Goal: Answer question/provide support: Share knowledge or assist other users

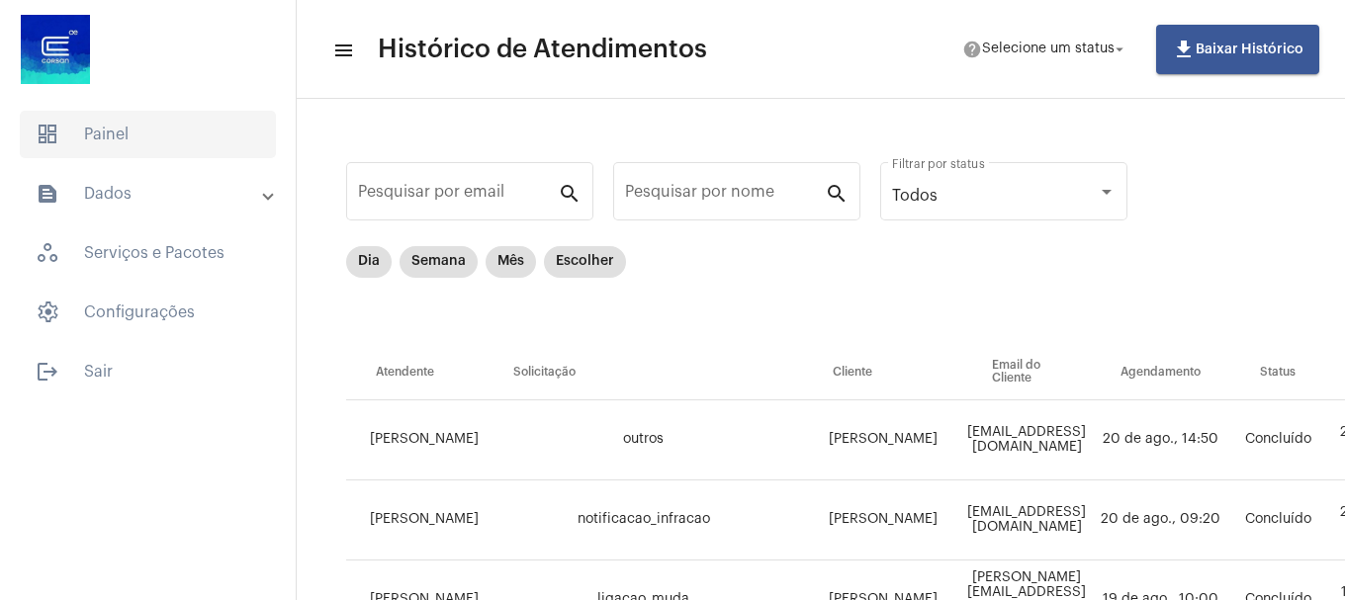
click at [127, 140] on span "dashboard Painel" at bounding box center [148, 134] width 256 height 47
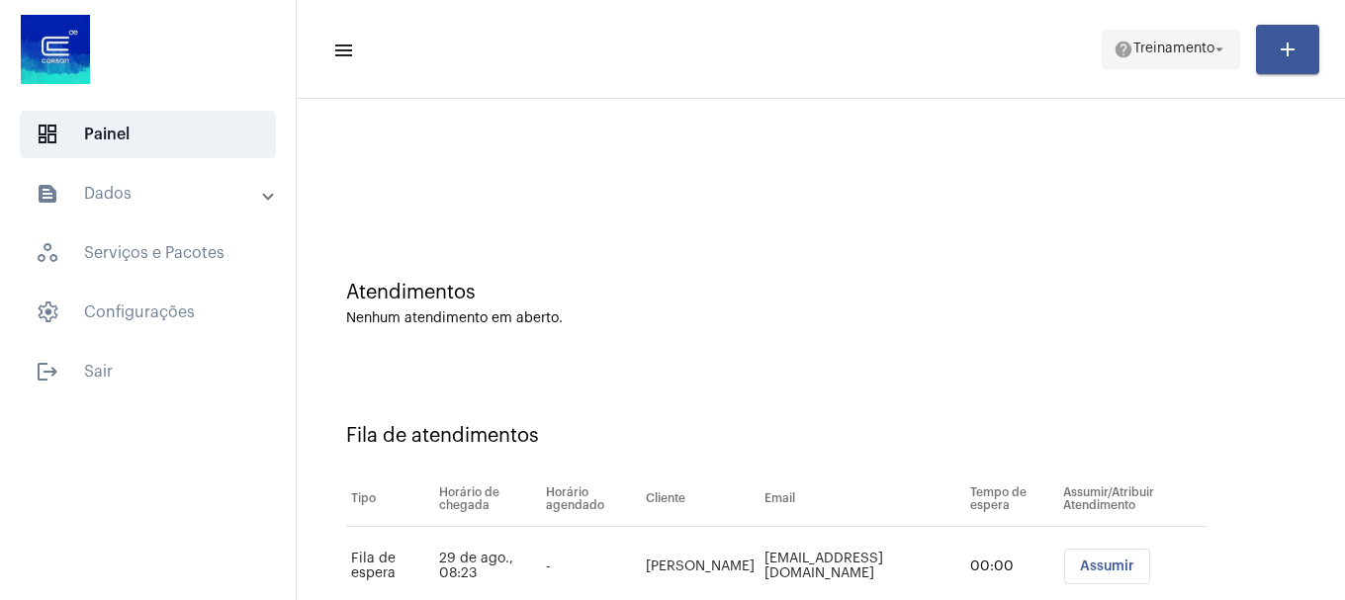
click at [1168, 51] on span "Treinamento" at bounding box center [1173, 50] width 81 height 14
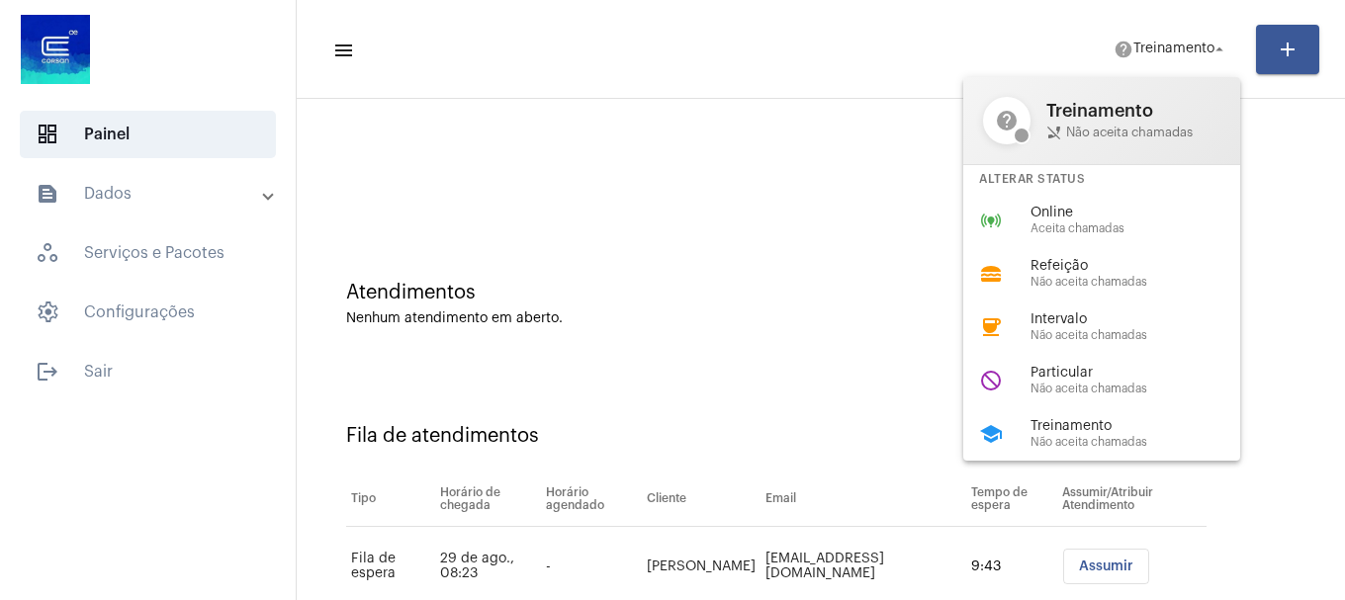
click at [799, 404] on div at bounding box center [672, 300] width 1345 height 600
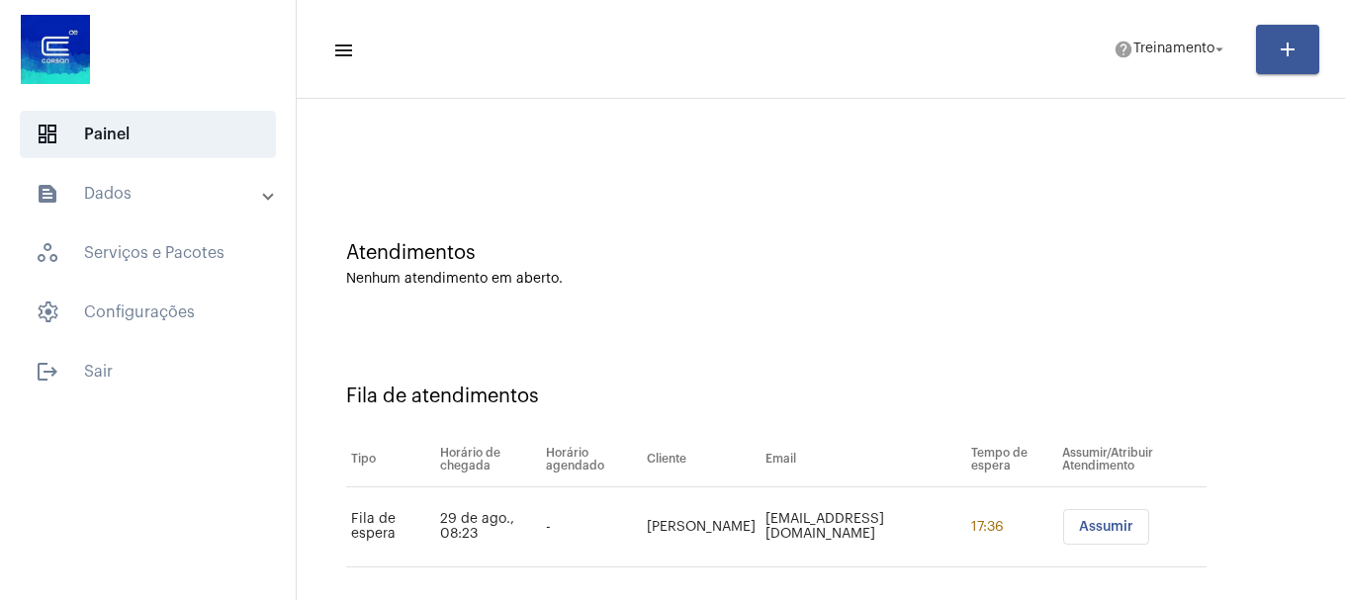
scroll to position [60, 0]
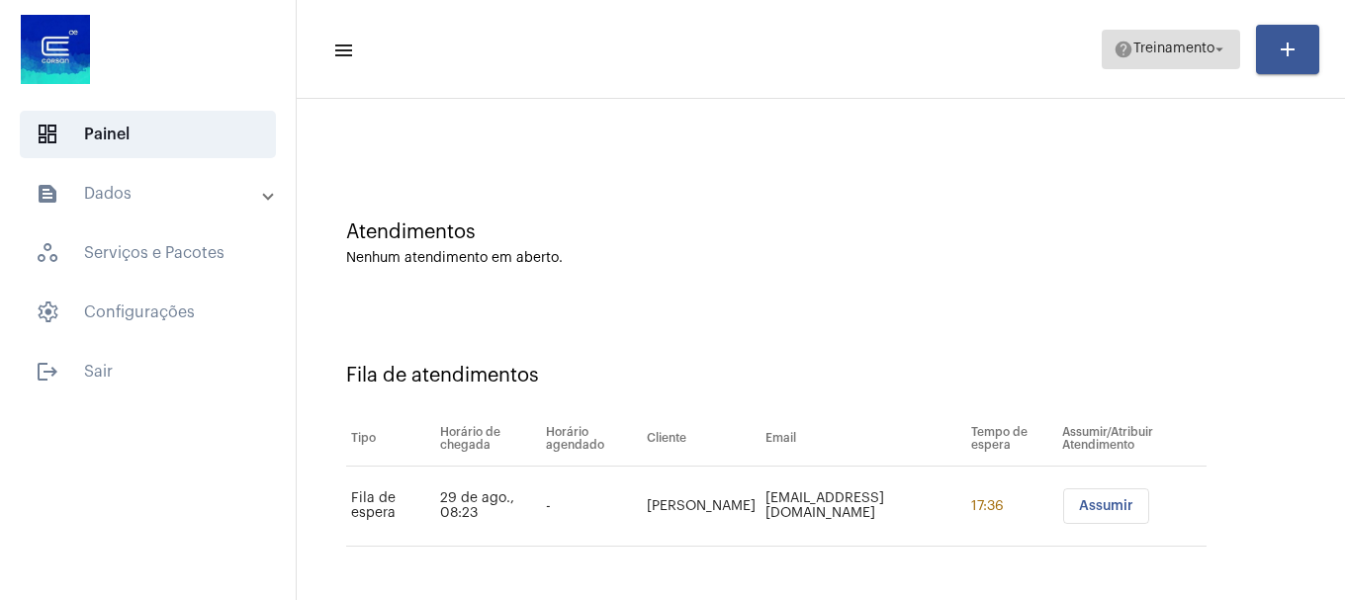
click at [1139, 63] on span "help Treinamento arrow_drop_down" at bounding box center [1171, 49] width 115 height 36
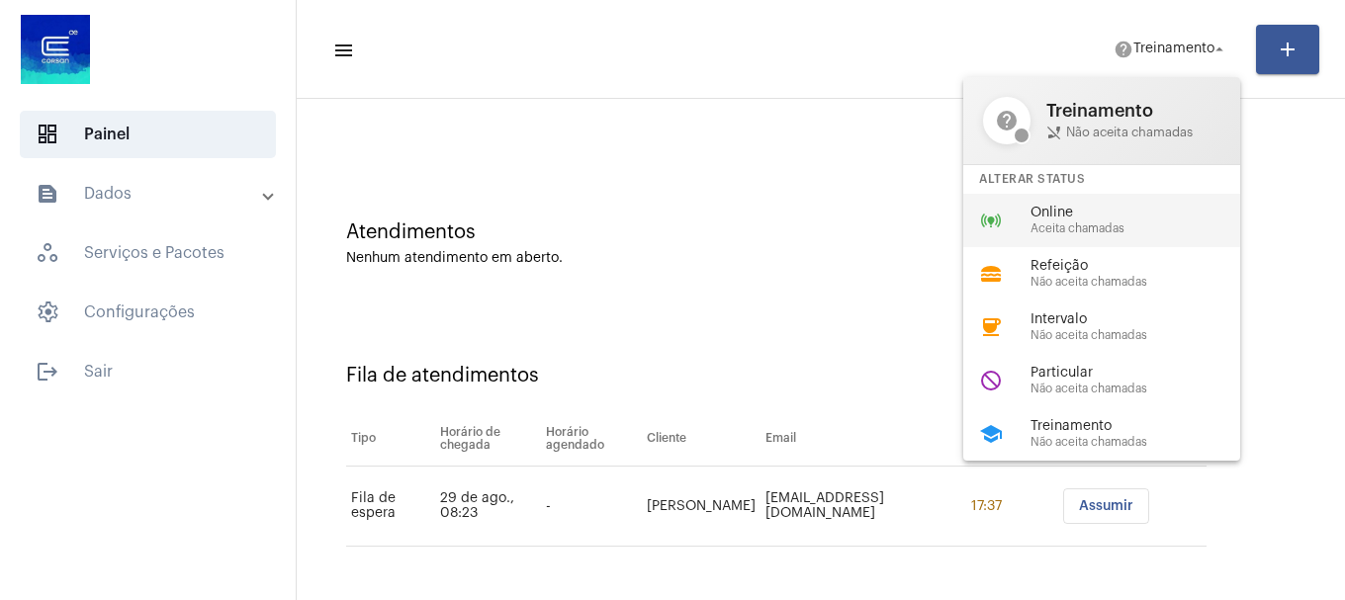
click at [1143, 223] on span "Aceita chamadas" at bounding box center [1142, 229] width 225 height 13
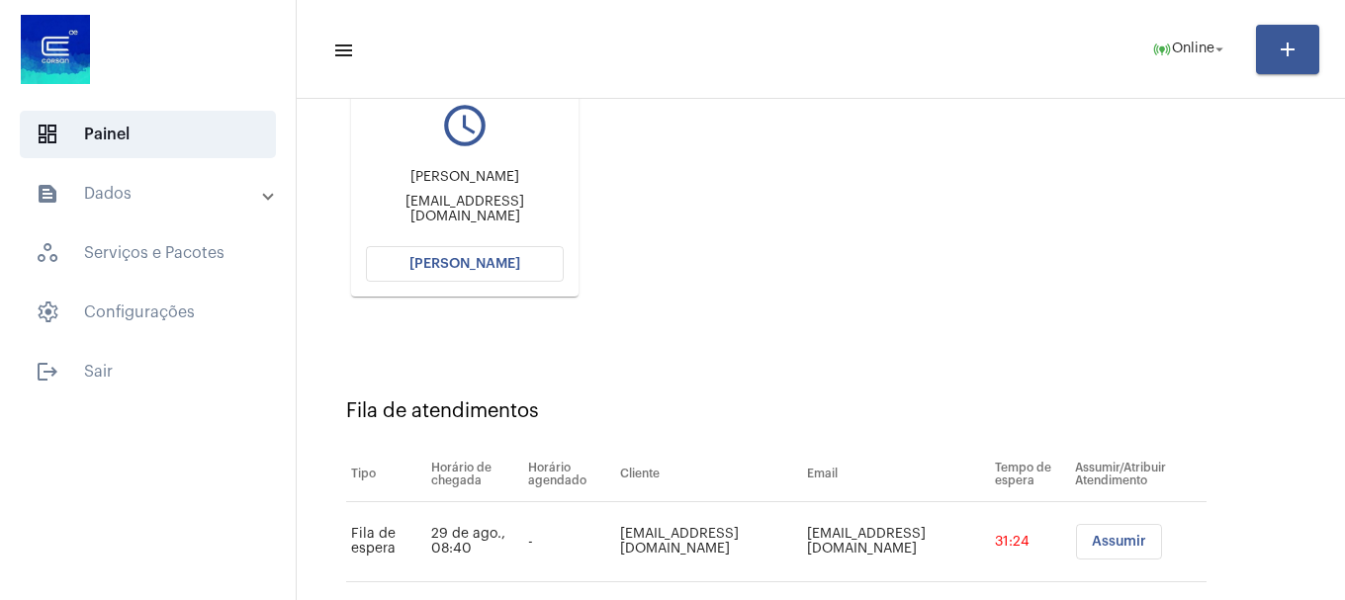
scroll to position [216, 0]
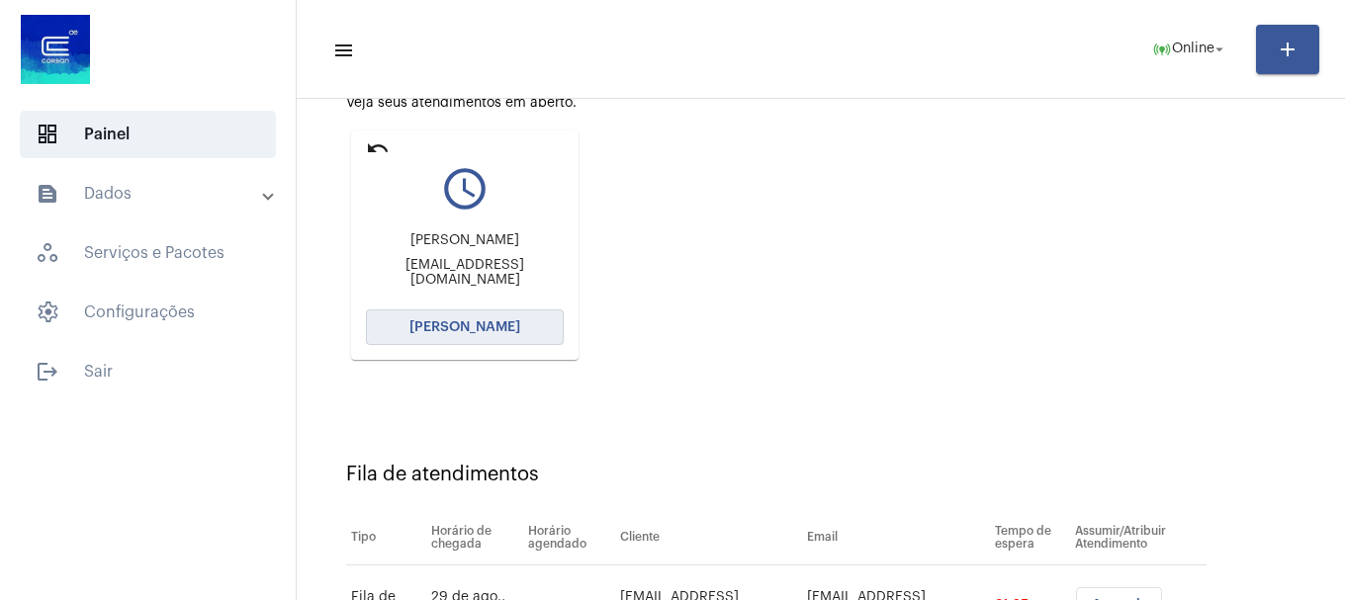
click at [516, 331] on button "[PERSON_NAME]" at bounding box center [465, 328] width 198 height 36
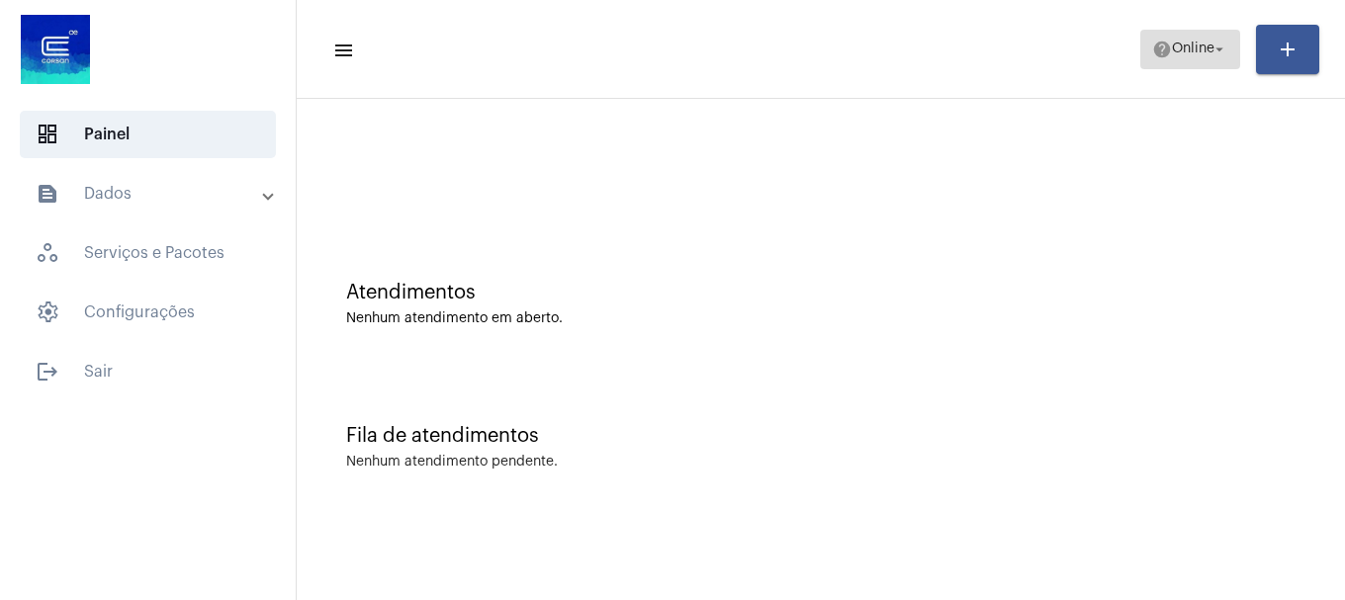
click at [1212, 56] on mat-icon "arrow_drop_down" at bounding box center [1219, 50] width 18 height 18
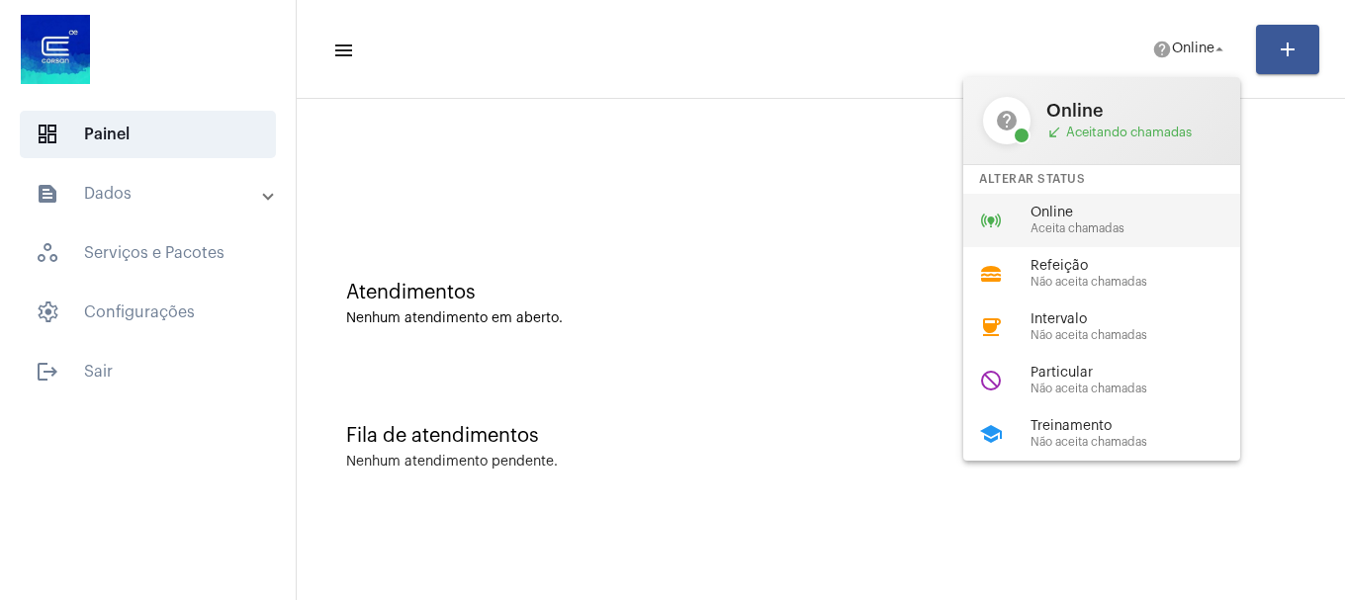
click at [1145, 208] on span "Online" at bounding box center [1142, 213] width 225 height 15
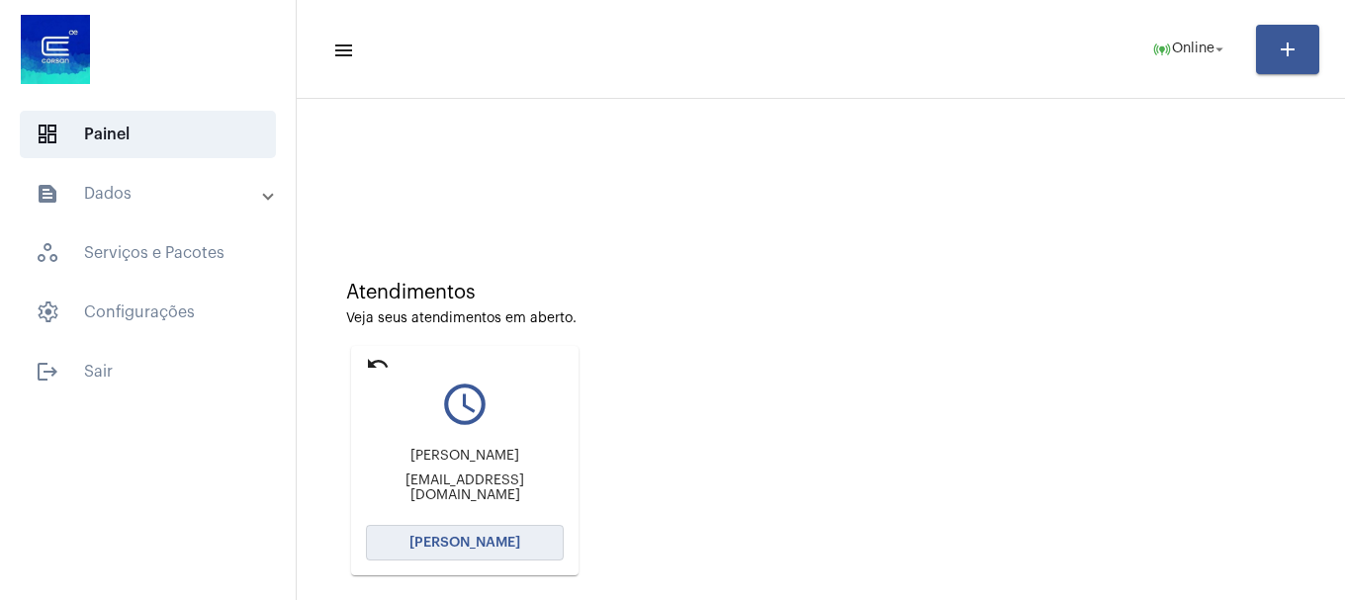
click at [418, 534] on button "[PERSON_NAME]" at bounding box center [465, 543] width 198 height 36
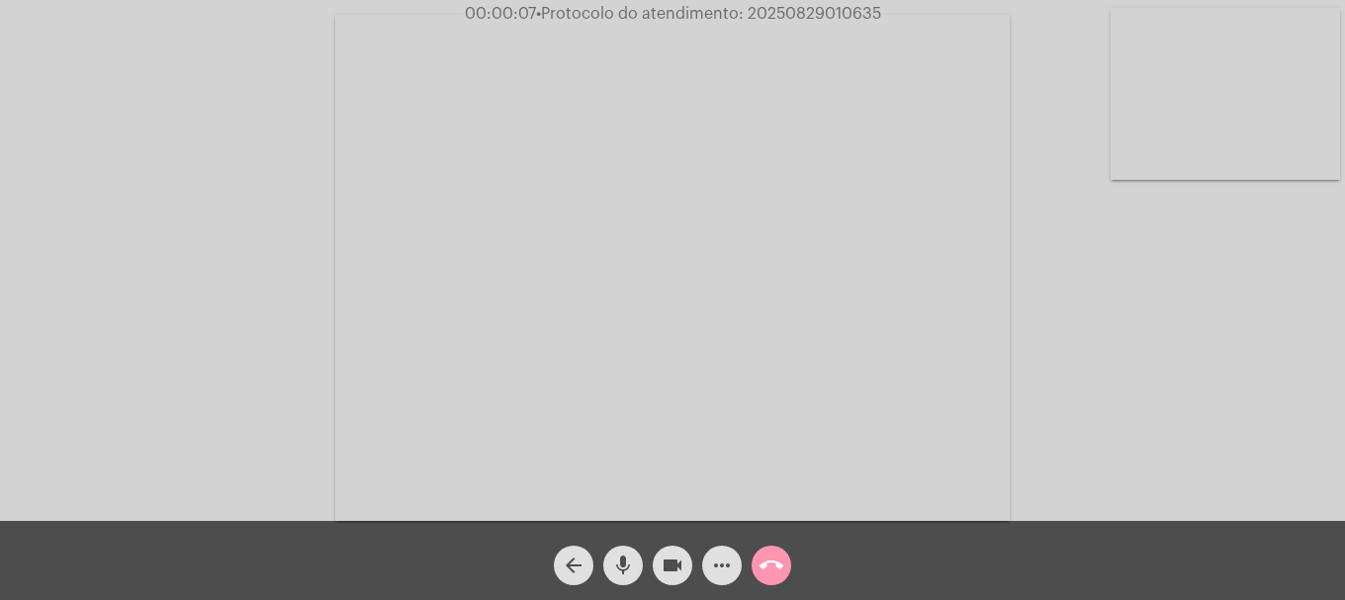
click at [1215, 112] on video at bounding box center [1225, 94] width 229 height 172
click at [668, 558] on mat-icon "videocam" at bounding box center [673, 566] width 24 height 24
click at [668, 558] on mat-icon "videocam_off" at bounding box center [673, 566] width 24 height 24
click at [675, 560] on mat-icon "videocam" at bounding box center [673, 566] width 24 height 24
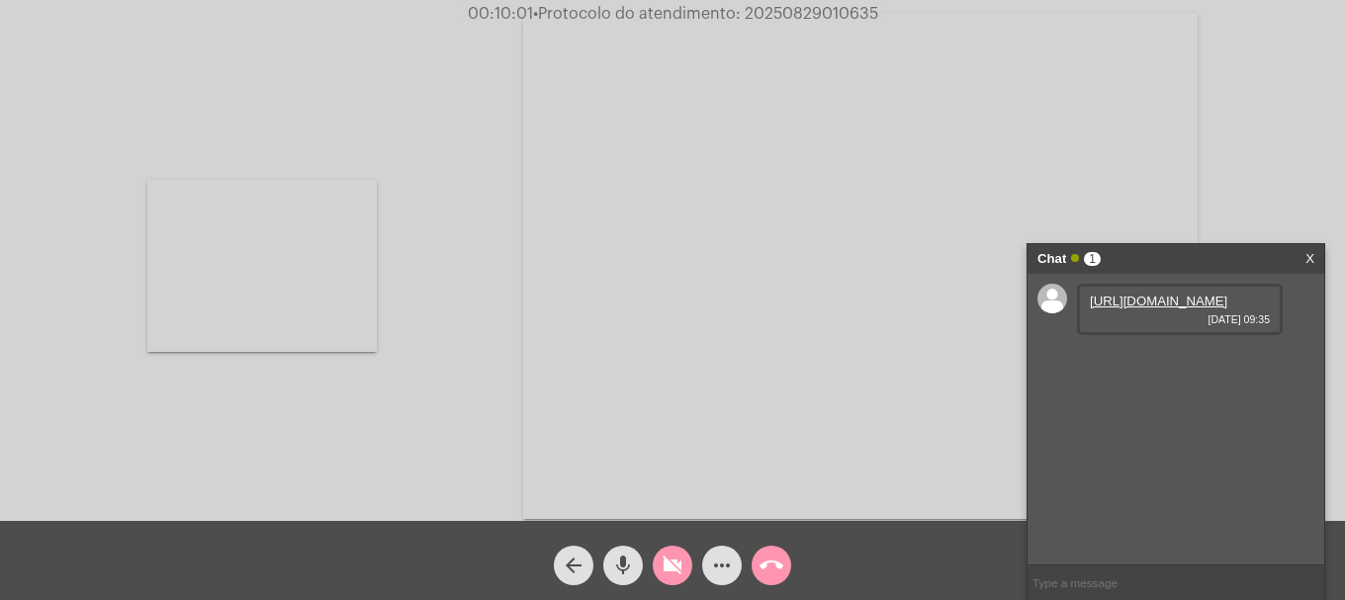
click at [674, 571] on mat-icon "videocam_off" at bounding box center [673, 566] width 24 height 24
click at [1145, 309] on link "[URL][DOMAIN_NAME]" at bounding box center [1158, 301] width 137 height 15
click at [732, 567] on mat-icon "more_horiz" at bounding box center [722, 566] width 24 height 24
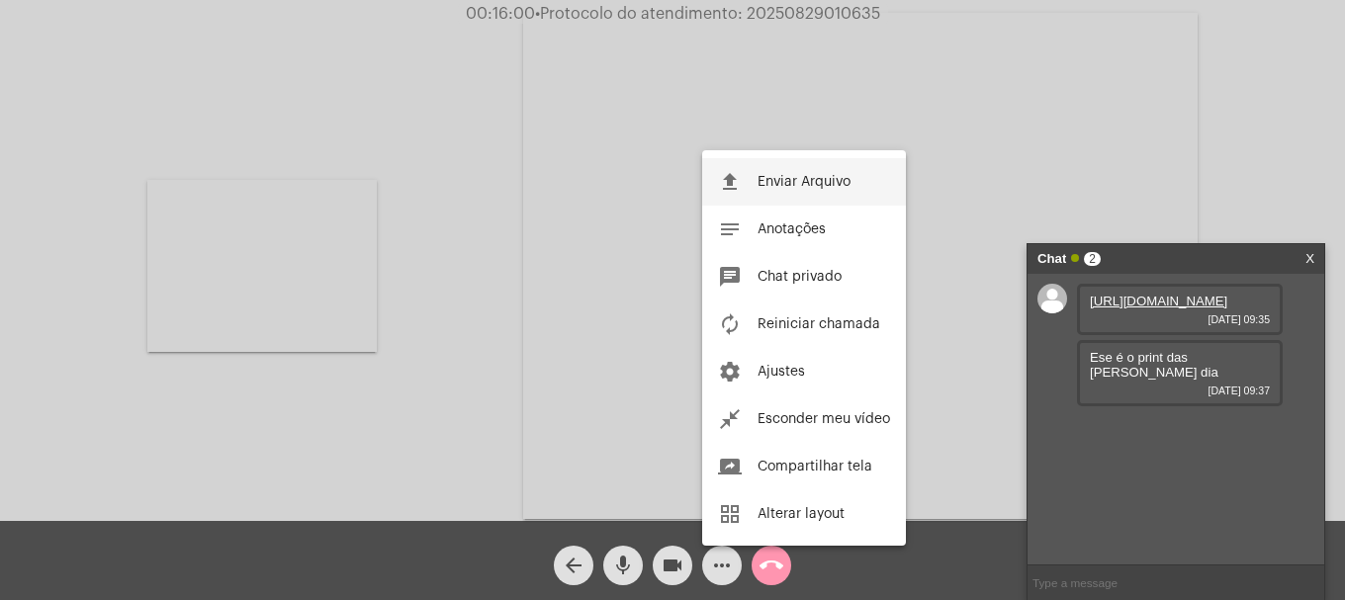
click at [849, 196] on button "file_upload Enviar Arquivo" at bounding box center [804, 181] width 204 height 47
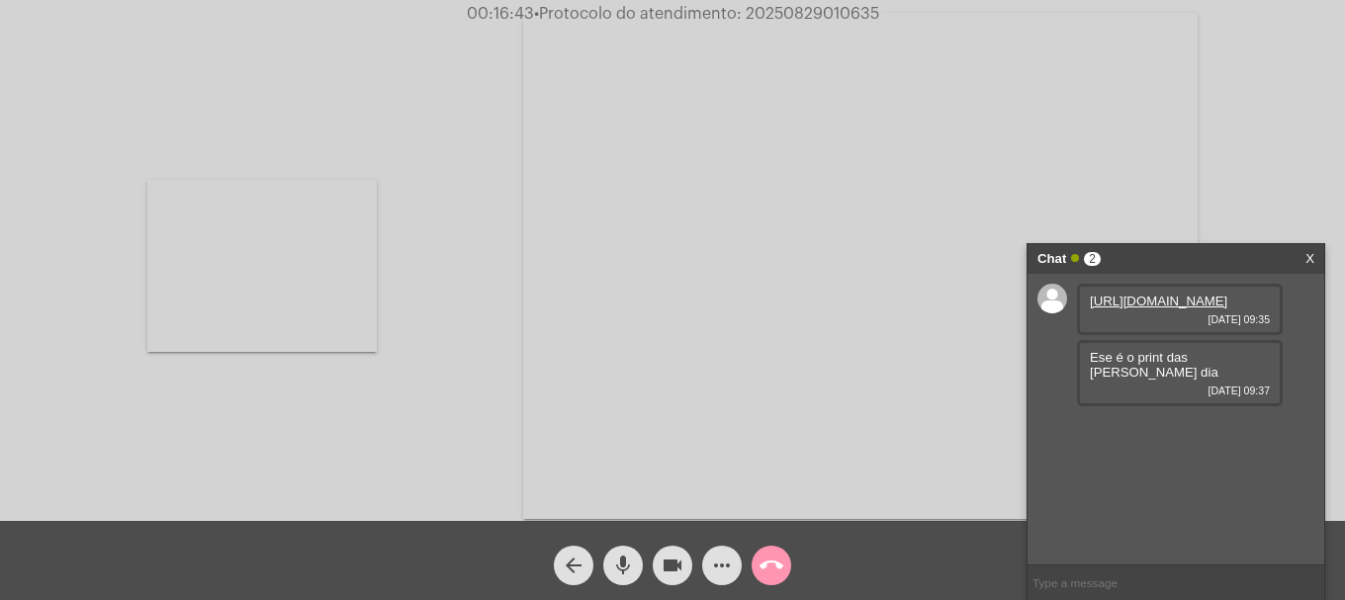
click at [733, 576] on mat-icon "more_horiz" at bounding box center [722, 566] width 24 height 24
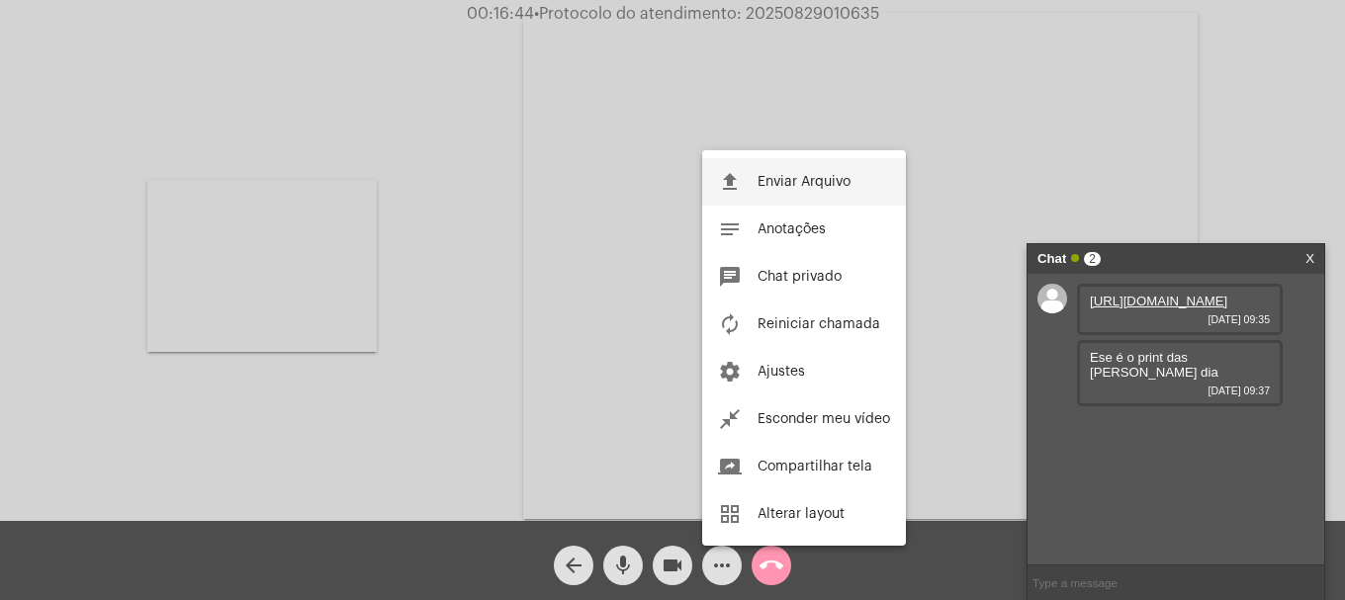
click at [807, 171] on button "file_upload Enviar Arquivo" at bounding box center [804, 181] width 204 height 47
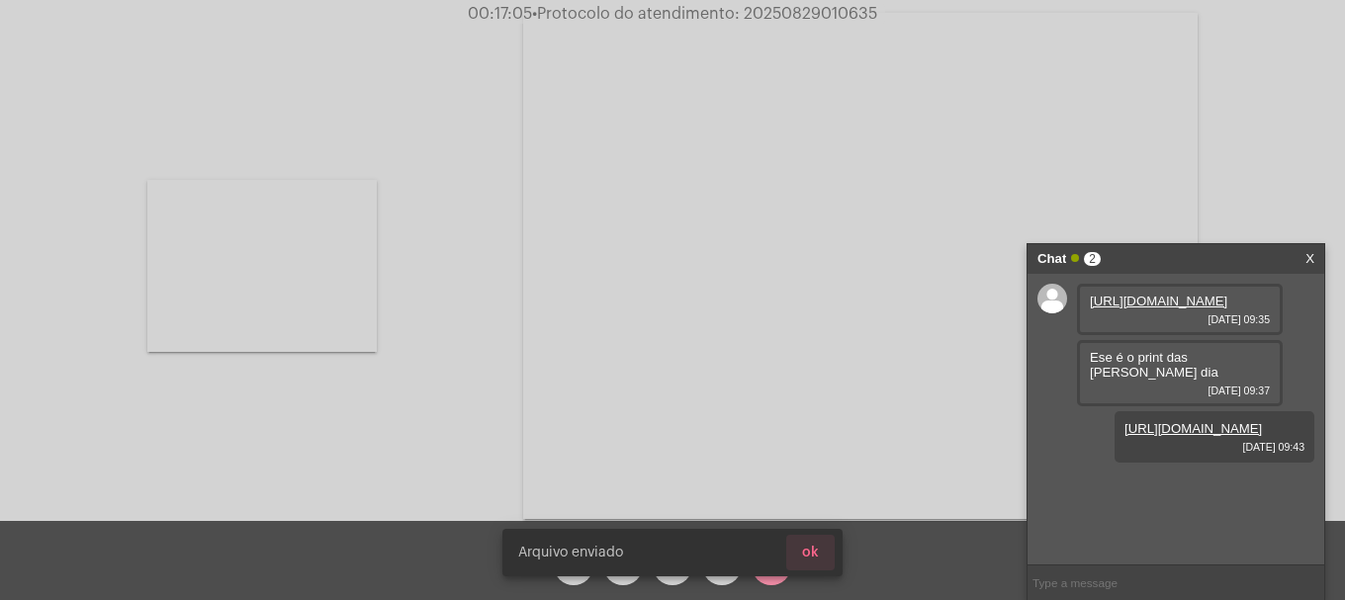
click at [821, 556] on button "ok" at bounding box center [810, 553] width 48 height 36
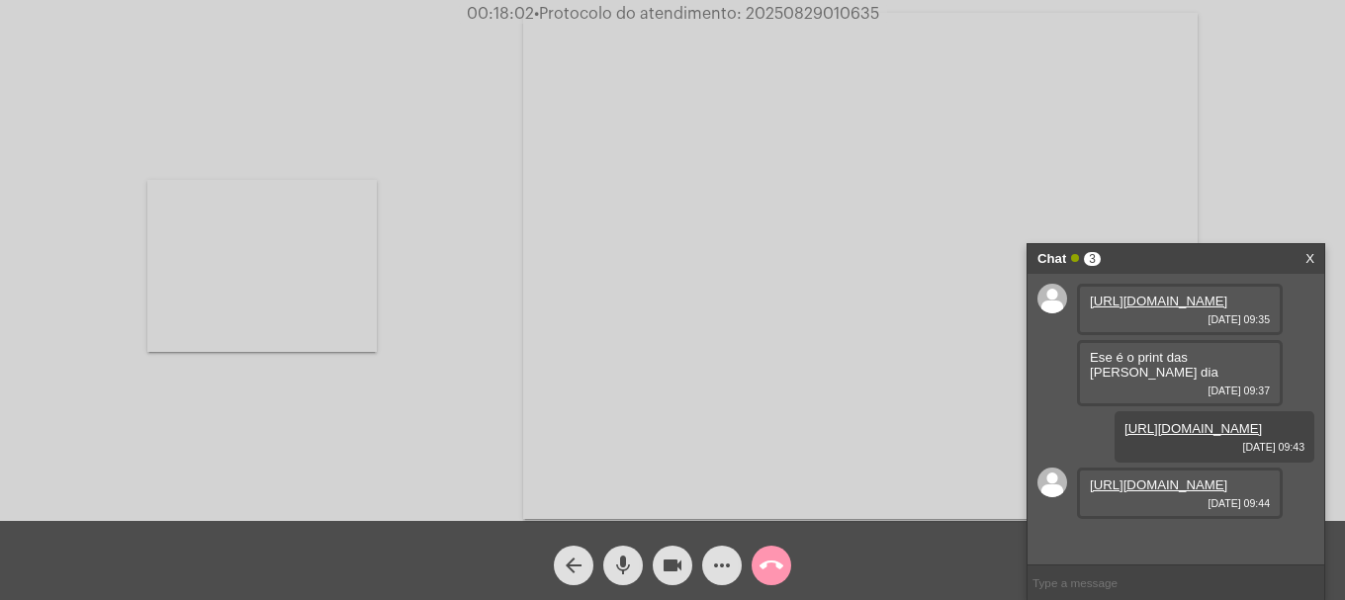
scroll to position [73, 0]
click at [1151, 487] on link "[URL][DOMAIN_NAME]" at bounding box center [1158, 485] width 137 height 15
click at [658, 561] on button "videocam" at bounding box center [673, 566] width 40 height 40
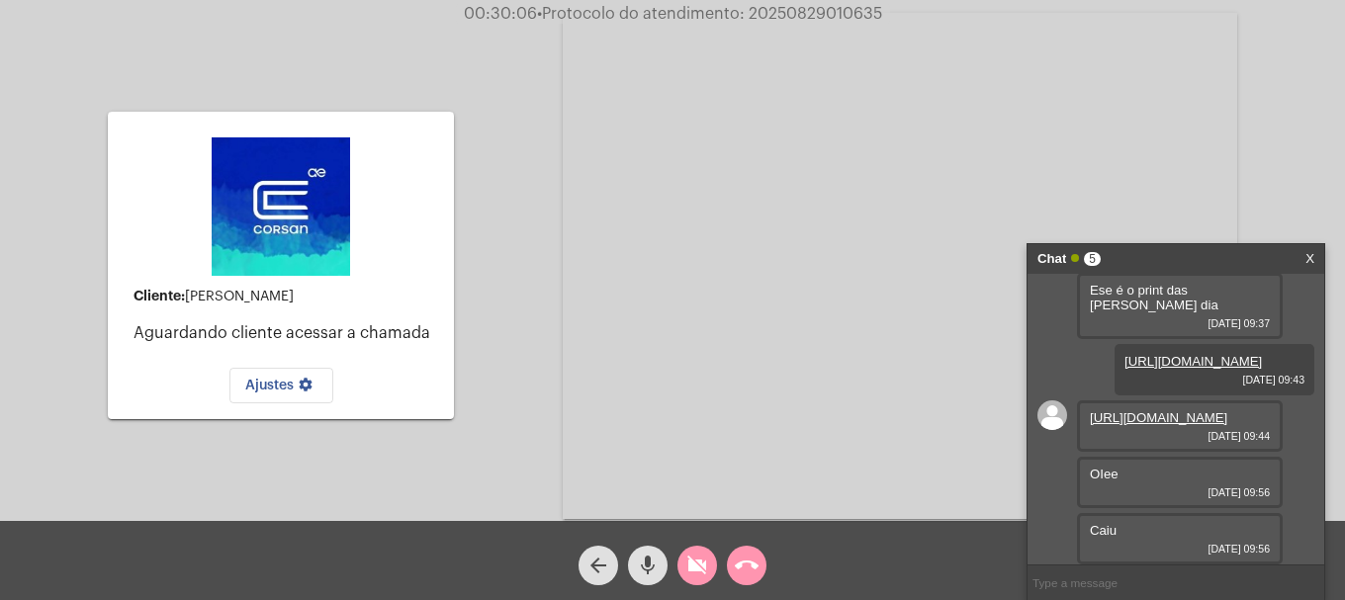
scroll to position [130, 0]
click at [1090, 598] on input "text" at bounding box center [1176, 583] width 297 height 35
type input "oii"
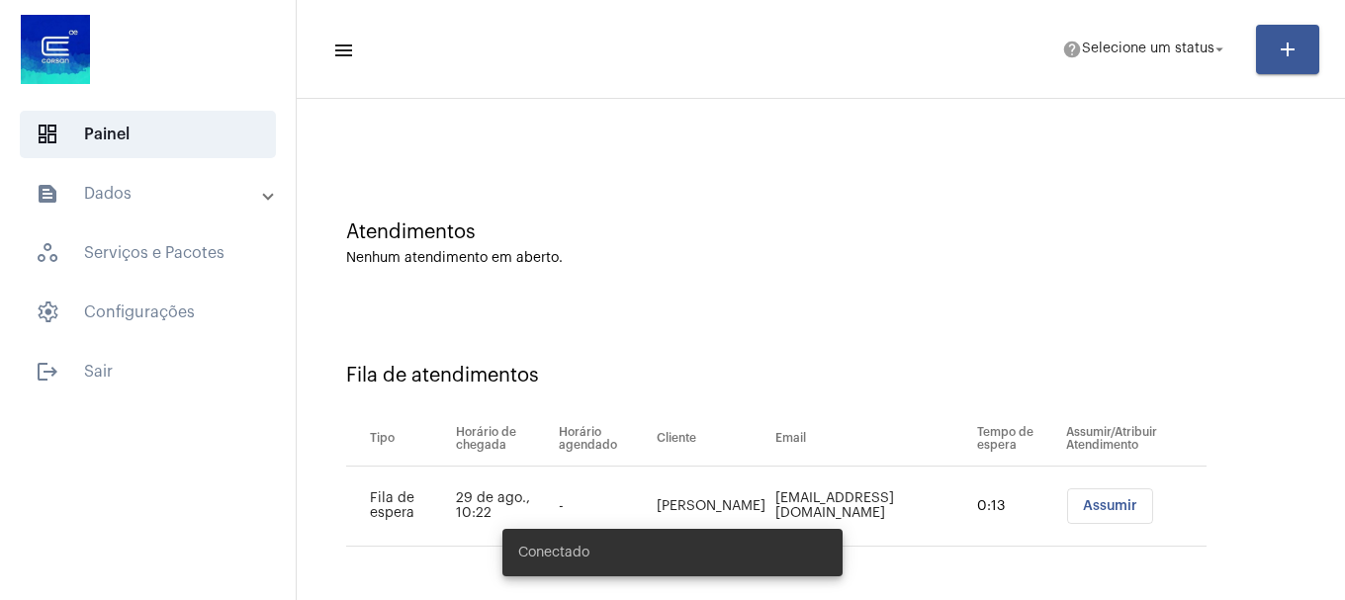
scroll to position [314, 0]
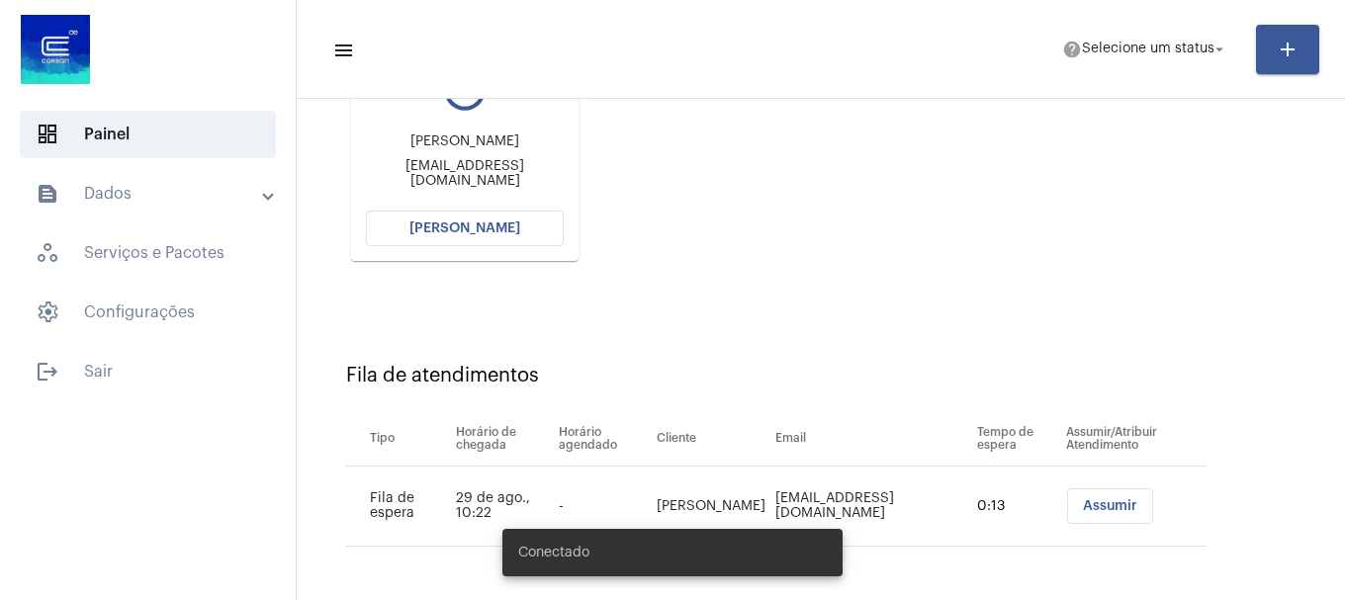
click at [486, 227] on span "[PERSON_NAME]" at bounding box center [464, 229] width 111 height 14
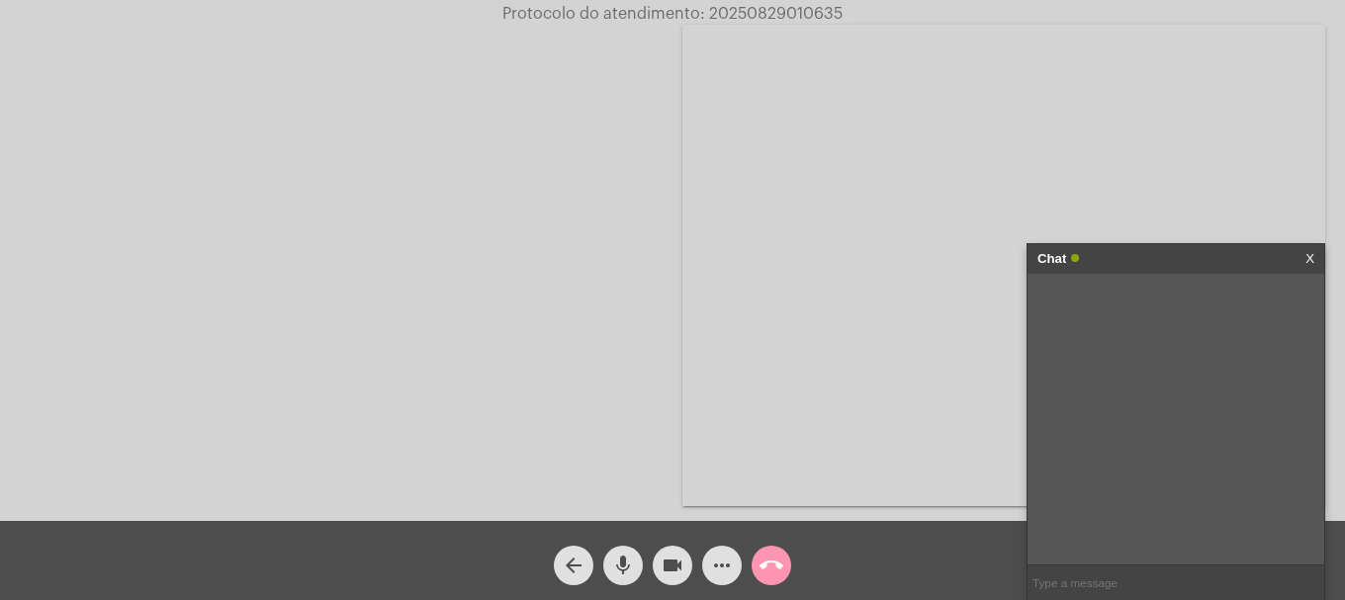
click at [1117, 590] on input "text" at bounding box center [1176, 583] width 297 height 35
type input "oii"
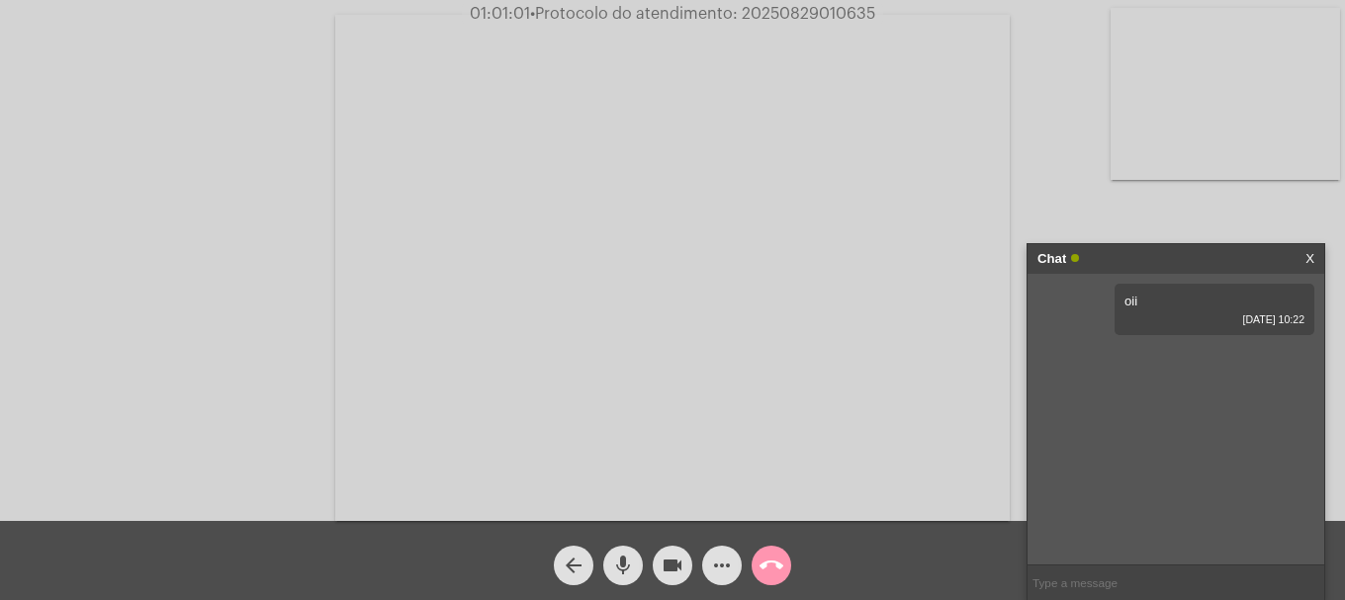
click at [788, 562] on button "call_end" at bounding box center [772, 566] width 40 height 40
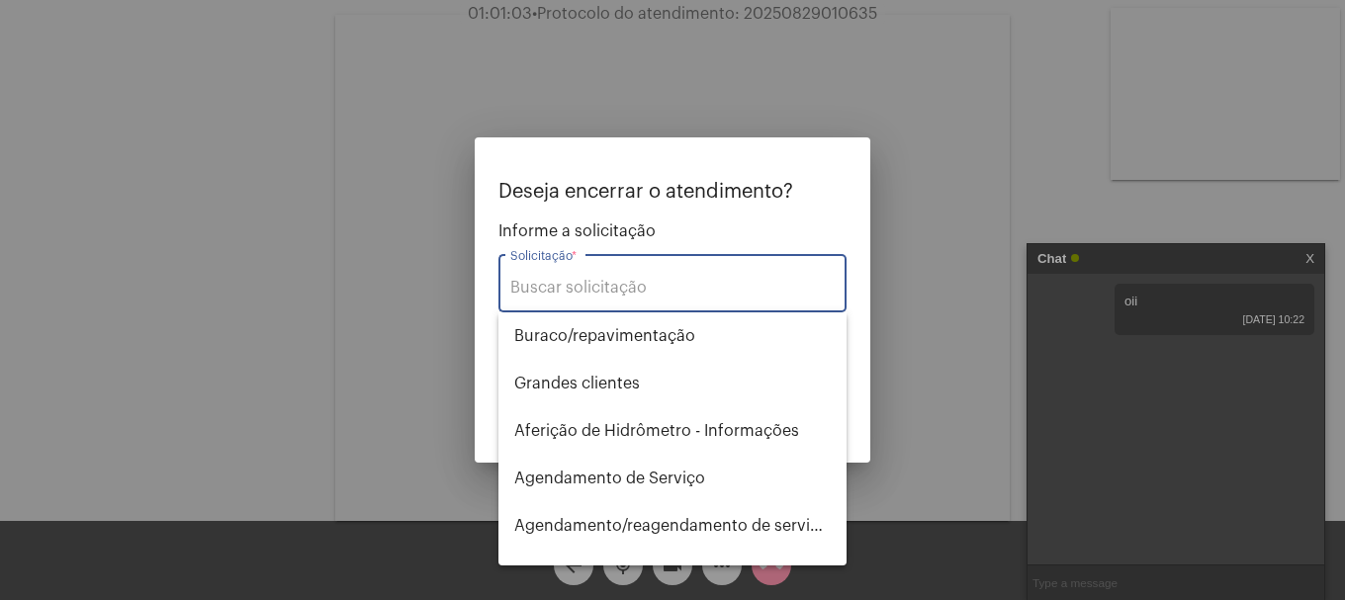
click at [736, 288] on input "Solicitação *" at bounding box center [672, 288] width 324 height 18
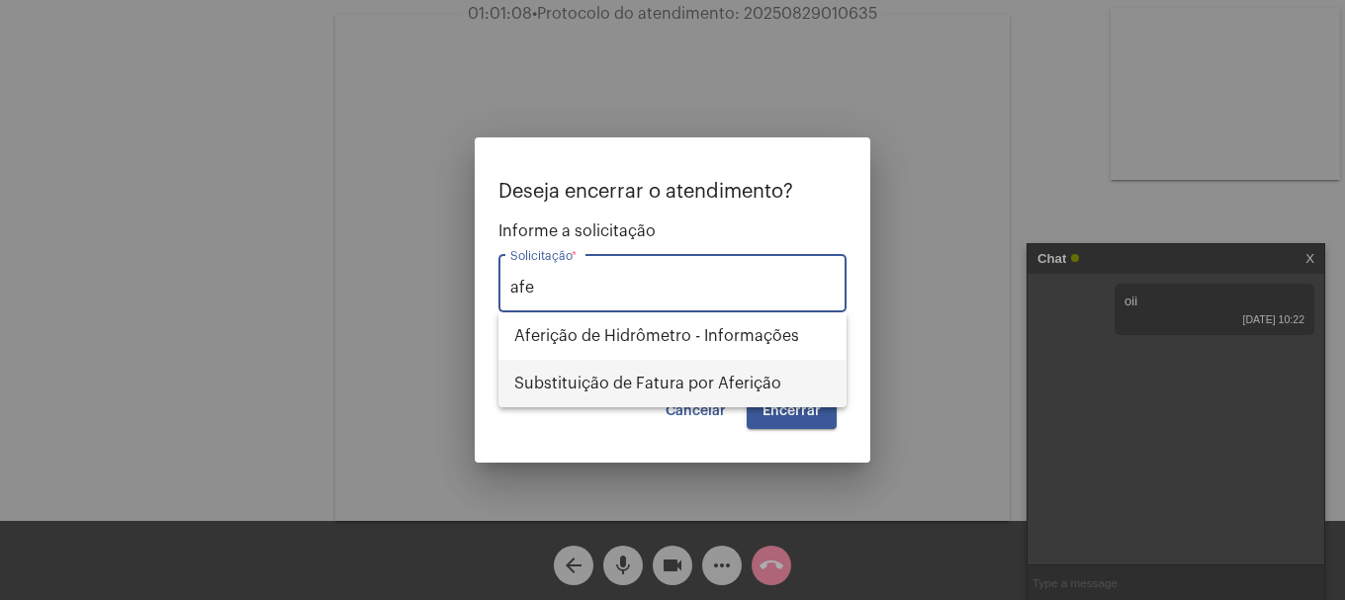
click at [718, 374] on span "Substituição de Fatura por Aferição" at bounding box center [672, 383] width 316 height 47
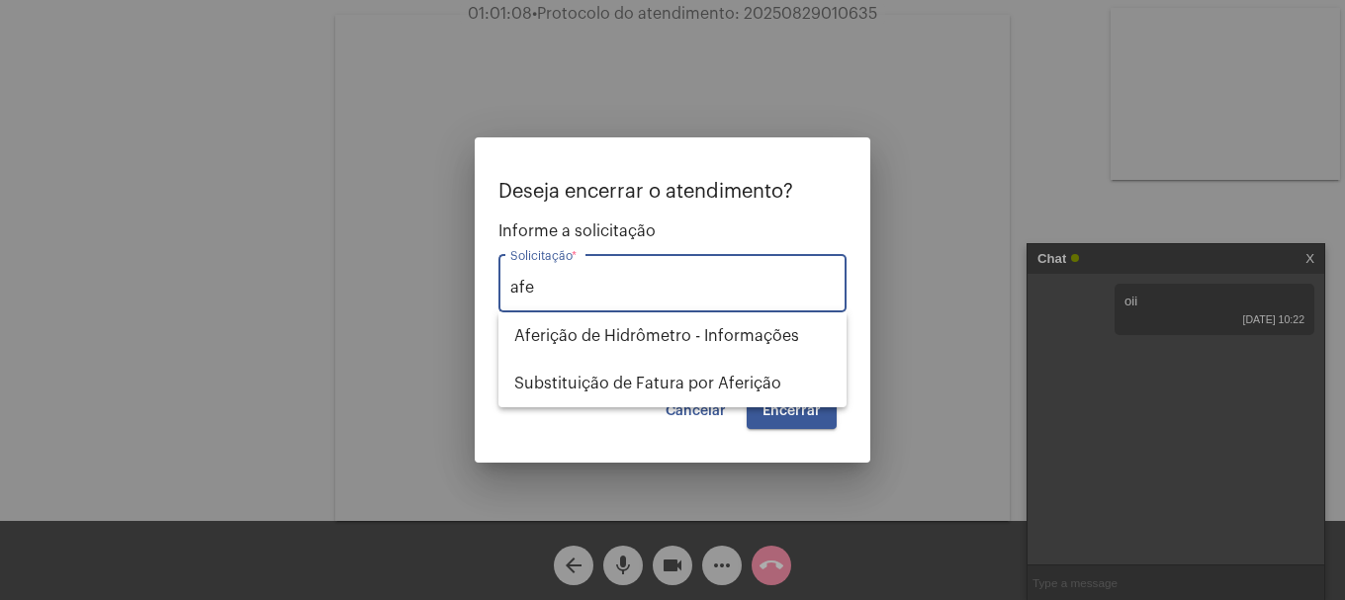
type input "Substituição de Fatura por Aferição"
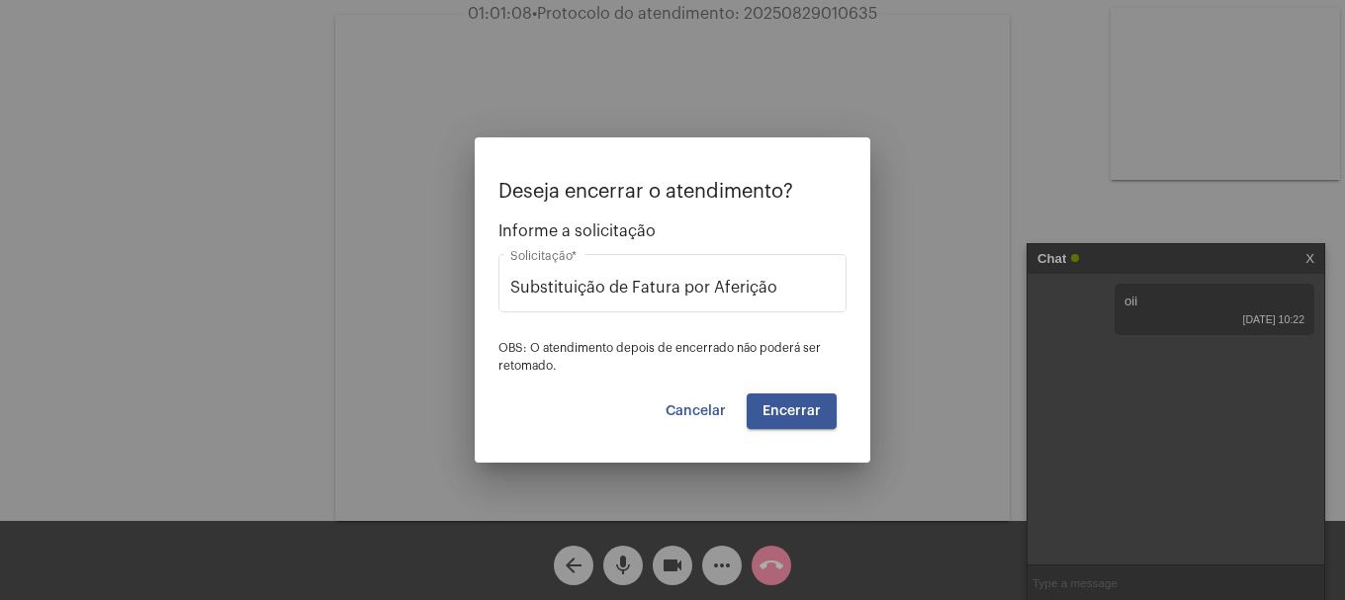
click at [779, 390] on div "Deseja encerrar o atendimento? Informe a solicitação Substituição de Fatura por…" at bounding box center [672, 305] width 348 height 248
click at [780, 404] on span "Encerrar" at bounding box center [791, 411] width 58 height 14
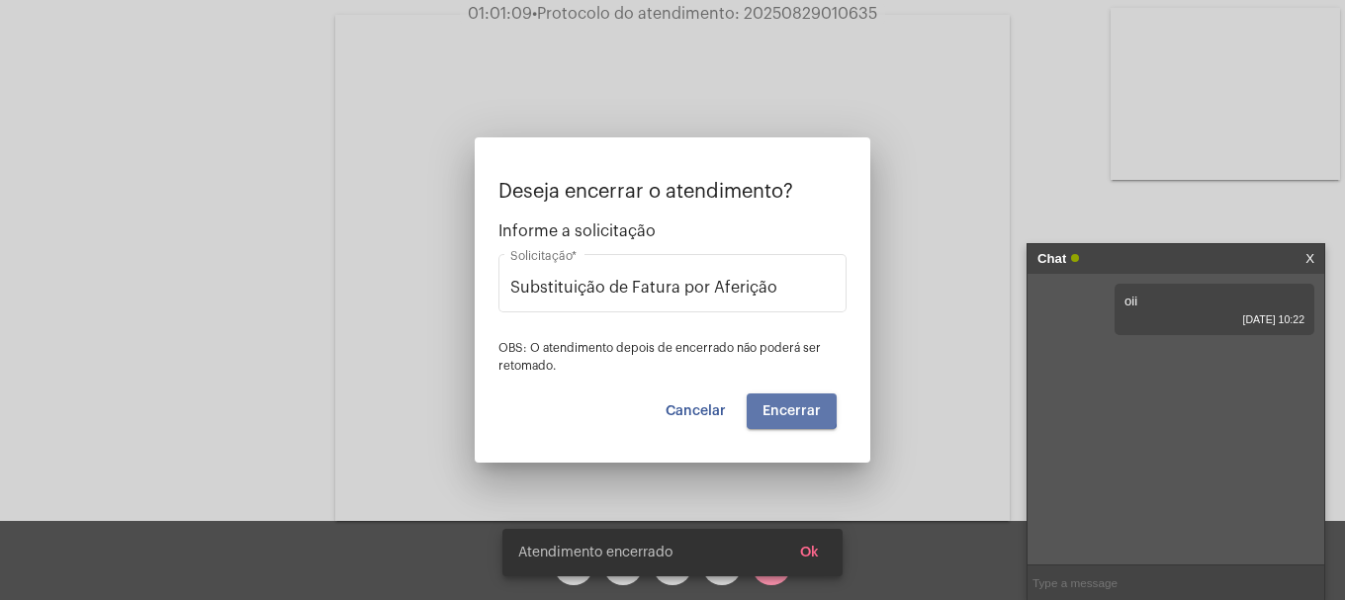
click at [780, 404] on span "Encerrar" at bounding box center [791, 411] width 58 height 14
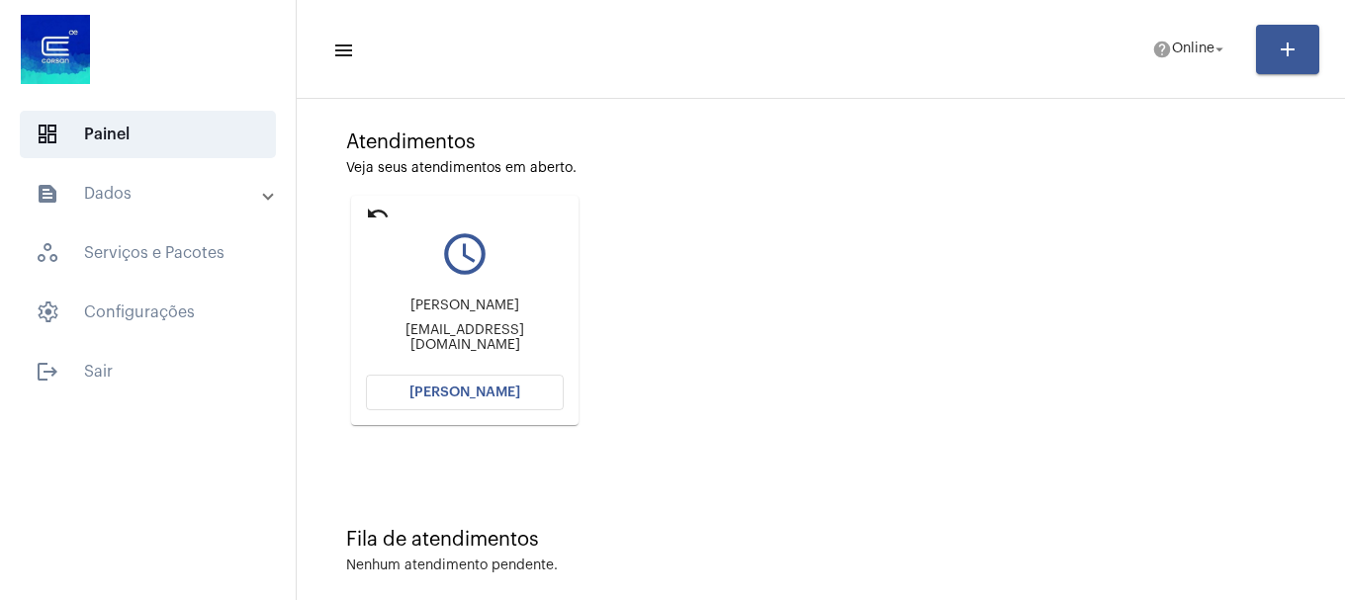
scroll to position [173, 0]
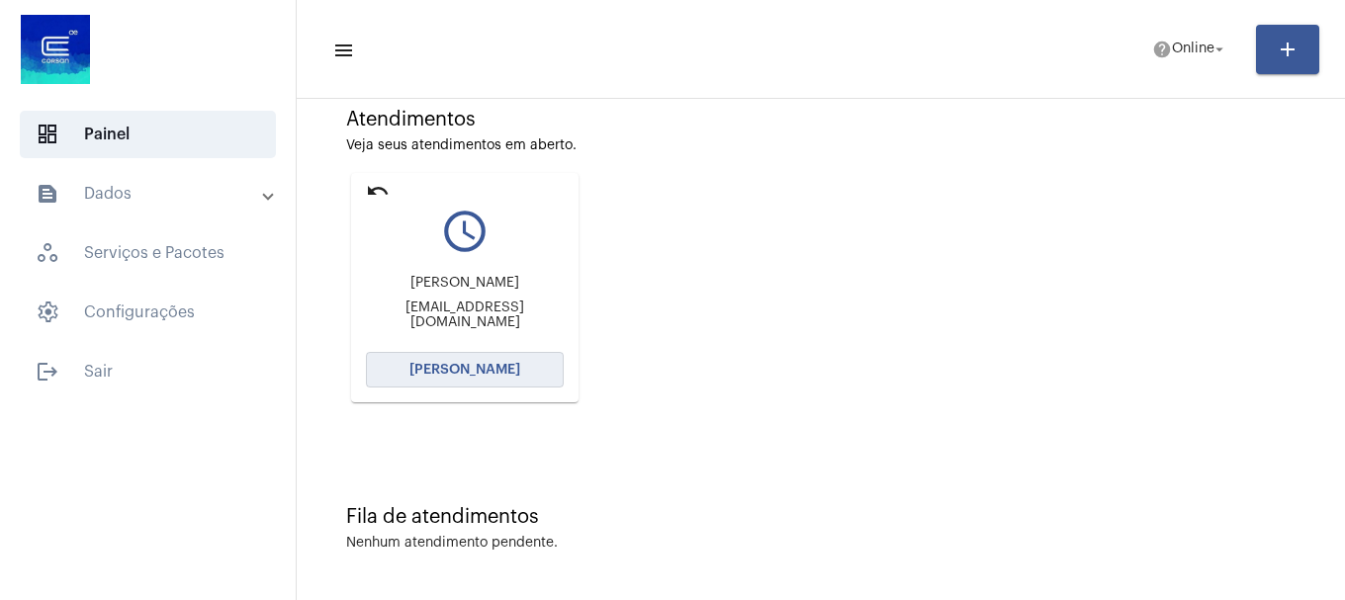
click at [465, 382] on button "[PERSON_NAME]" at bounding box center [465, 370] width 198 height 36
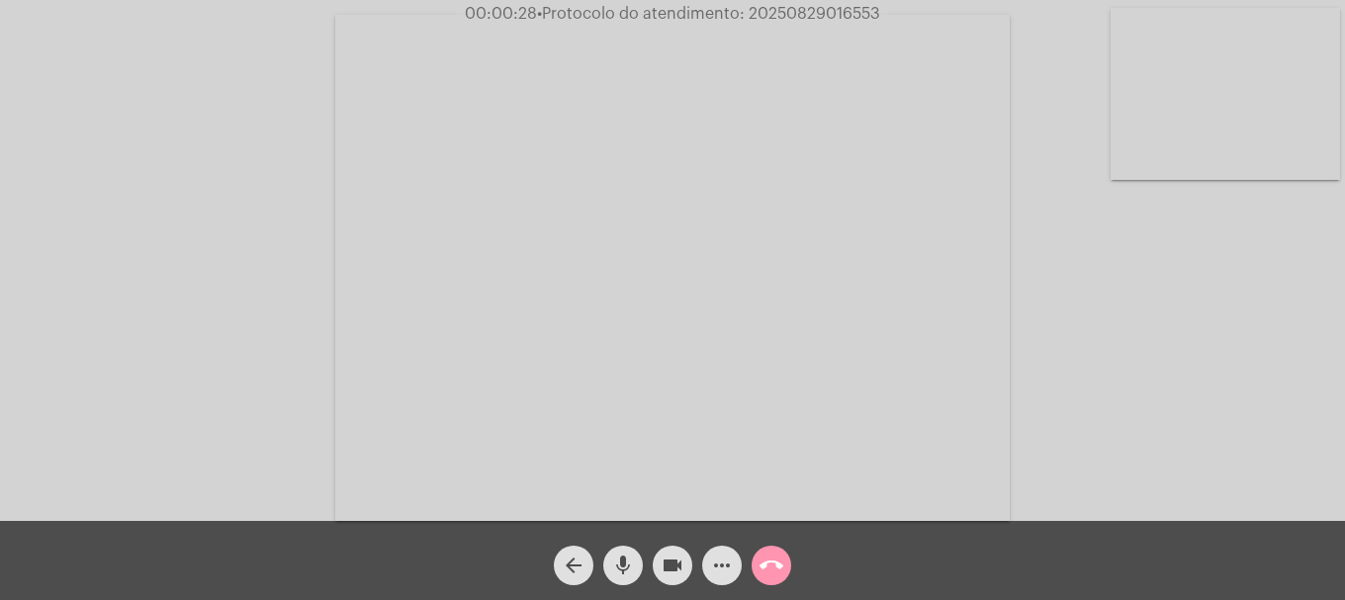
drag, startPoint x: 1267, startPoint y: 112, endPoint x: 1256, endPoint y: 115, distance: 11.3
click at [1266, 112] on video at bounding box center [1225, 94] width 229 height 172
click at [492, 426] on div "Acessando Câmera e Microfone..." at bounding box center [672, 263] width 1341 height 521
click at [761, 10] on span "• Protocolo do atendimento: 20250829016553" at bounding box center [707, 14] width 343 height 16
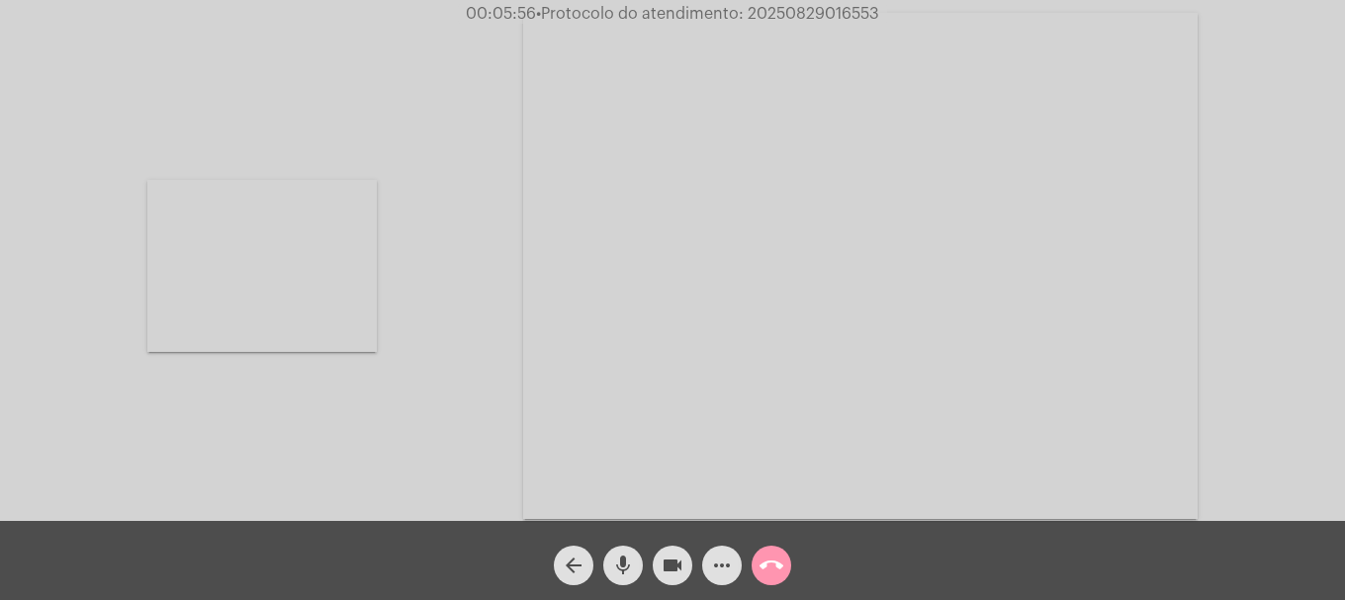
copy span "20250829016553"
click at [731, 571] on mat-icon "more_horiz" at bounding box center [722, 566] width 24 height 24
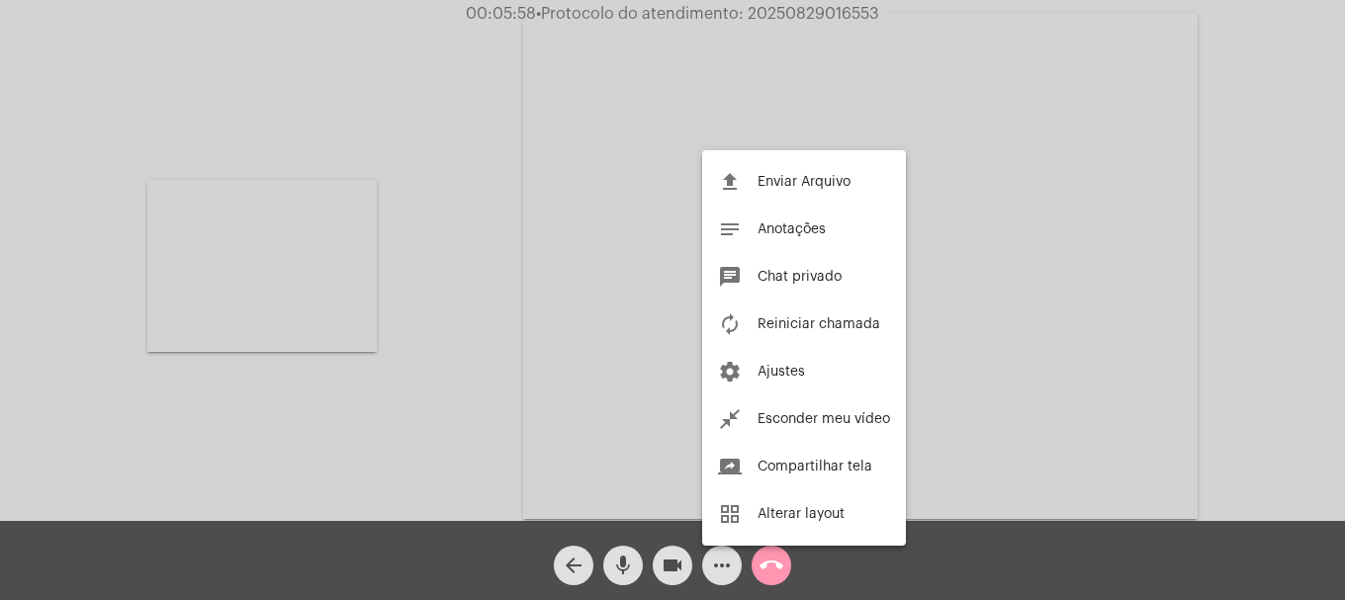
click at [797, 280] on span "Chat privado" at bounding box center [800, 277] width 84 height 14
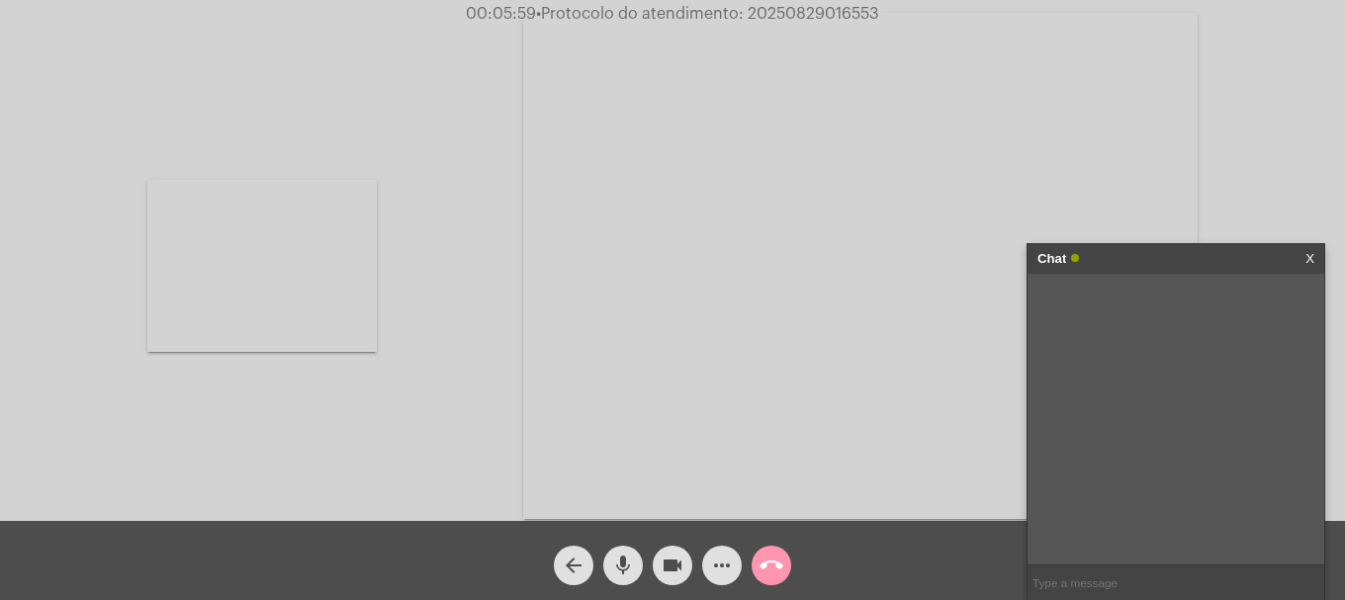
click at [1119, 565] on div at bounding box center [1176, 583] width 297 height 36
click at [1109, 576] on input "text" at bounding box center [1176, 583] width 297 height 35
paste input "20250829016553"
type input "20250829016553"
click at [775, 561] on mat-icon "call_end" at bounding box center [772, 566] width 24 height 24
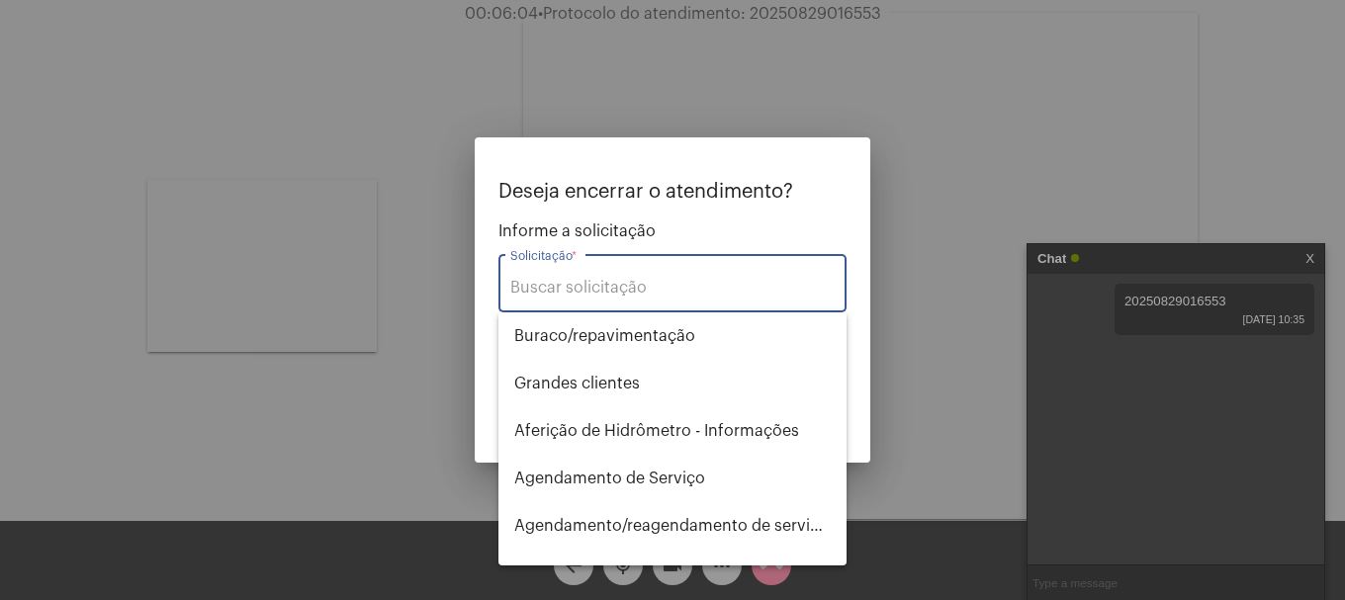
click at [585, 279] on input "Solicitação *" at bounding box center [672, 288] width 324 height 18
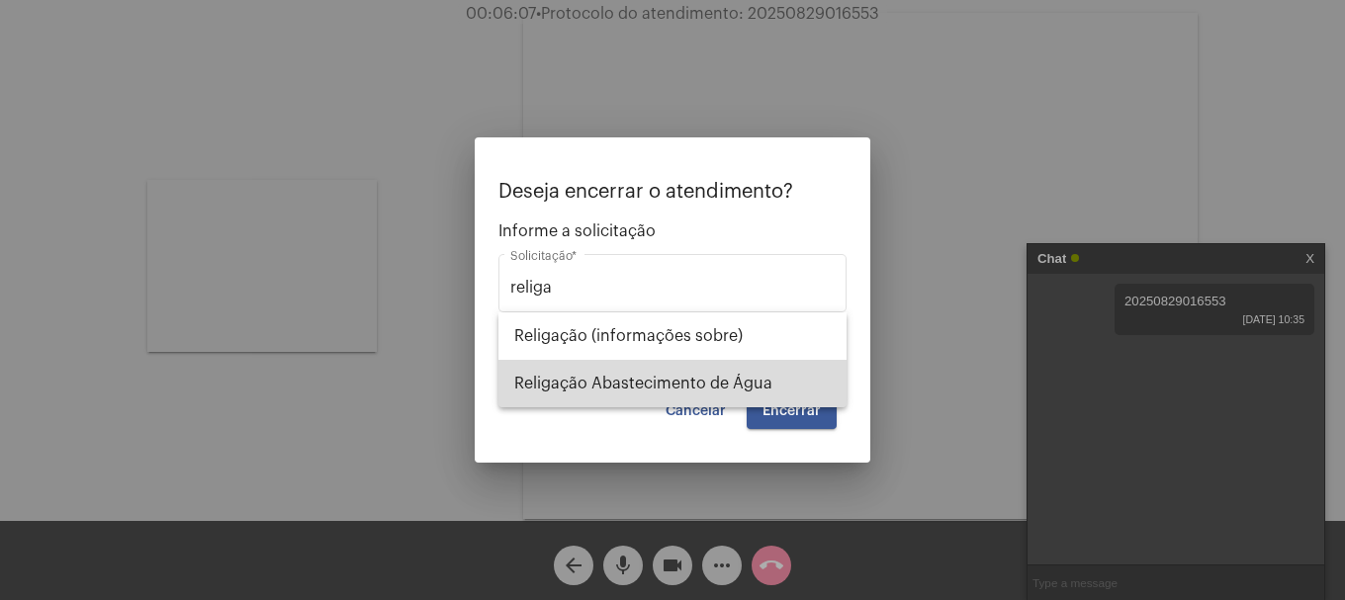
click at [678, 397] on span "Religação Abastecimento de Água" at bounding box center [672, 383] width 316 height 47
type input "Religação Abastecimento de Água"
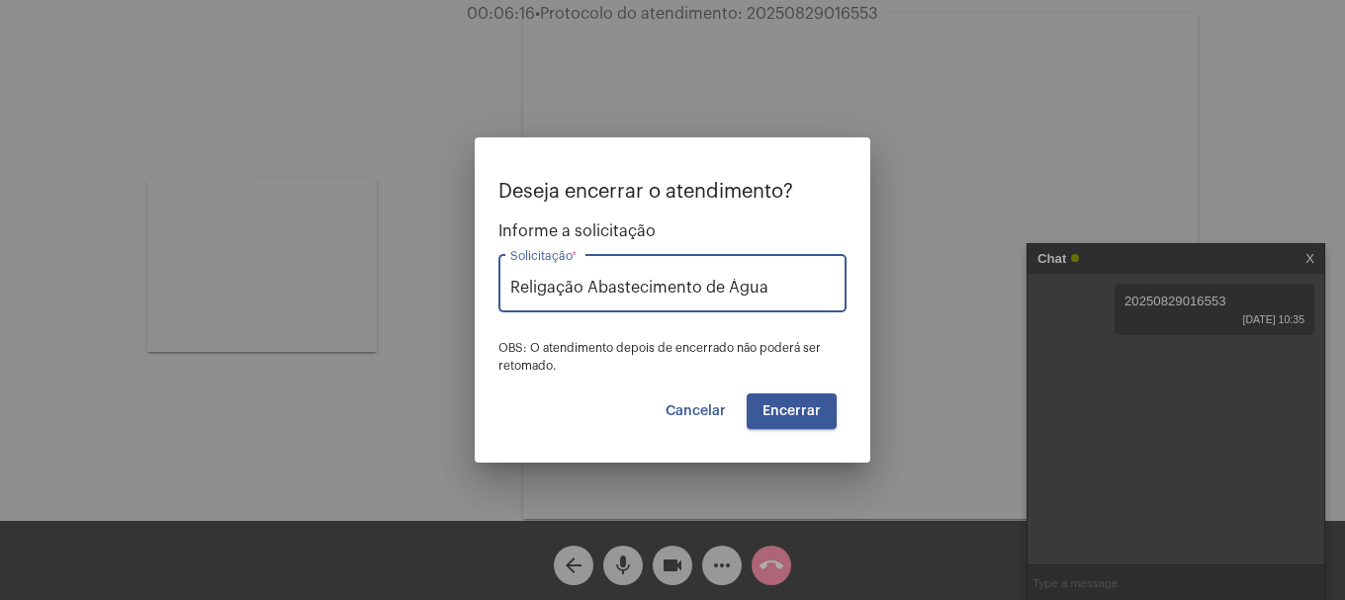
click at [786, 422] on button "Encerrar" at bounding box center [792, 412] width 90 height 36
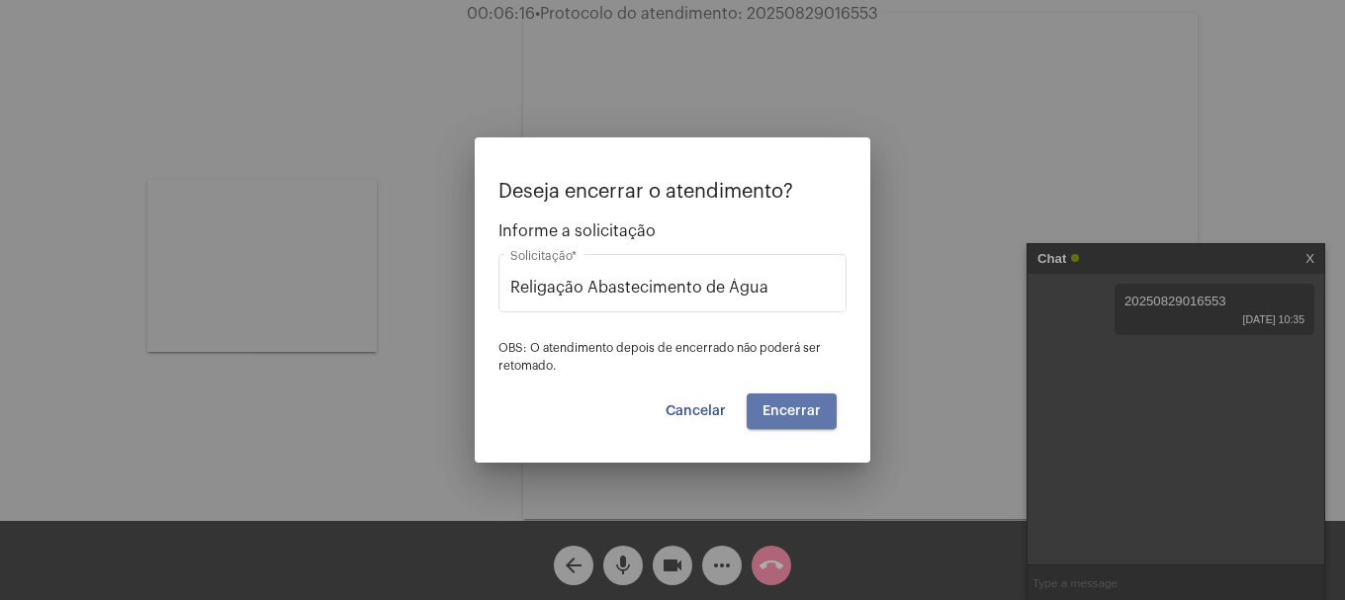
click at [786, 422] on button "Encerrar" at bounding box center [792, 412] width 90 height 36
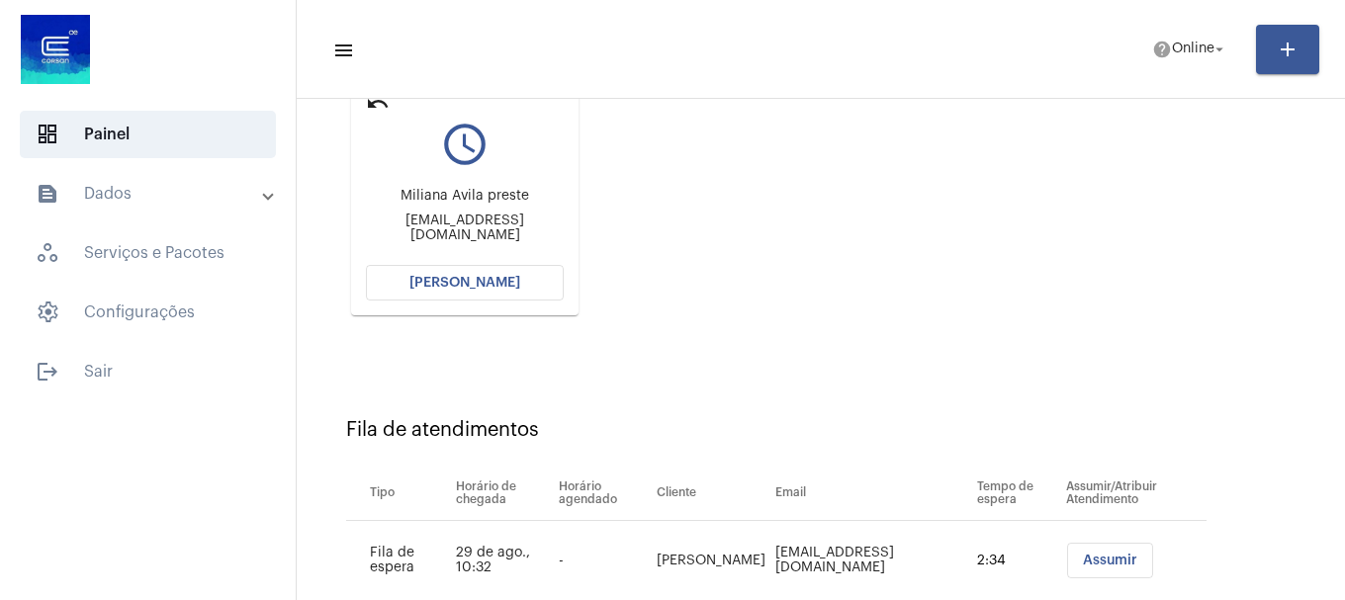
scroll to position [216, 0]
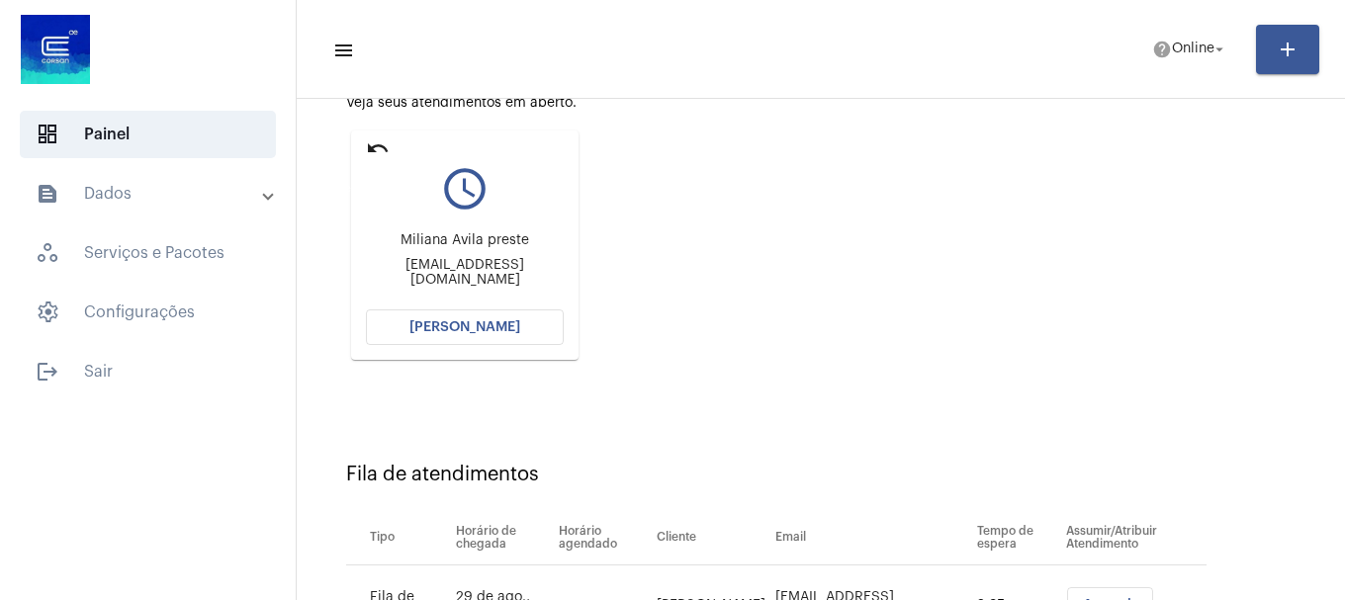
click at [375, 152] on mat-icon "undo" at bounding box center [378, 148] width 24 height 24
click at [1202, 41] on span "help Online arrow_drop_down" at bounding box center [1190, 49] width 76 height 36
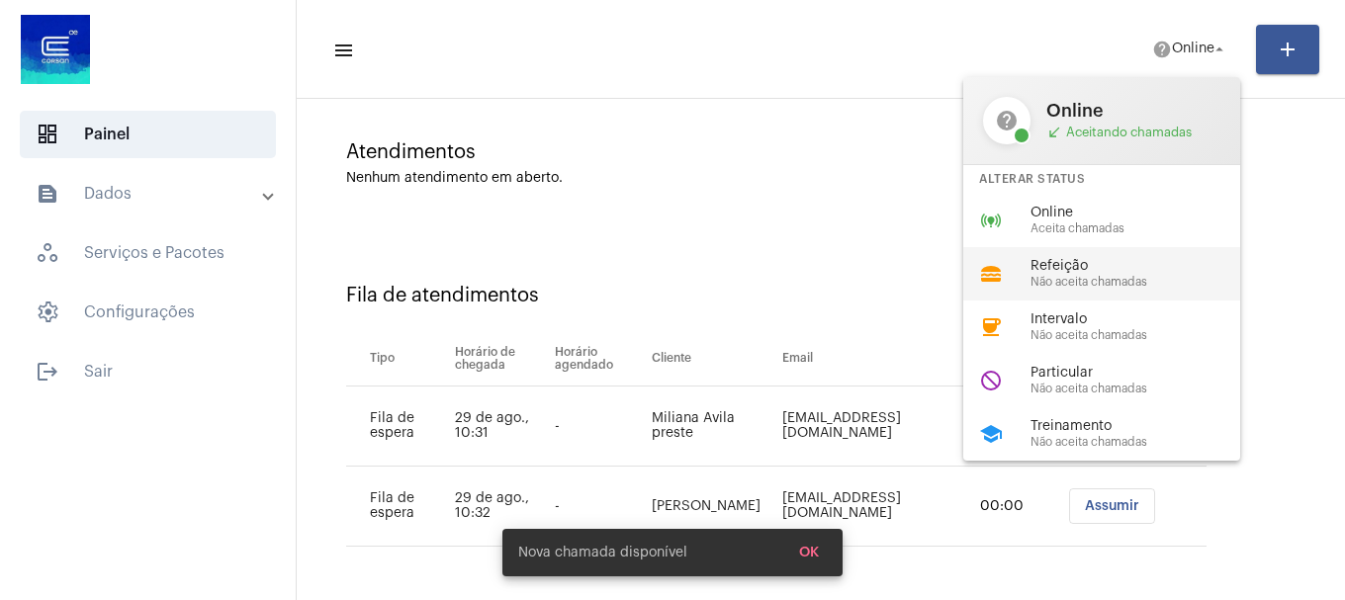
scroll to position [140, 0]
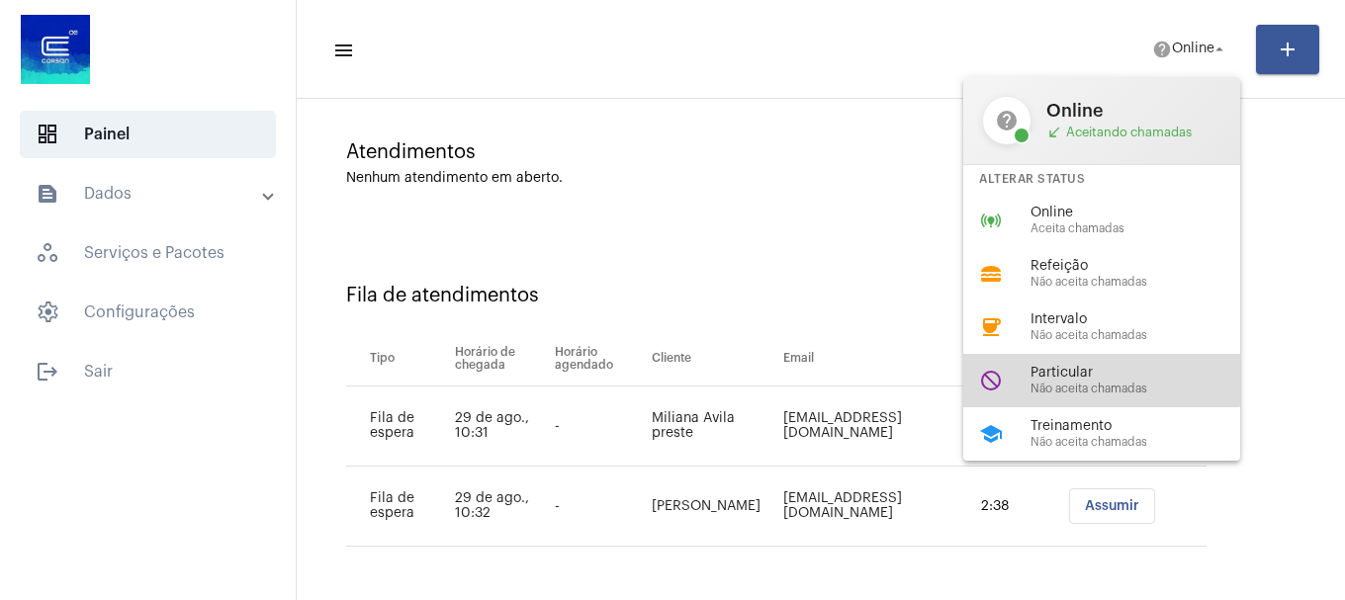
click at [1072, 374] on span "Particular" at bounding box center [1142, 373] width 225 height 15
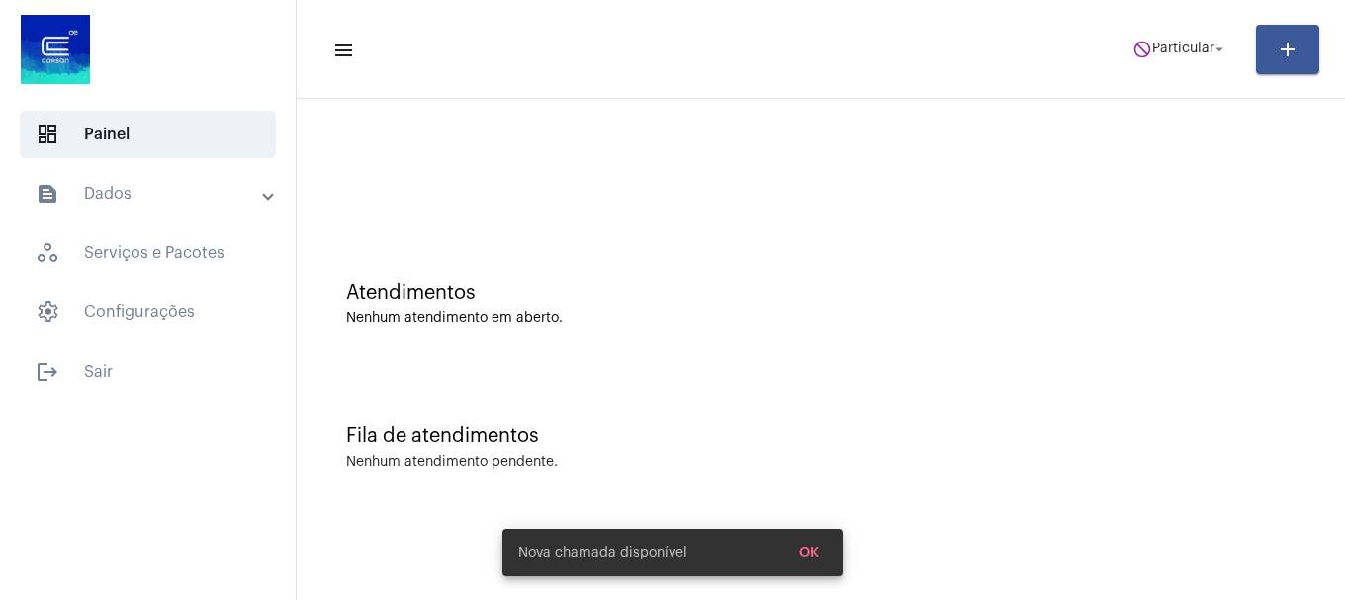
scroll to position [0, 0]
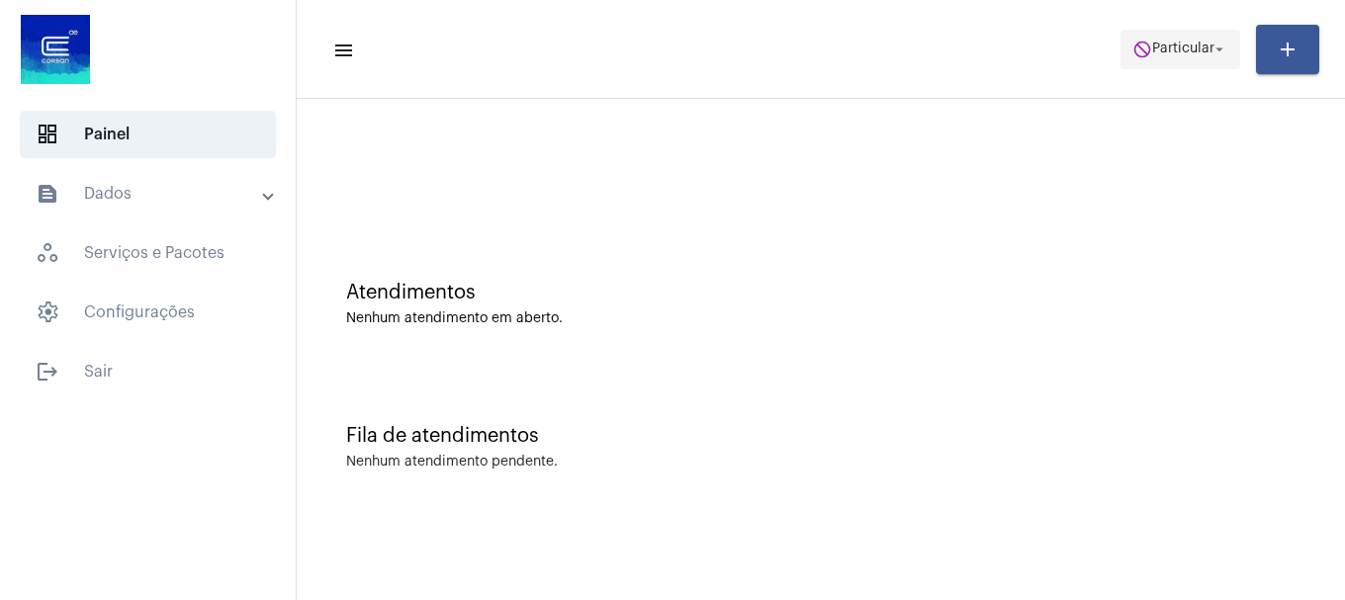
click at [1168, 30] on button "do_not_disturb Particular arrow_drop_down" at bounding box center [1180, 50] width 120 height 40
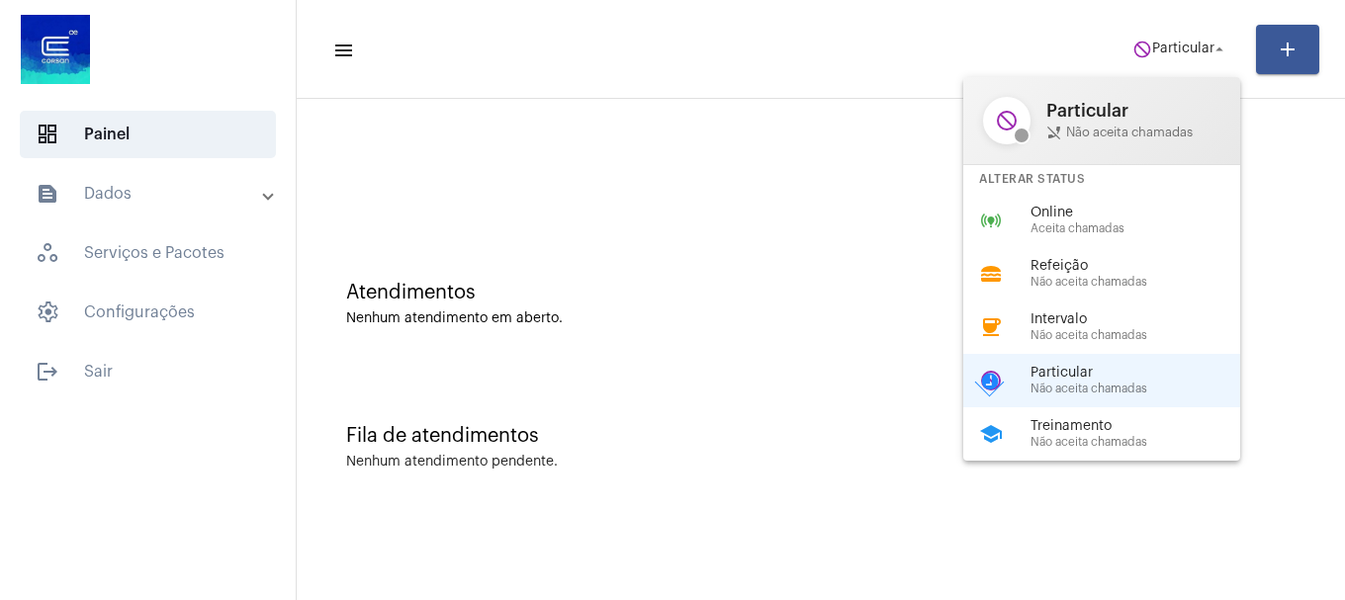
click at [1131, 206] on span "Online" at bounding box center [1142, 213] width 225 height 15
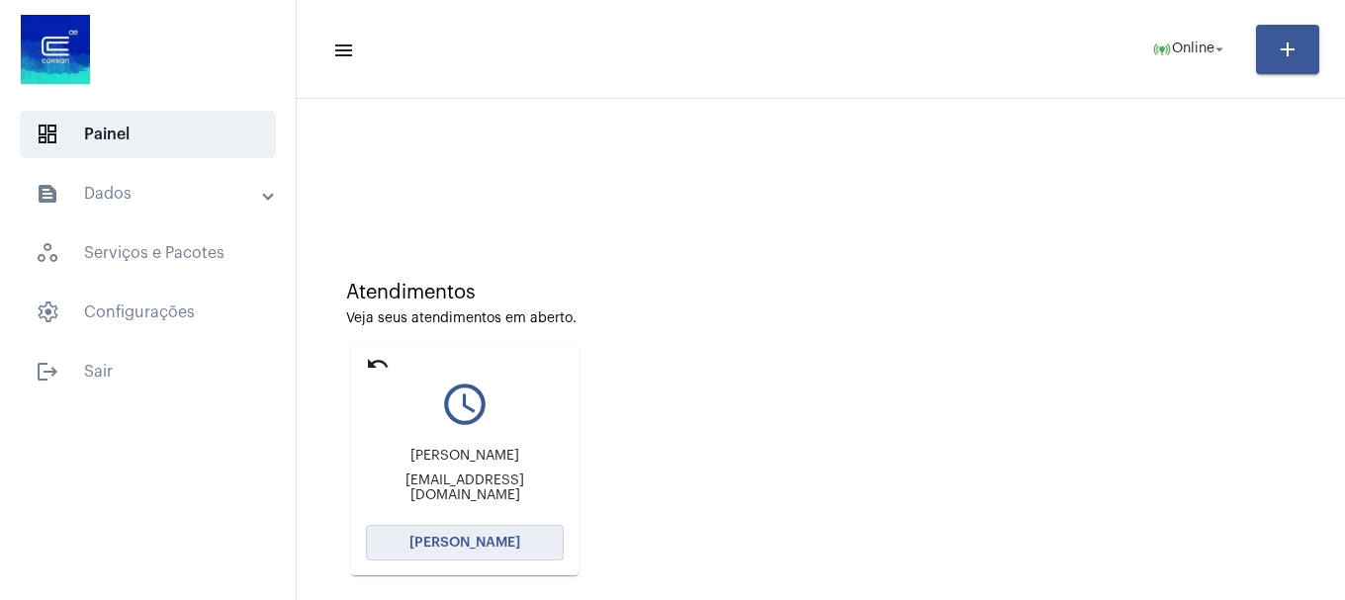
click at [519, 551] on button "[PERSON_NAME]" at bounding box center [465, 543] width 198 height 36
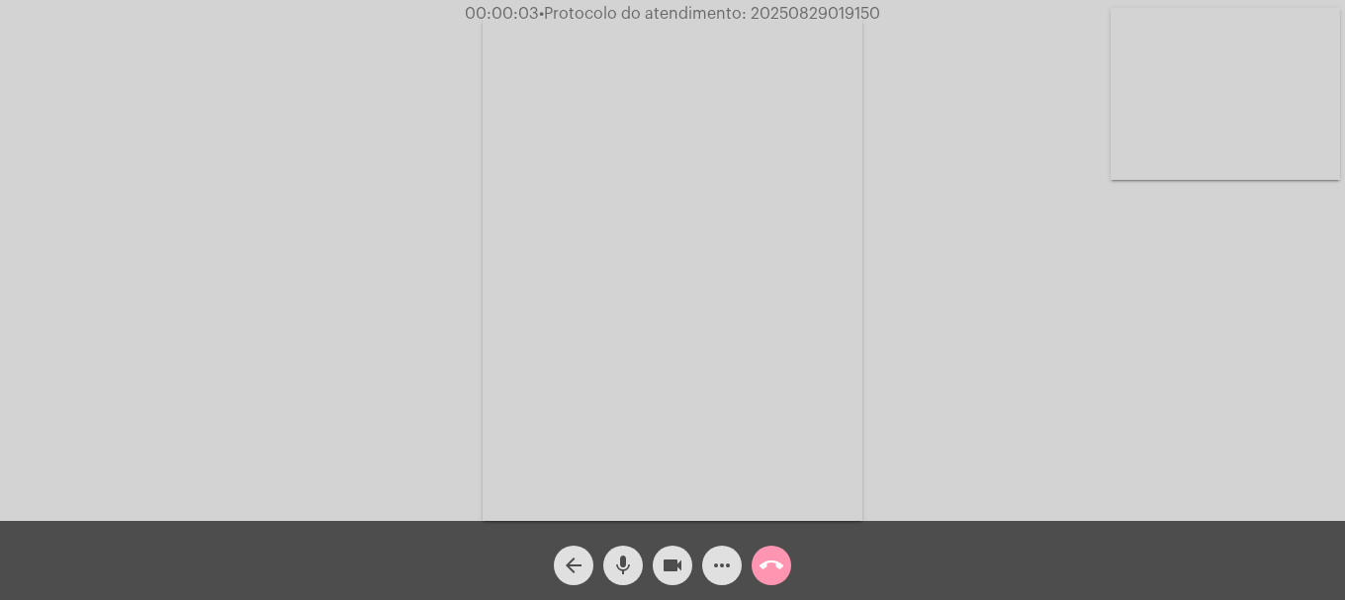
click at [1209, 135] on video at bounding box center [1225, 94] width 229 height 172
click at [765, 568] on mat-icon "call_end" at bounding box center [772, 566] width 24 height 24
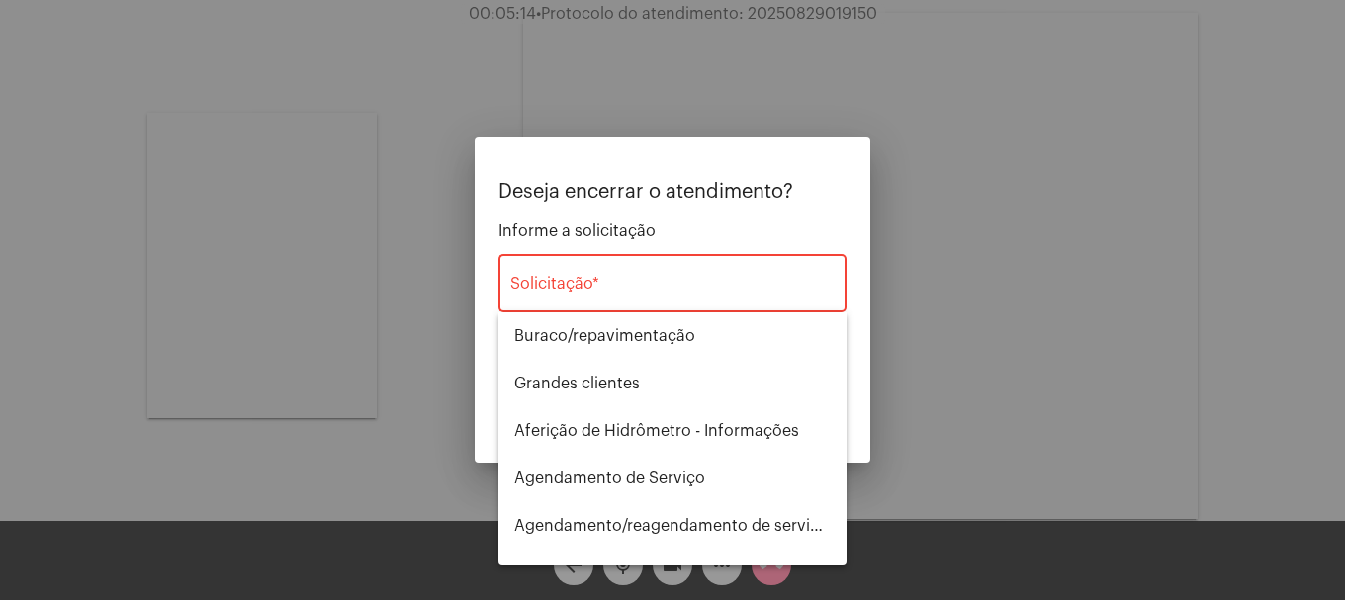
click at [638, 301] on div "Solicitação *" at bounding box center [672, 281] width 324 height 62
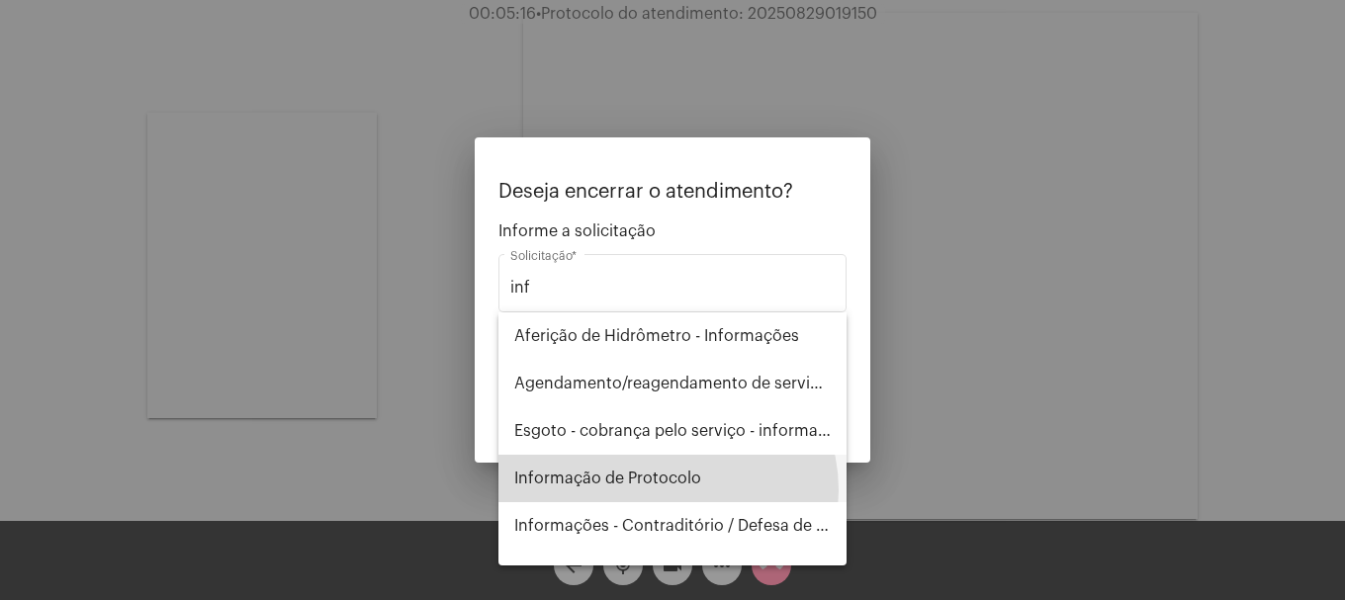
click at [667, 491] on span "Informação de Protocolo" at bounding box center [672, 478] width 316 height 47
type input "Informação de Protocolo"
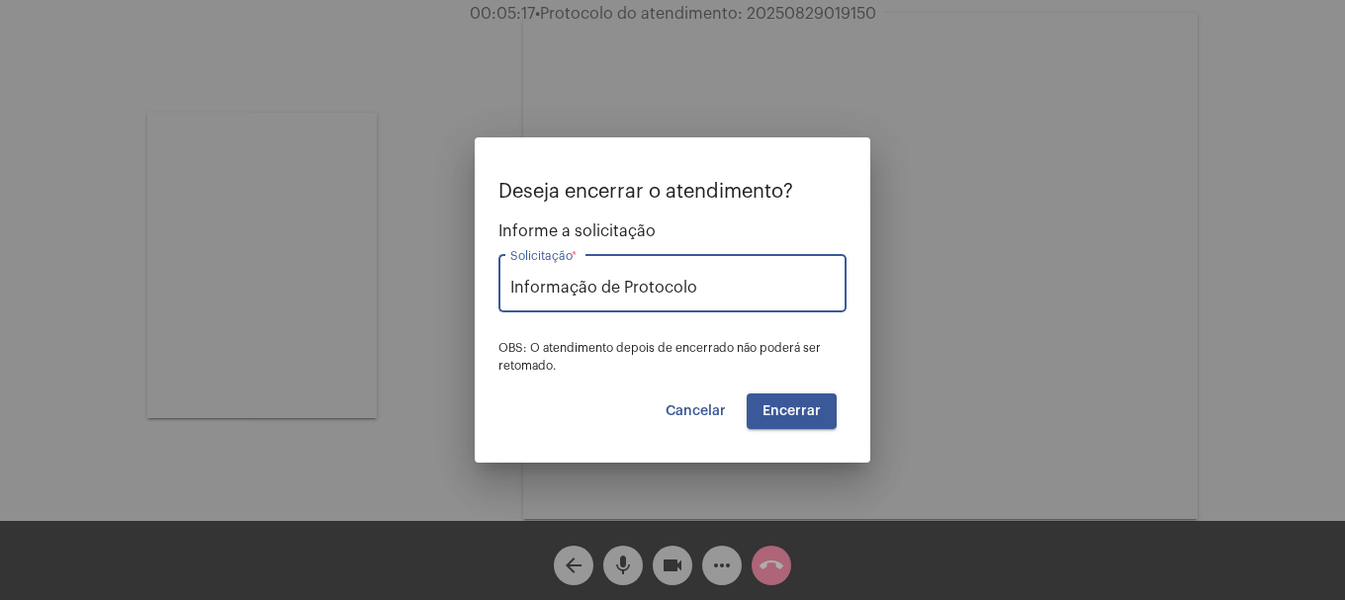
click at [796, 410] on span "Encerrar" at bounding box center [791, 411] width 58 height 14
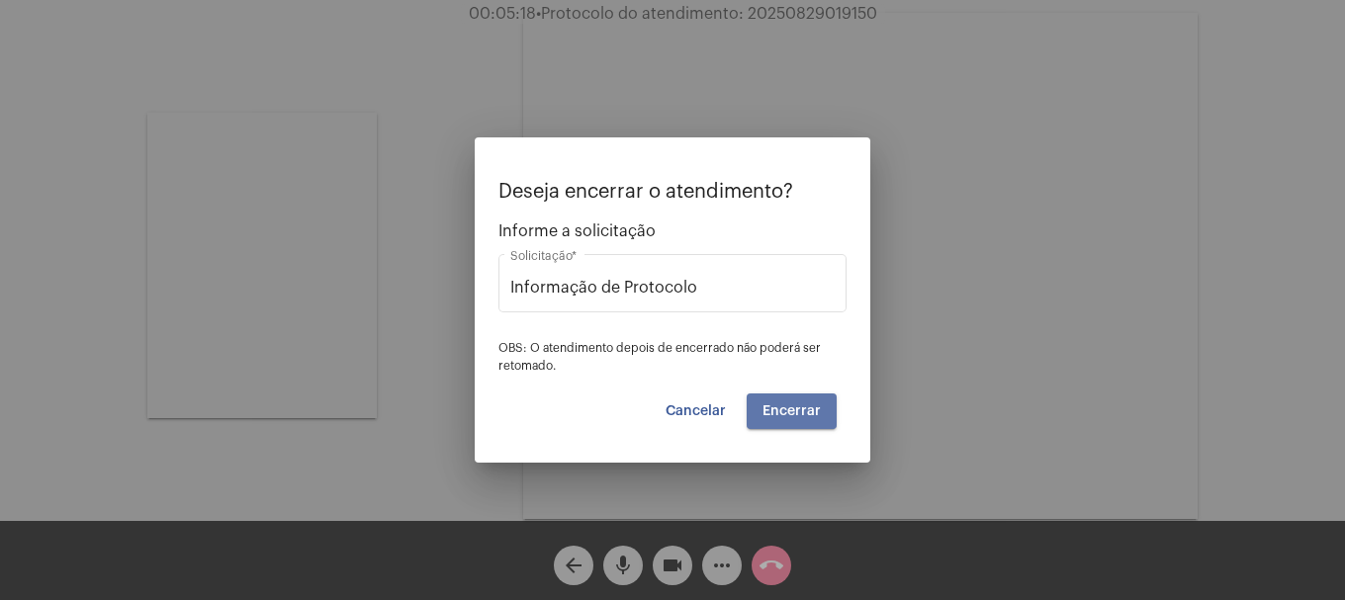
click at [796, 410] on span "Encerrar" at bounding box center [791, 411] width 58 height 14
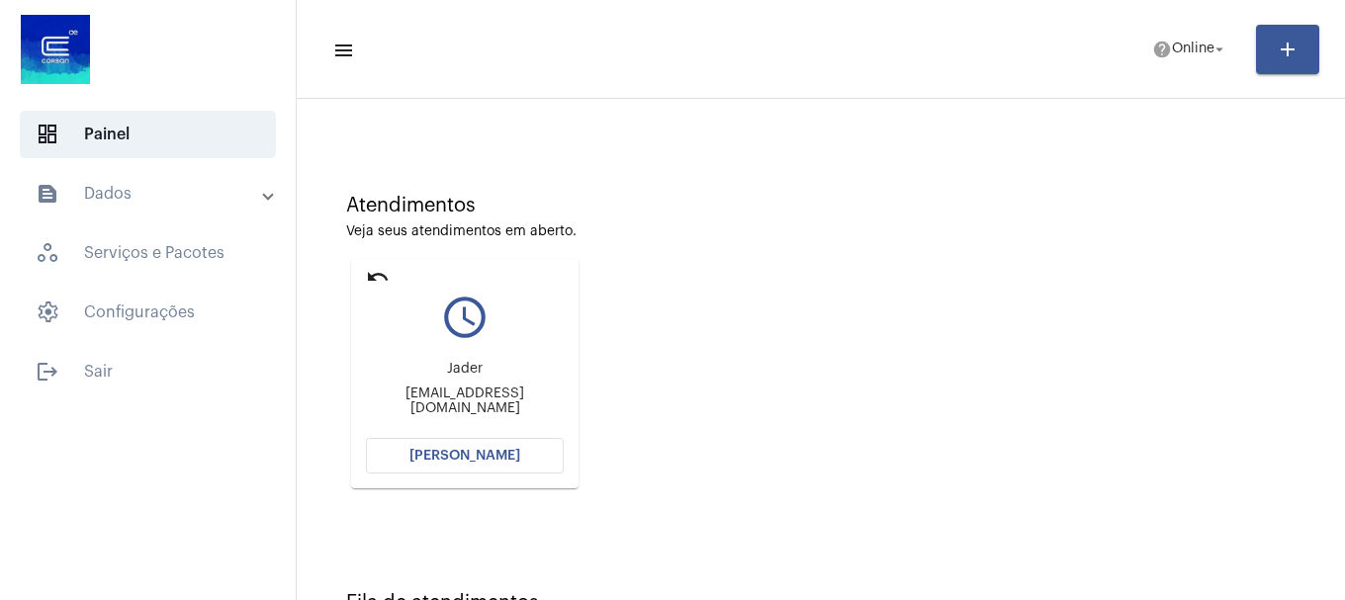
scroll to position [173, 0]
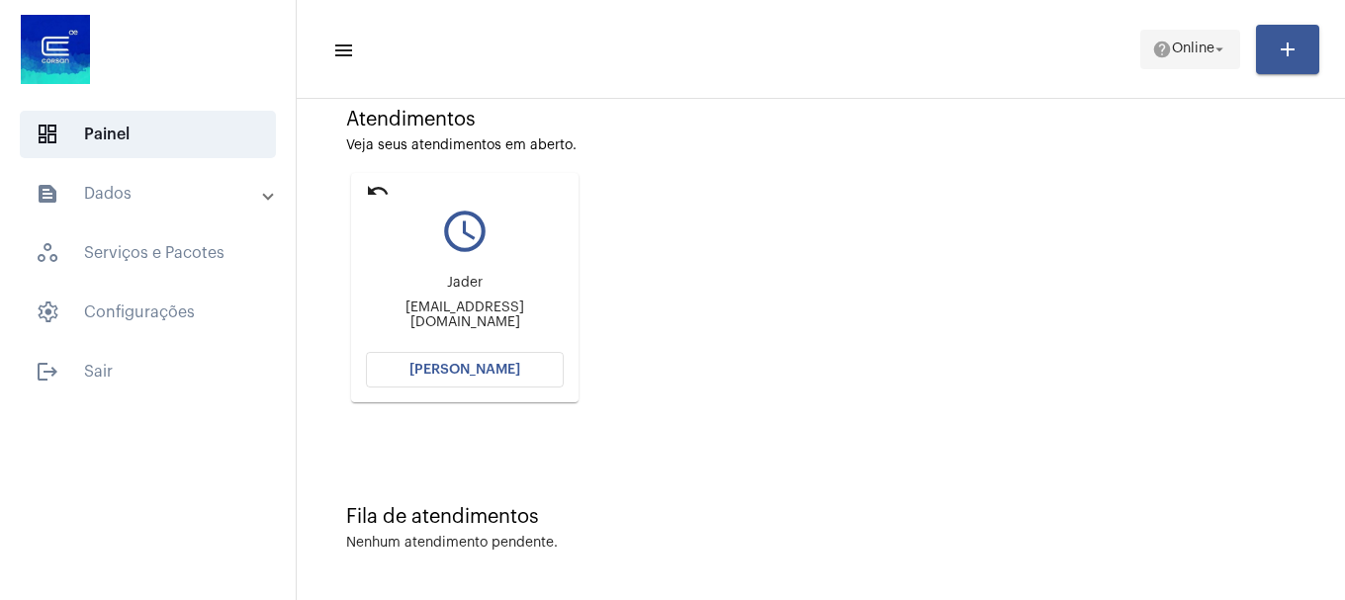
click at [1157, 62] on span "help Online arrow_drop_down" at bounding box center [1190, 49] width 76 height 36
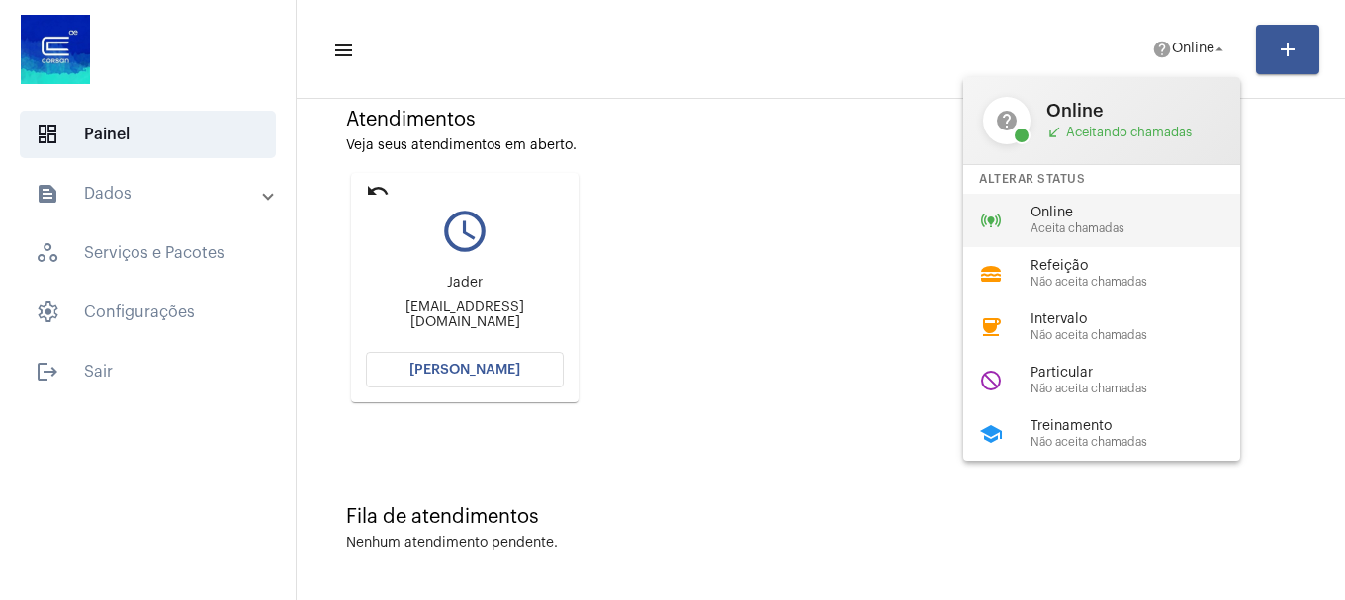
click at [1079, 224] on span "Aceita chamadas" at bounding box center [1142, 229] width 225 height 13
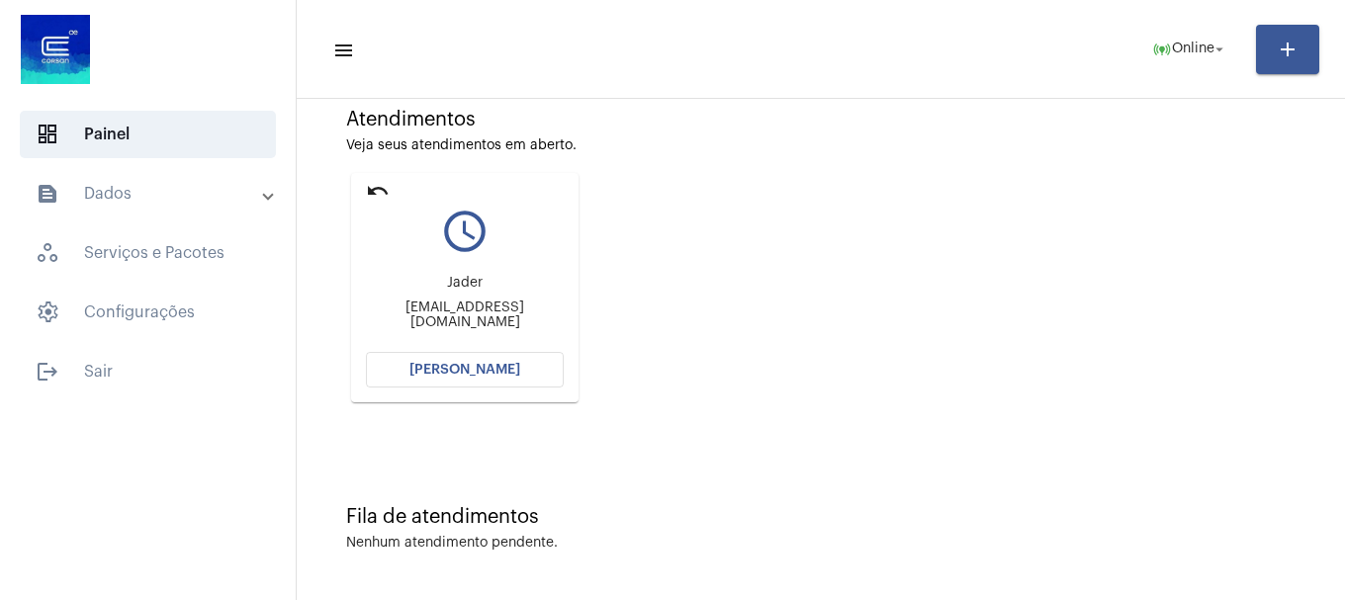
click at [545, 382] on button "[PERSON_NAME]" at bounding box center [465, 370] width 198 height 36
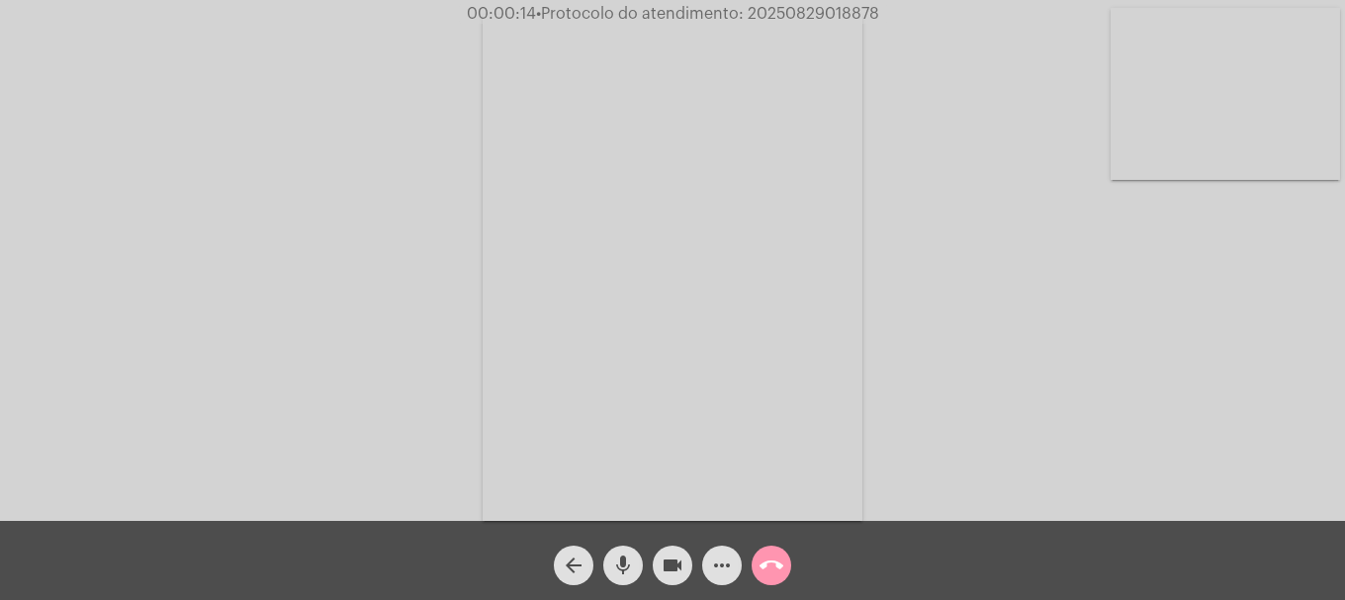
click at [633, 562] on mat-icon "mic" at bounding box center [623, 566] width 24 height 24
click at [633, 562] on mat-icon "mic_off" at bounding box center [623, 566] width 24 height 24
click at [772, 579] on span "call_end" at bounding box center [772, 566] width 24 height 40
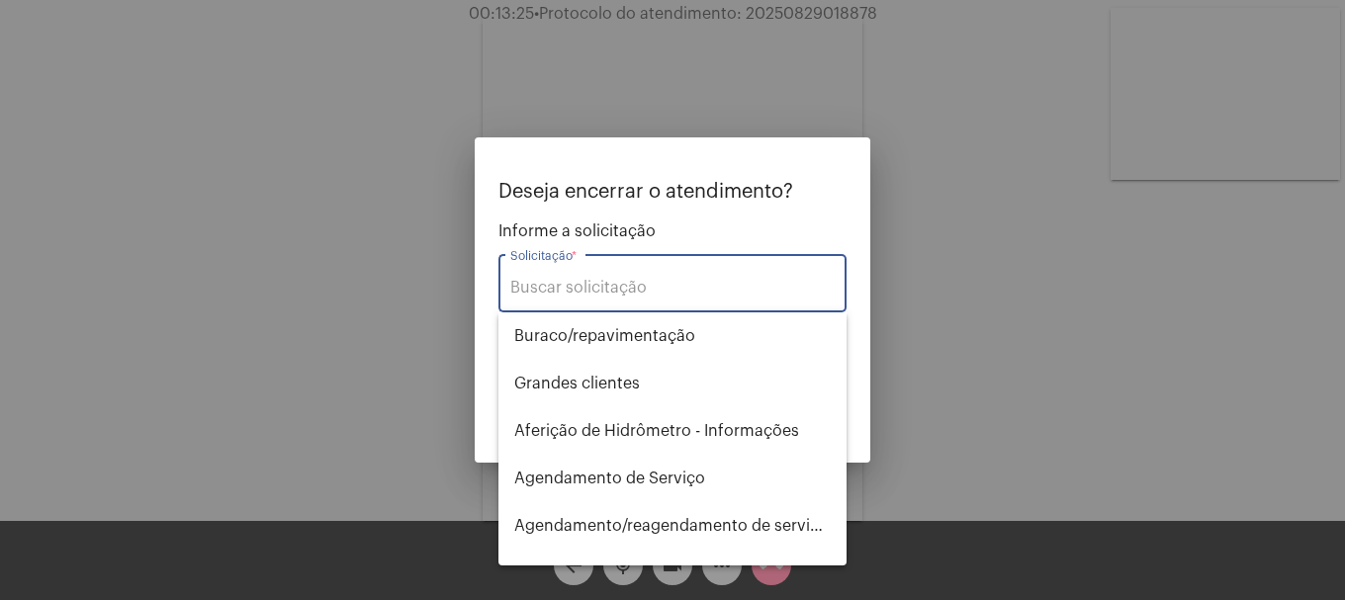
click at [635, 290] on input "Solicitação *" at bounding box center [672, 288] width 324 height 18
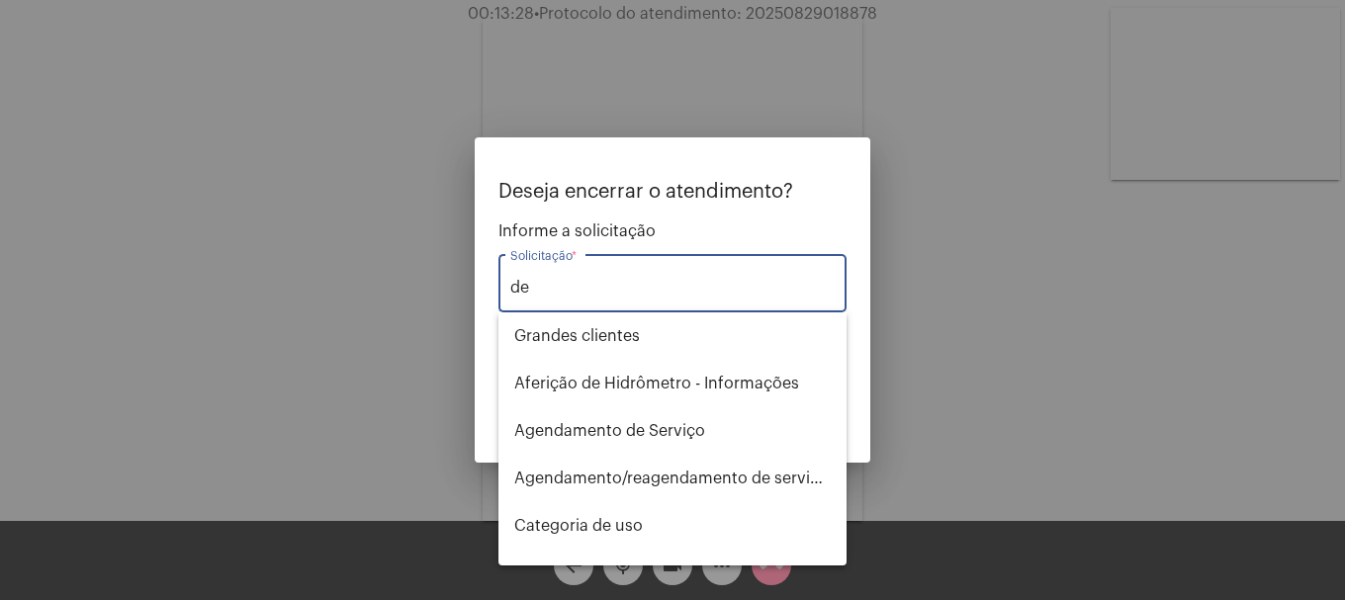
type input "d"
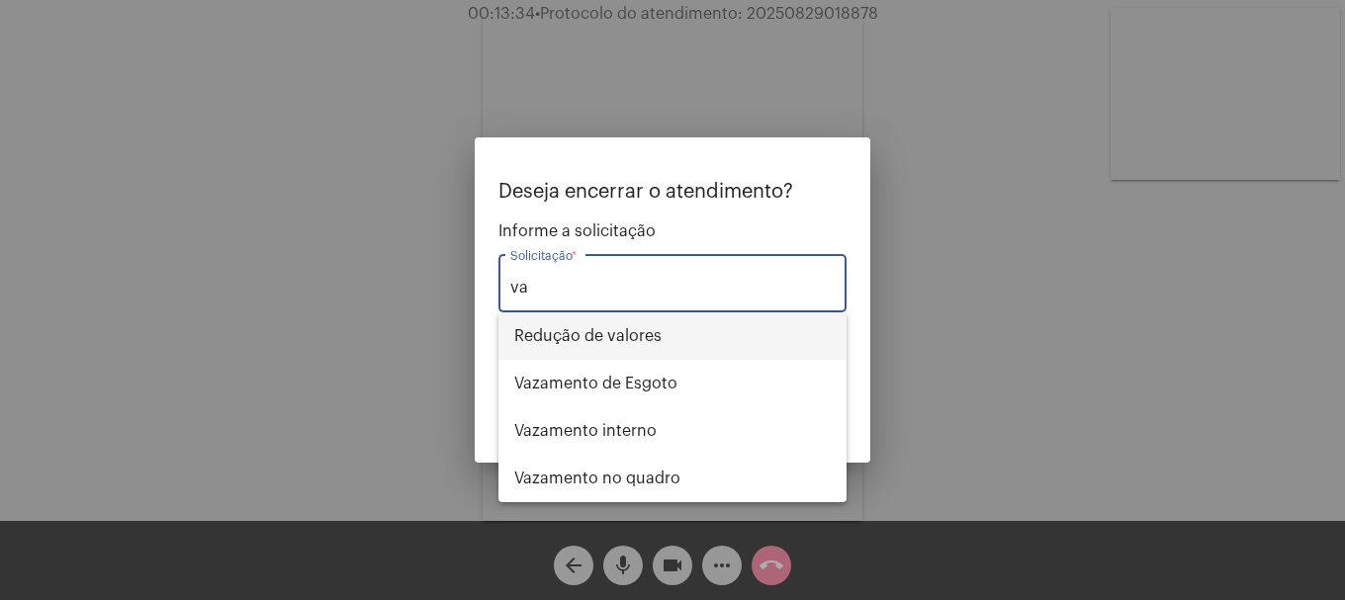
click at [603, 347] on span "Redução de valores" at bounding box center [672, 336] width 316 height 47
type input "Redução de valores"
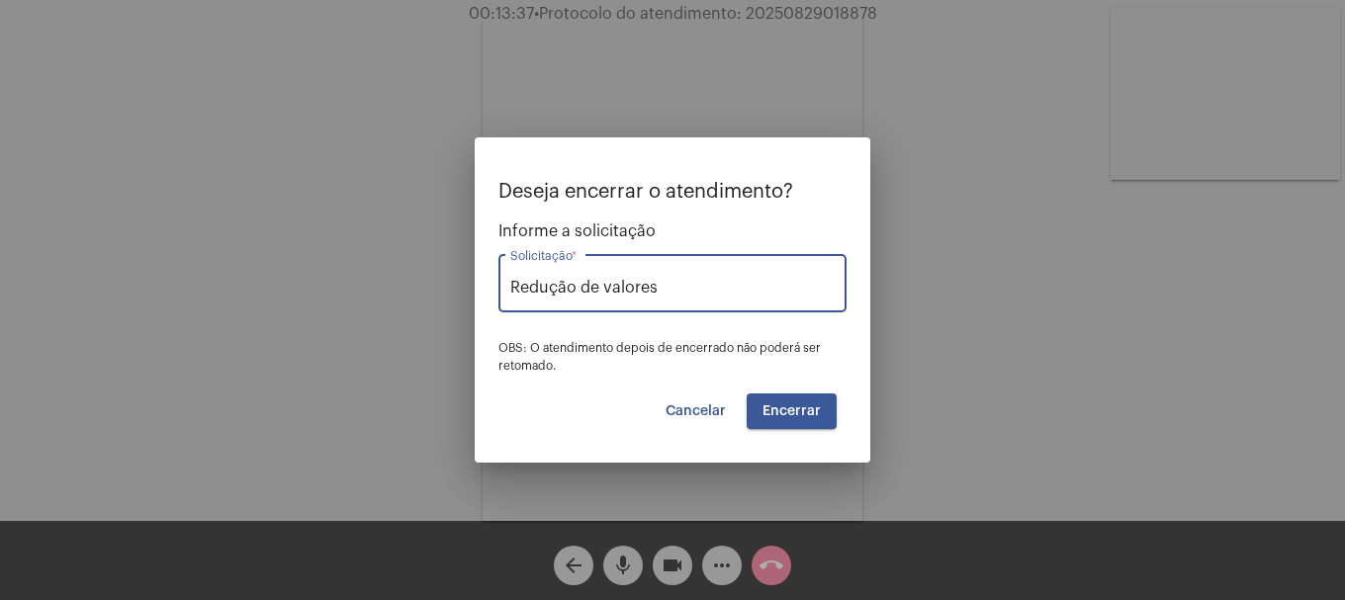
click at [703, 419] on button "Cancelar" at bounding box center [696, 412] width 92 height 36
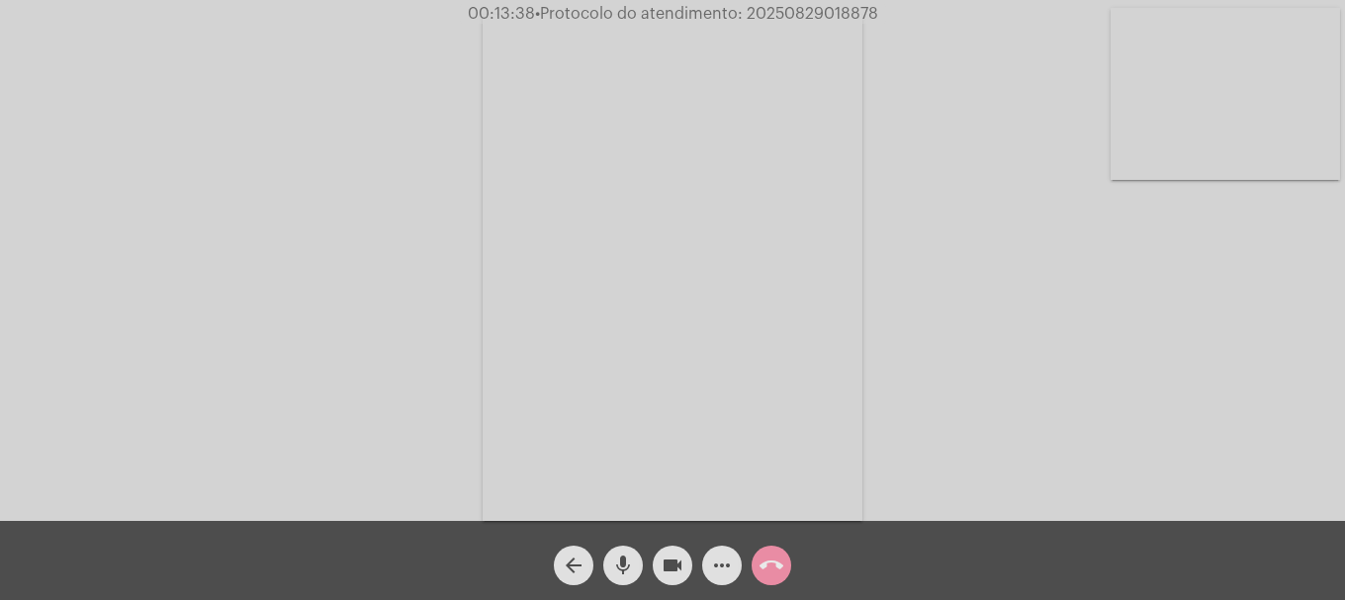
click at [827, 6] on span "• Protocolo do atendimento: 20250829018878" at bounding box center [706, 14] width 343 height 16
copy span "20250829018878"
click at [768, 555] on mat-icon "call_end" at bounding box center [772, 566] width 24 height 24
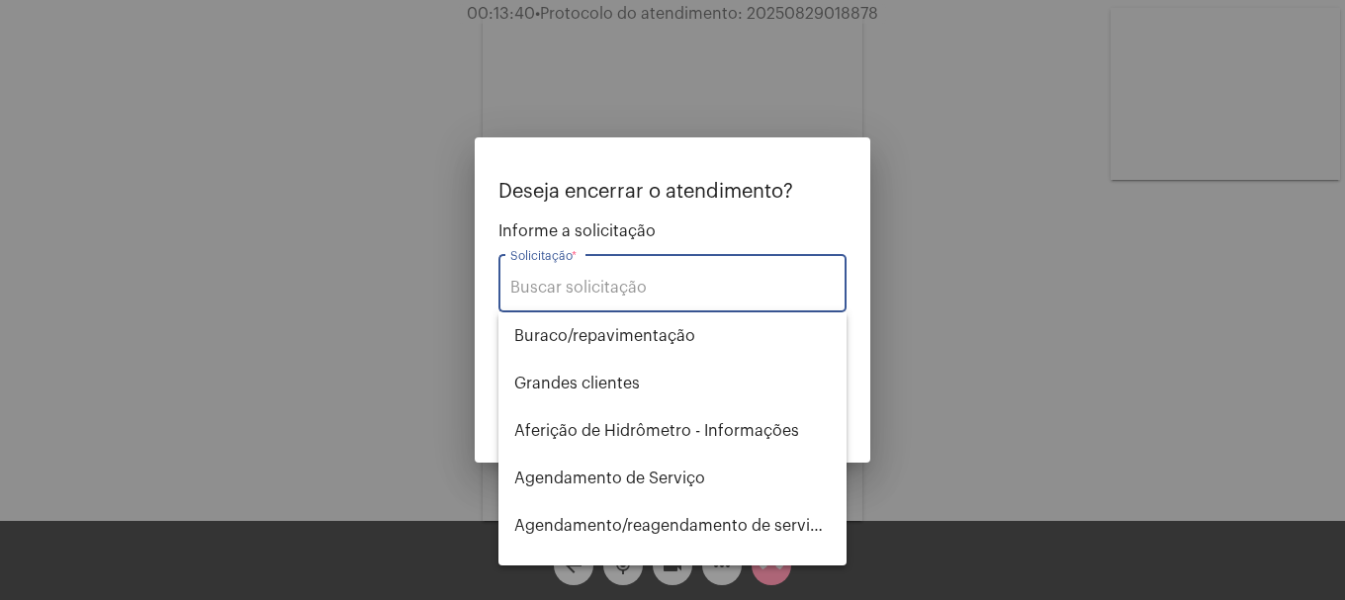
click at [686, 282] on input "Solicitação *" at bounding box center [672, 288] width 324 height 18
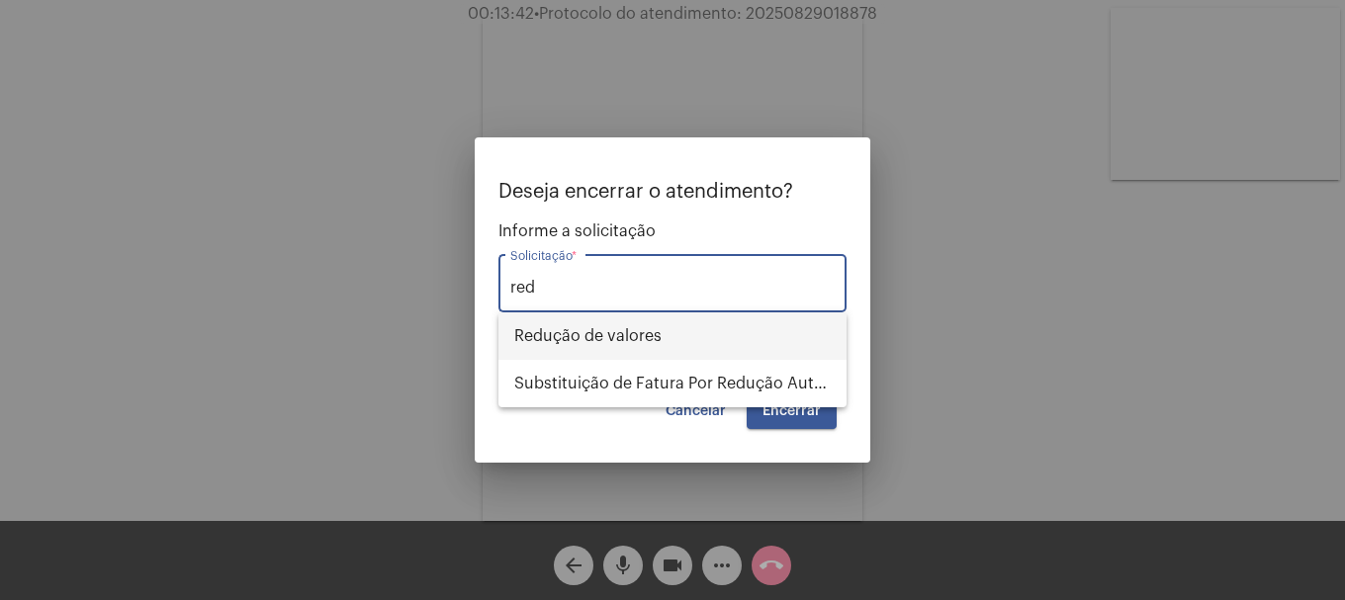
click at [676, 331] on span "Redução de valores" at bounding box center [672, 336] width 316 height 47
type input "Redução de valores"
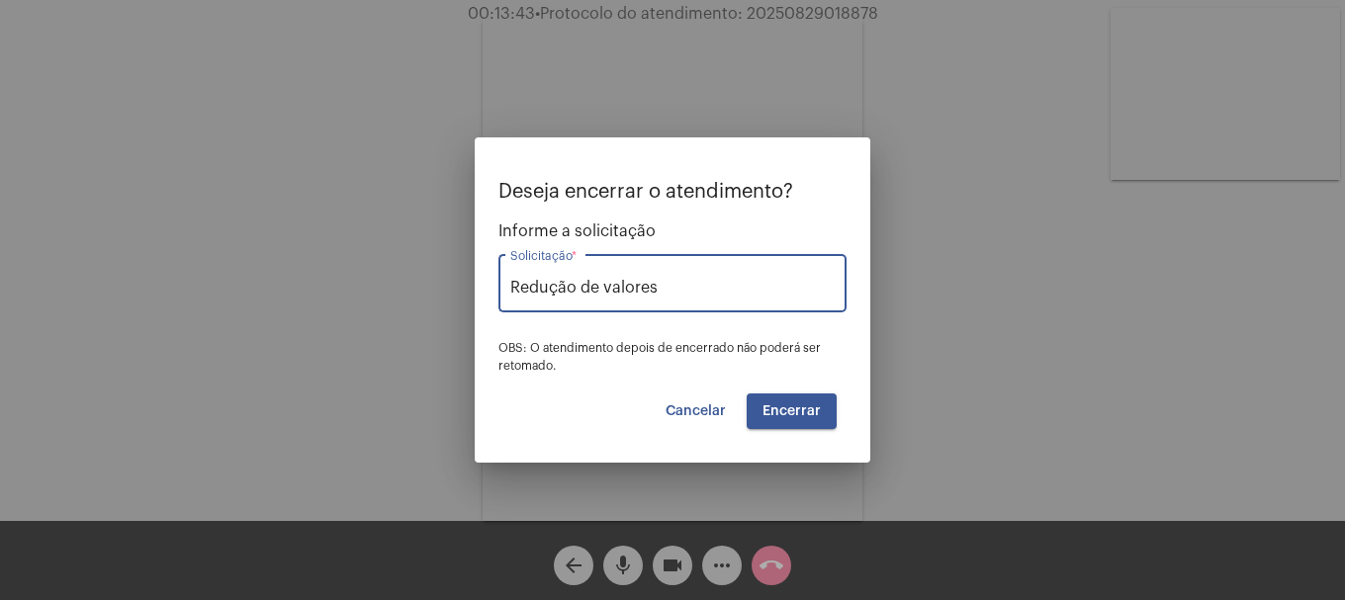
click at [784, 416] on span "Encerrar" at bounding box center [791, 411] width 58 height 14
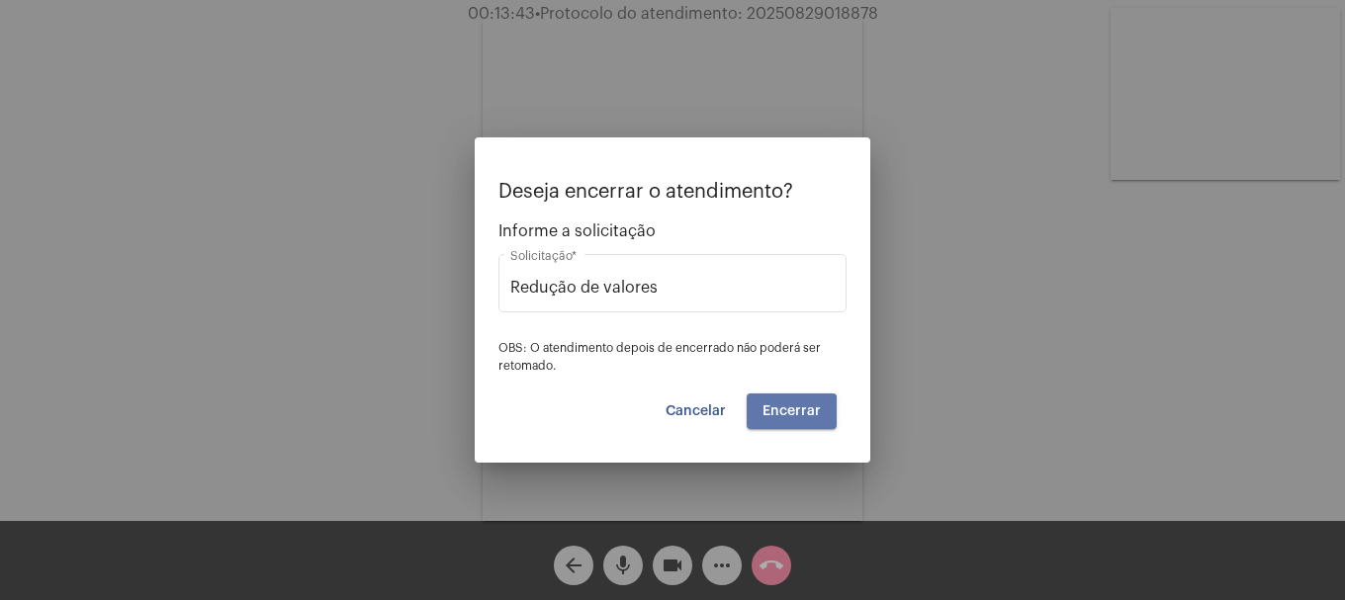
click at [784, 416] on span "Encerrar" at bounding box center [791, 411] width 58 height 14
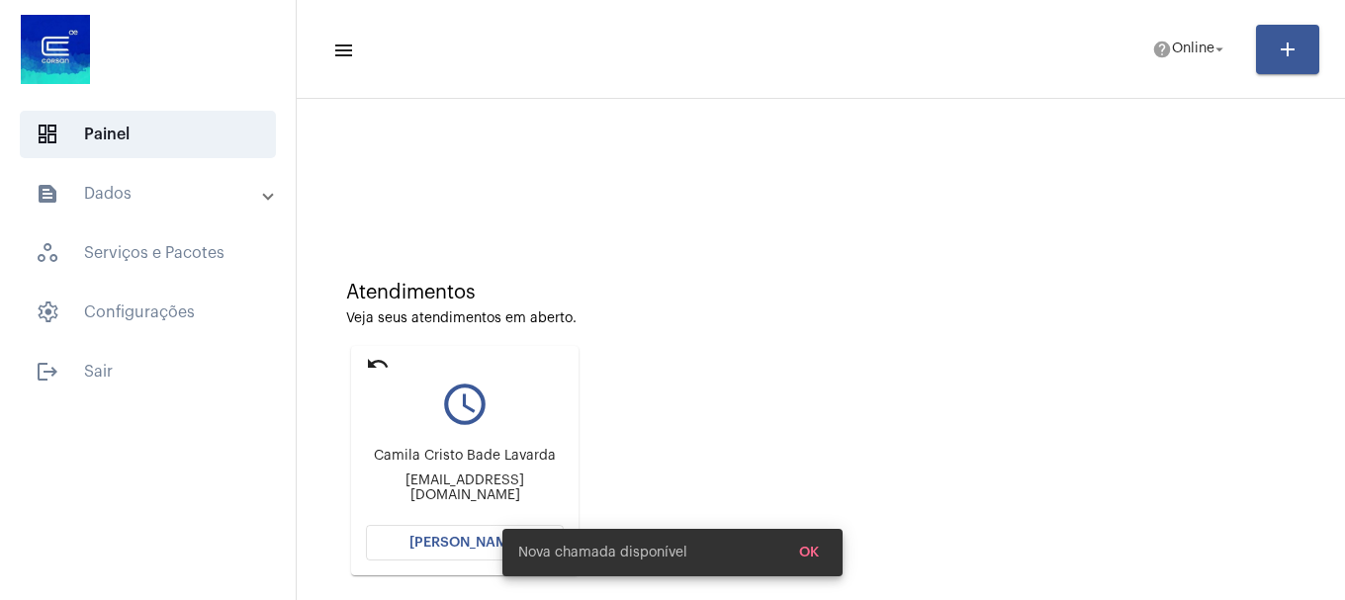
click at [447, 540] on span "[PERSON_NAME]" at bounding box center [464, 543] width 111 height 14
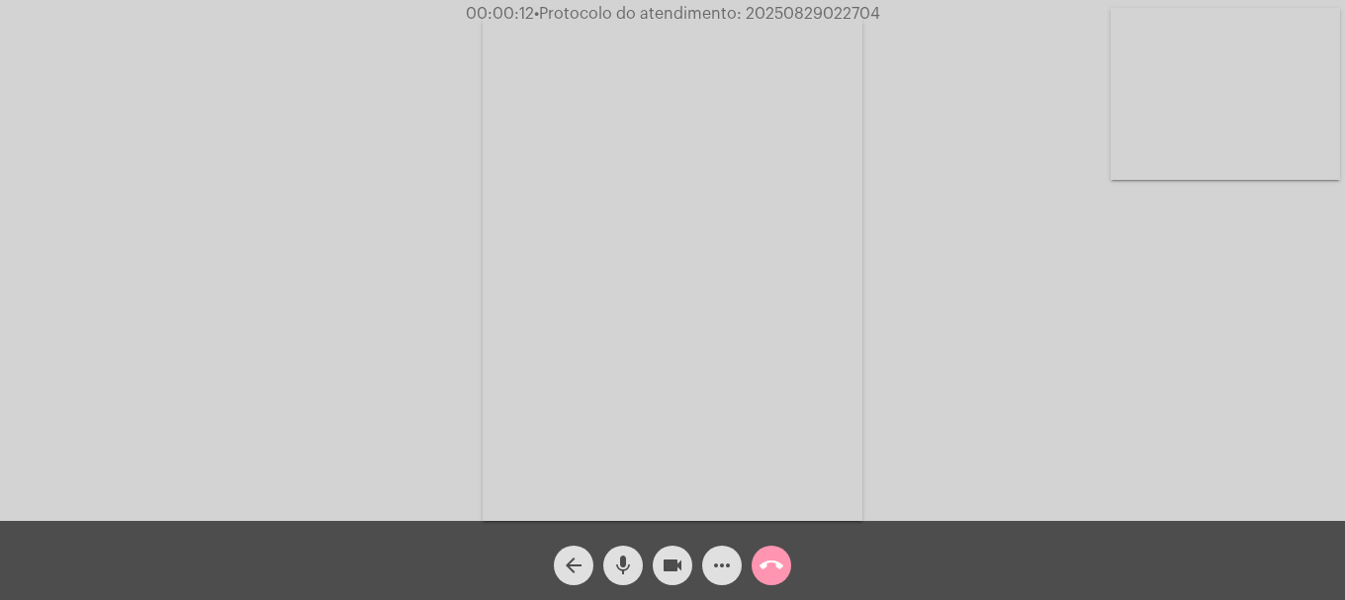
click at [1227, 158] on video at bounding box center [1225, 94] width 229 height 172
click at [352, 281] on video at bounding box center [261, 266] width 229 height 306
click at [810, 12] on span "• Protocolo do atendimento: 20250829022704" at bounding box center [707, 14] width 346 height 16
copy span "20250829022704"
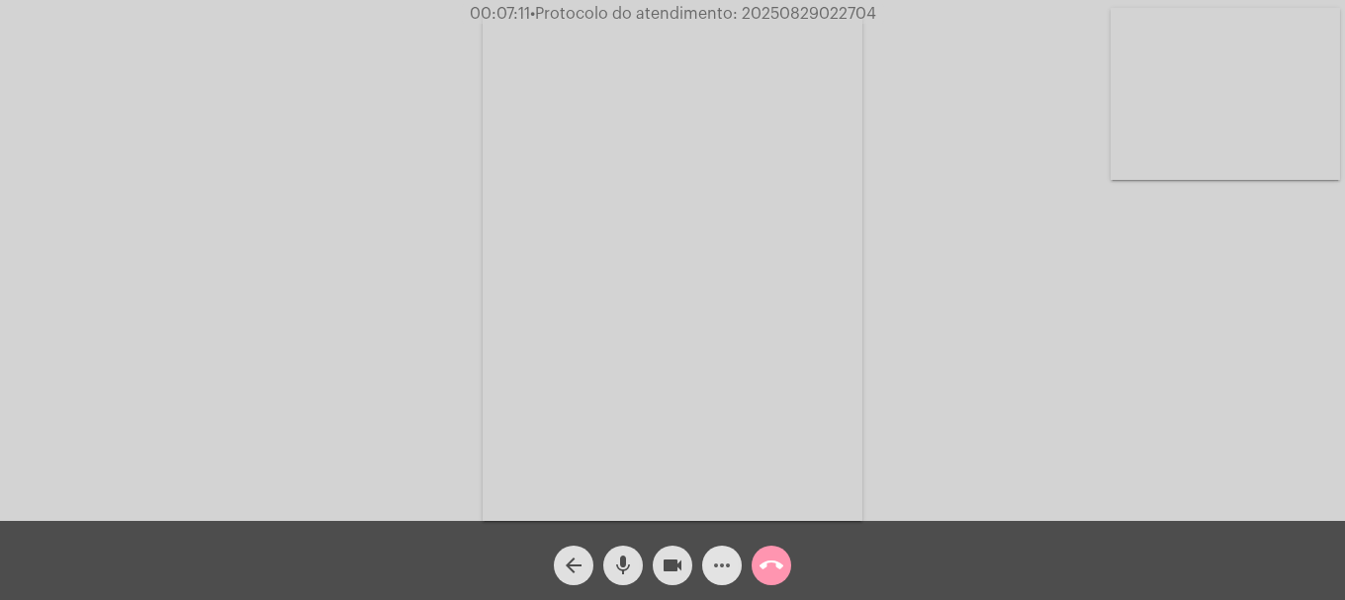
click at [734, 561] on button "more_horiz" at bounding box center [722, 566] width 40 height 40
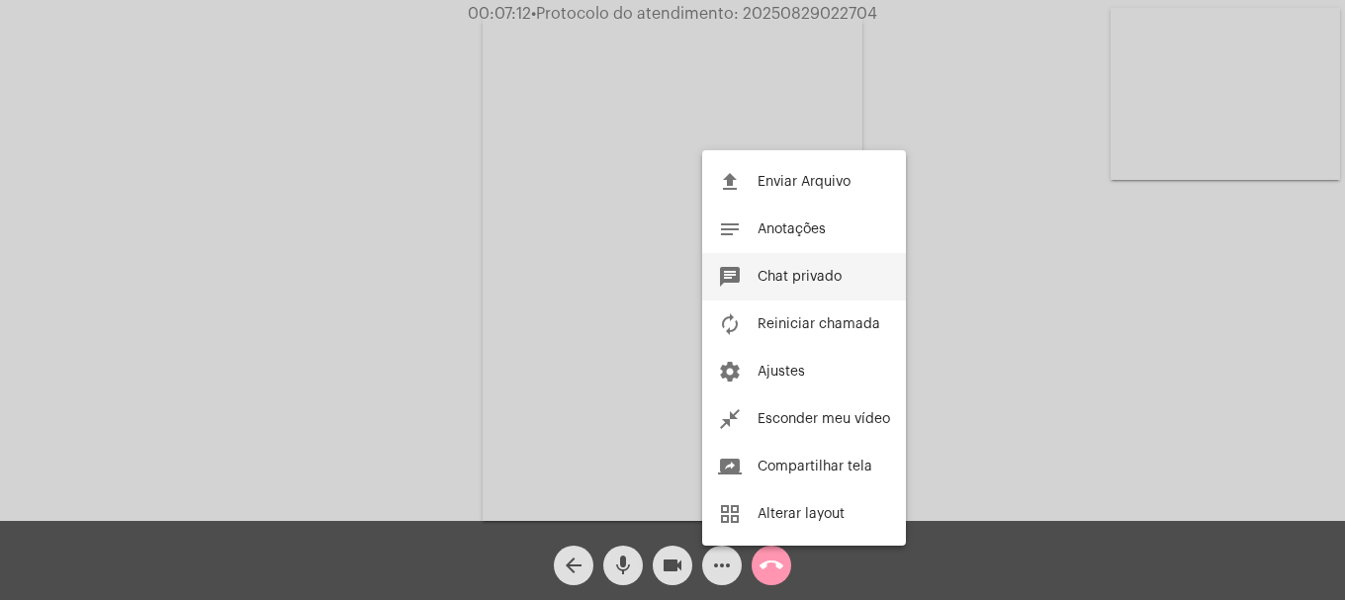
click at [775, 290] on button "chat Chat privado" at bounding box center [804, 276] width 204 height 47
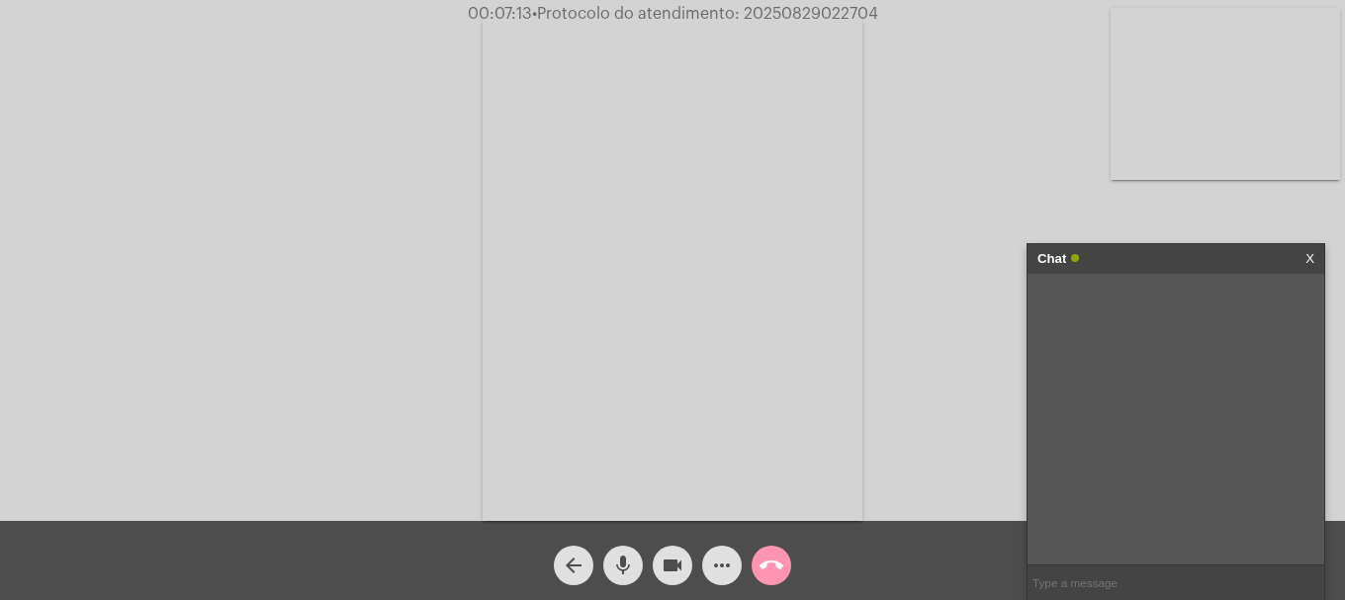
click at [1062, 585] on input "text" at bounding box center [1176, 583] width 297 height 35
paste input "20250829022704"
type input "20250829022704"
click at [779, 565] on mat-icon "call_end" at bounding box center [772, 566] width 24 height 24
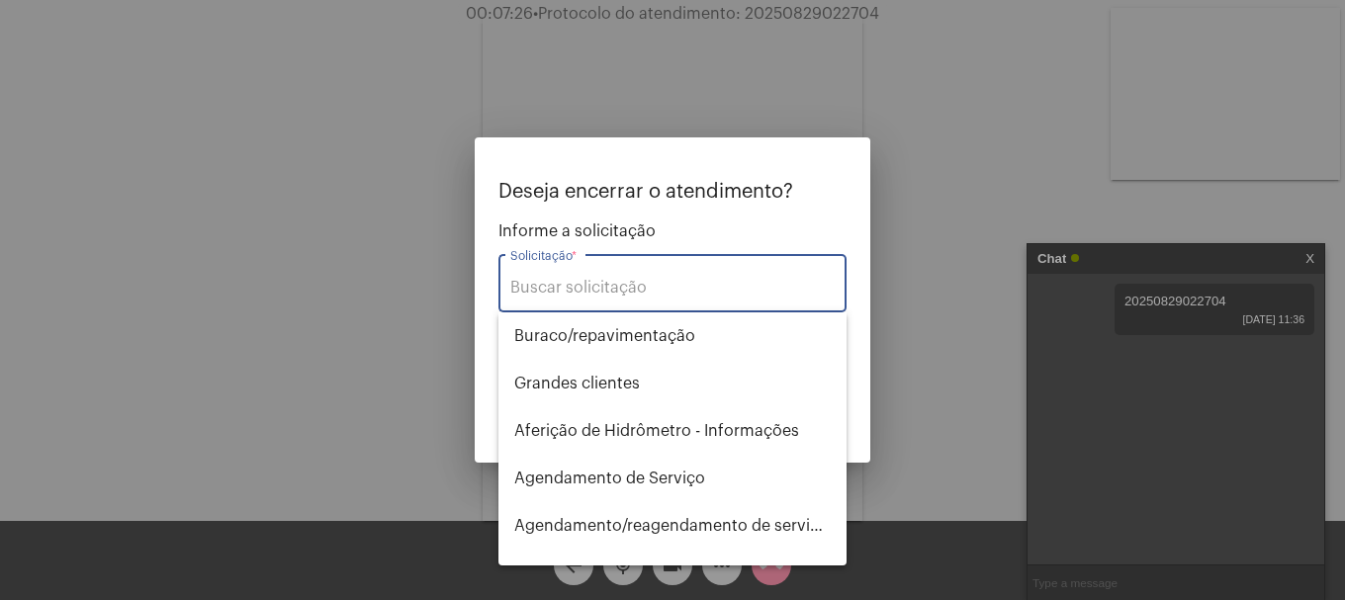
click at [693, 292] on input "Solicitação *" at bounding box center [672, 288] width 324 height 18
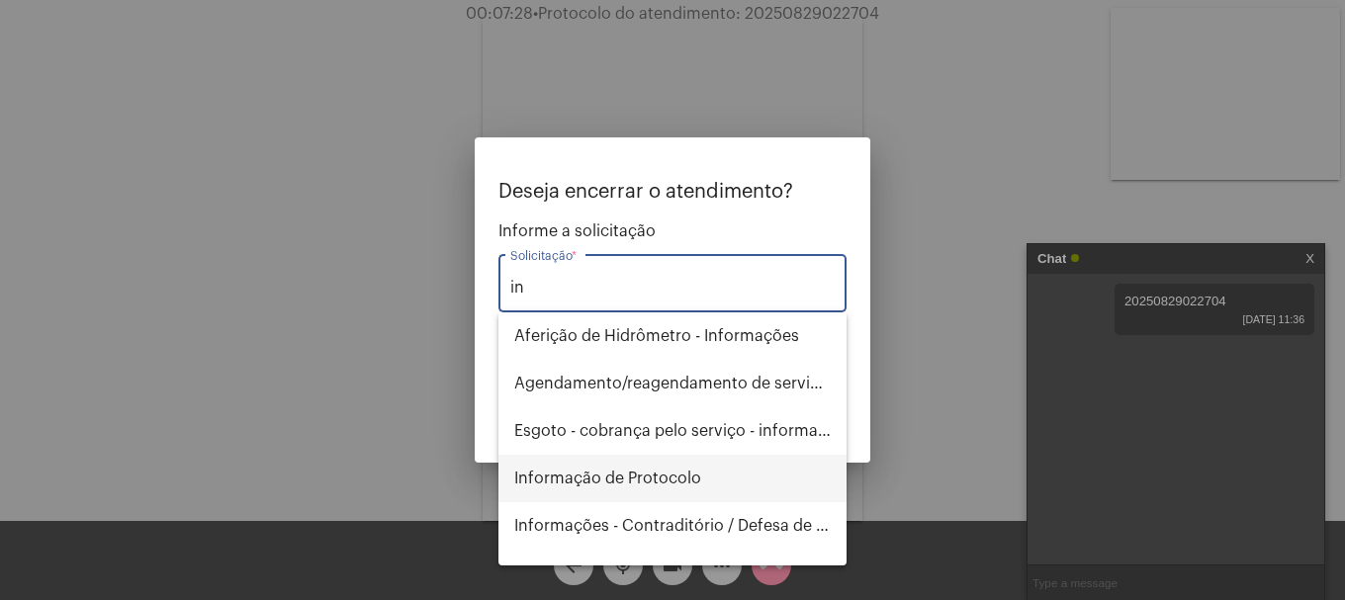
click at [666, 492] on span "Informação de Protocolo" at bounding box center [672, 478] width 316 height 47
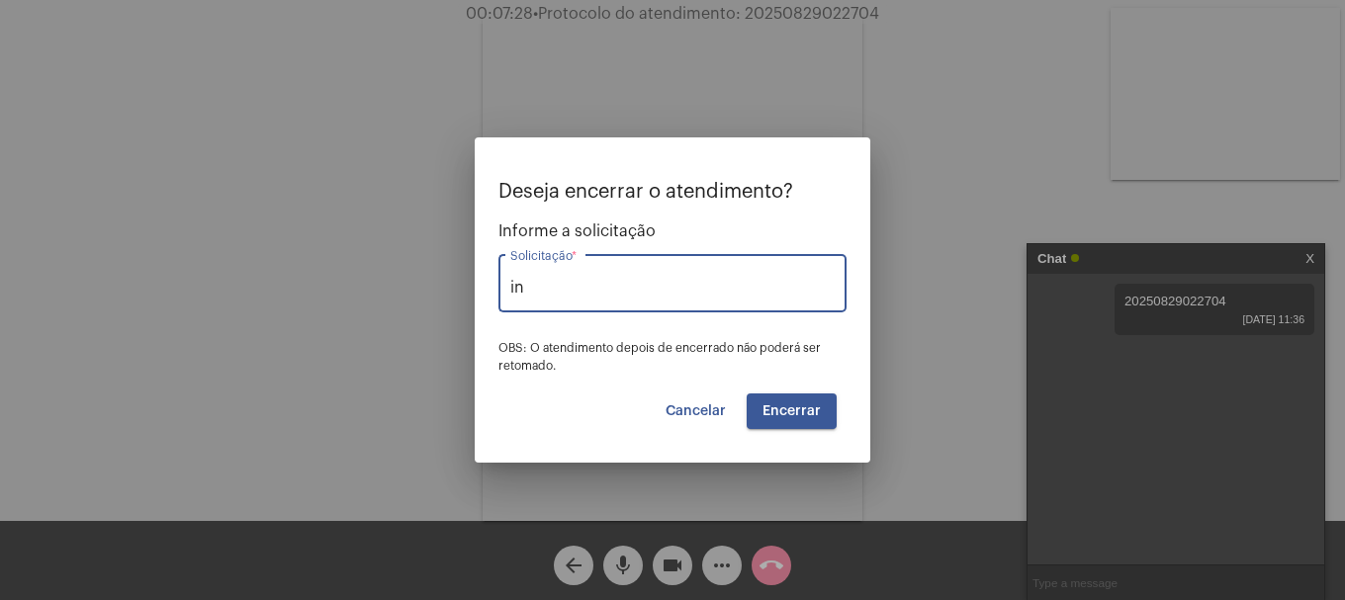
type input "Informação de Protocolo"
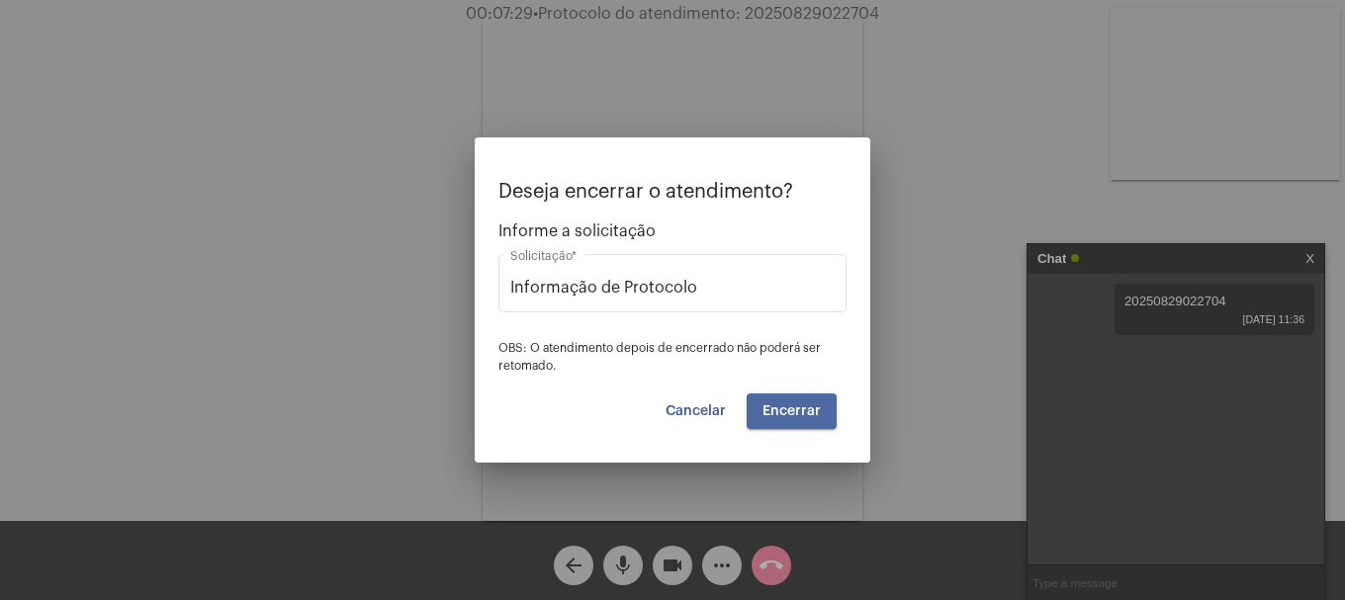
click at [773, 414] on span "Encerrar" at bounding box center [791, 411] width 58 height 14
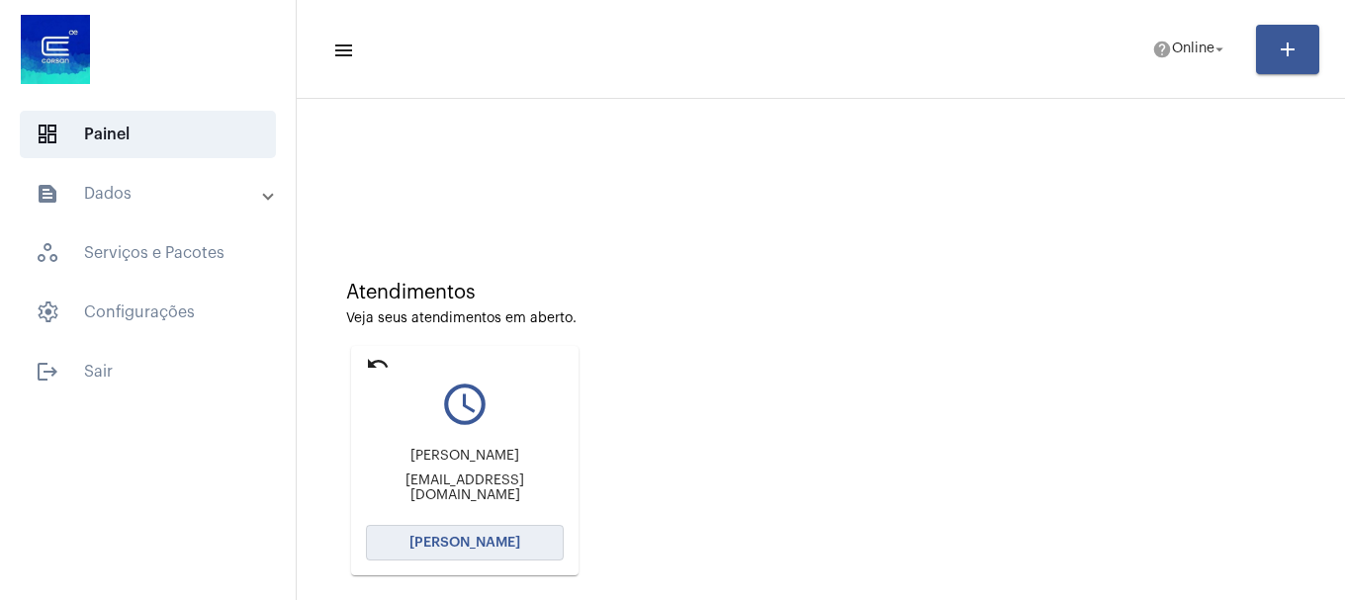
click at [540, 526] on button "[PERSON_NAME]" at bounding box center [465, 543] width 198 height 36
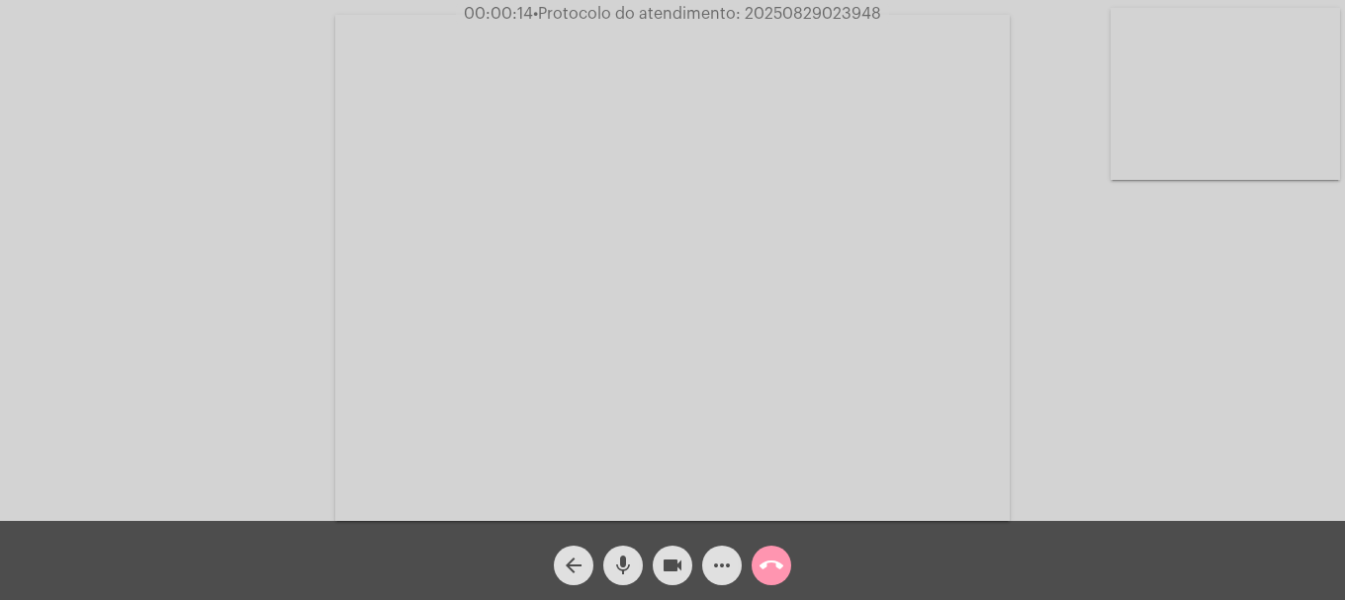
click at [1177, 102] on video at bounding box center [1225, 94] width 229 height 172
click at [667, 563] on mat-icon "videocam" at bounding box center [673, 566] width 24 height 24
click at [662, 570] on mat-icon "videocam_off" at bounding box center [673, 566] width 24 height 24
click at [767, 555] on mat-icon "call_end" at bounding box center [772, 566] width 24 height 24
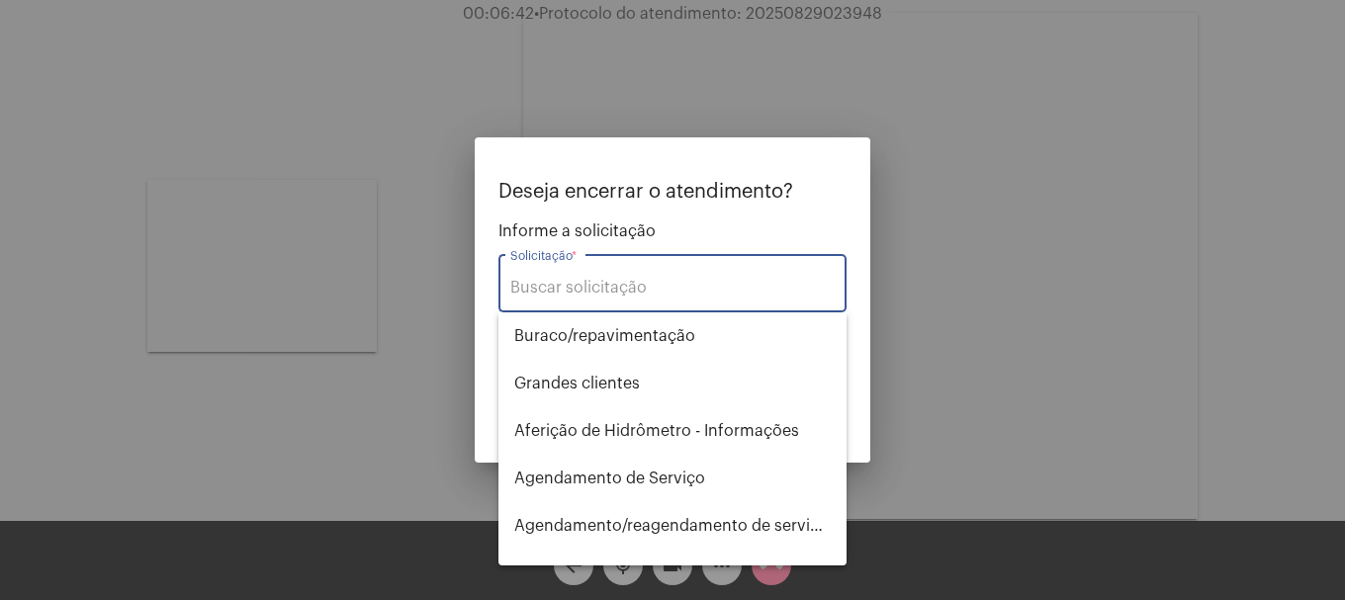
click at [662, 298] on div "Solicitação *" at bounding box center [672, 281] width 324 height 62
type input "i"
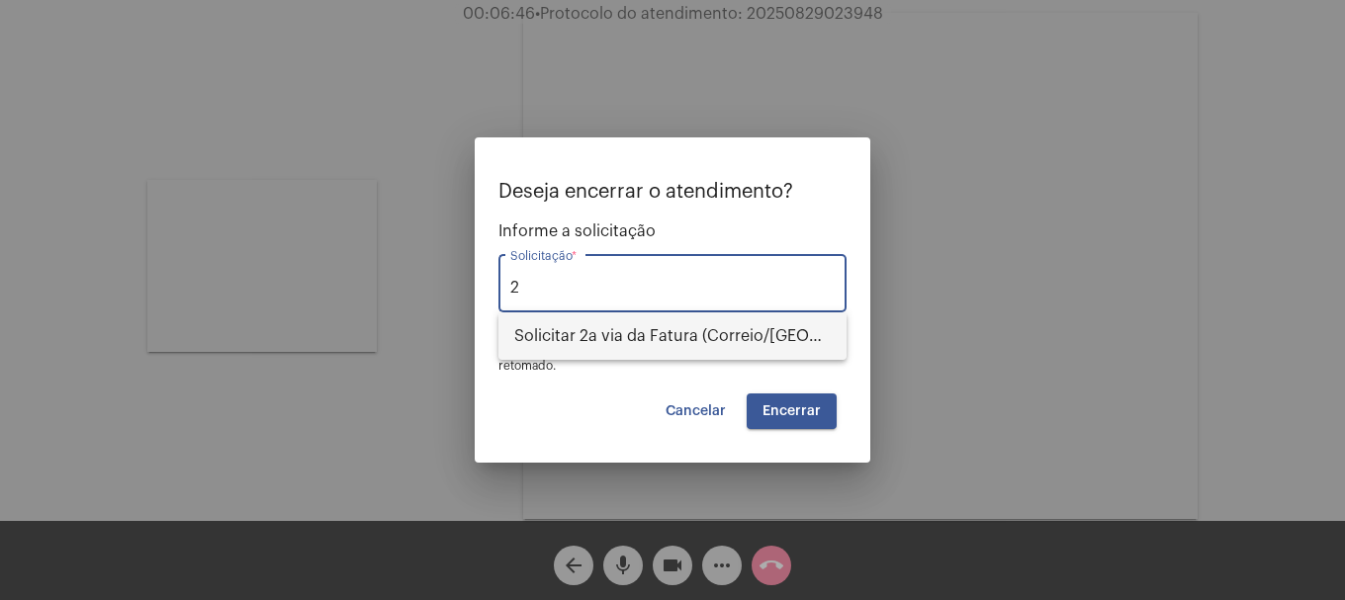
click at [669, 327] on span "Solicitar 2a via da Fatura (Correio/US/Email)" at bounding box center [672, 336] width 316 height 47
type input "Solicitar 2a via da Fatura (Correio/US/Email)"
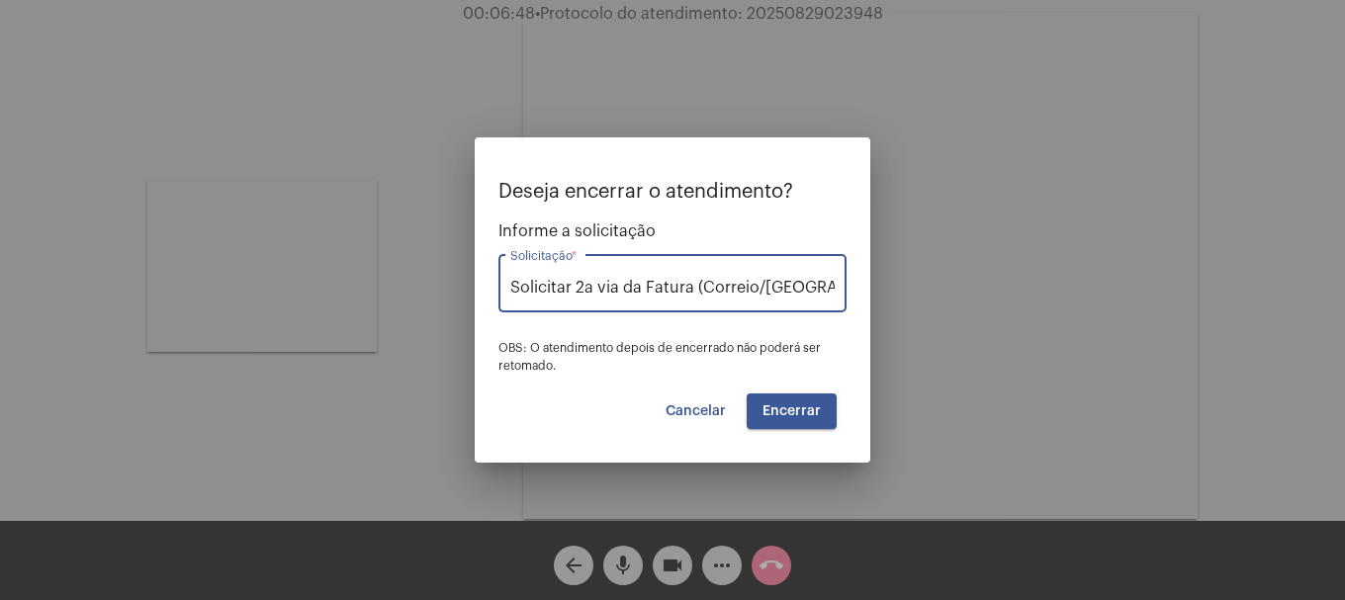
click at [819, 413] on span "Encerrar" at bounding box center [791, 411] width 58 height 14
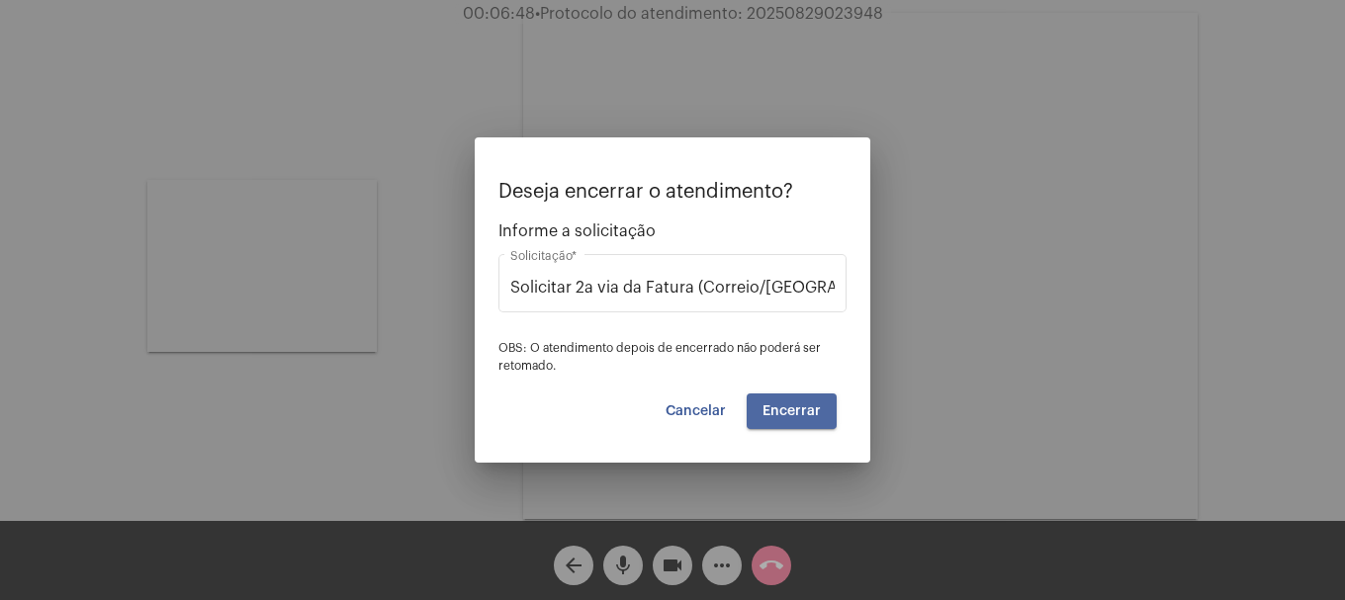
click at [819, 413] on span "Encerrar" at bounding box center [791, 411] width 58 height 14
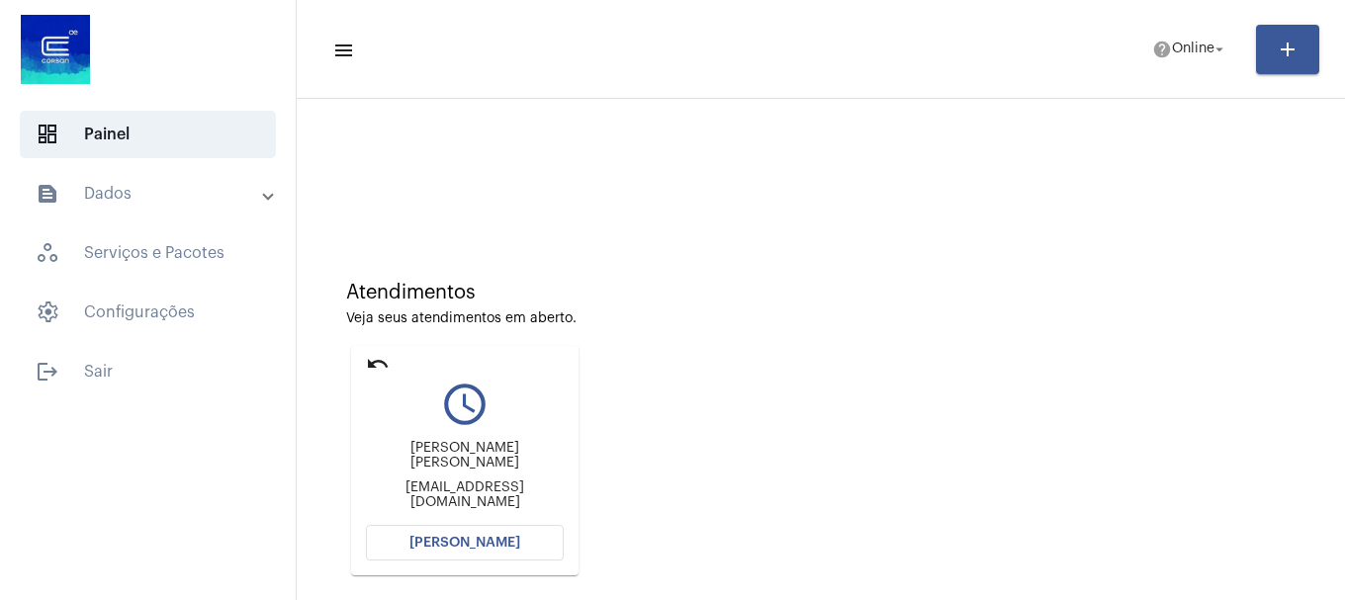
click at [527, 549] on button "[PERSON_NAME]" at bounding box center [465, 543] width 198 height 36
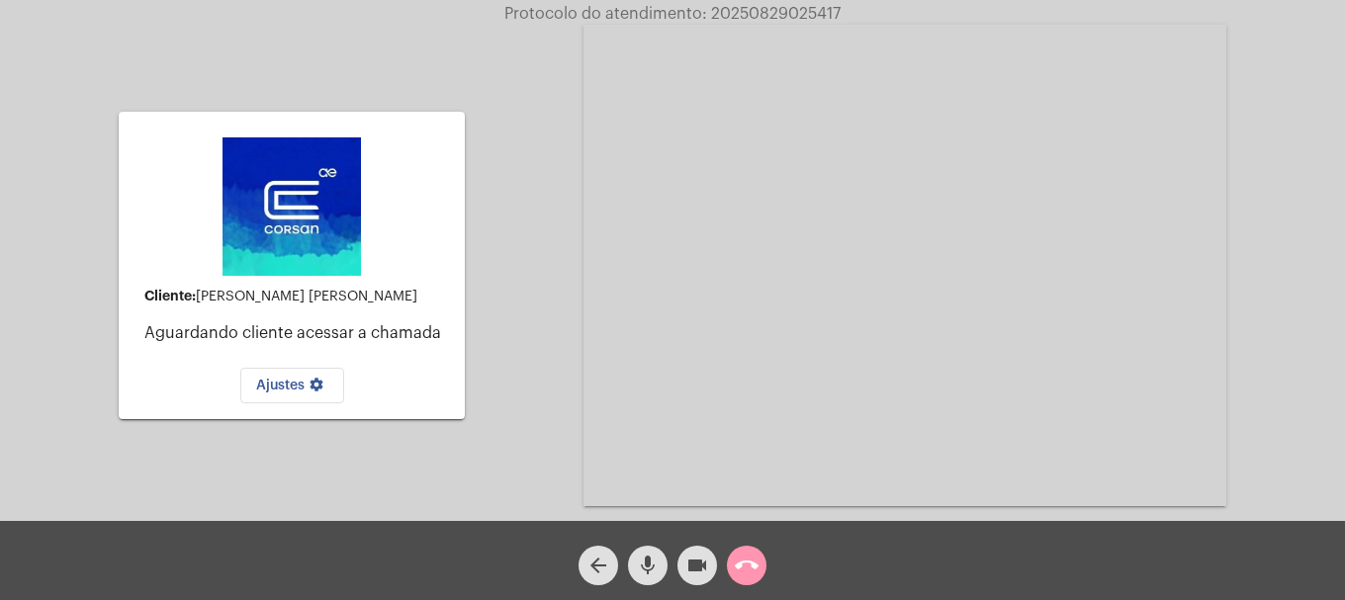
click at [504, 335] on div "Cliente: Patrícia Araujo de Souza Aguardando cliente acessar a chamada Ajustes …" at bounding box center [672, 263] width 1341 height 521
click at [752, 575] on mat-icon "call_end" at bounding box center [747, 566] width 24 height 24
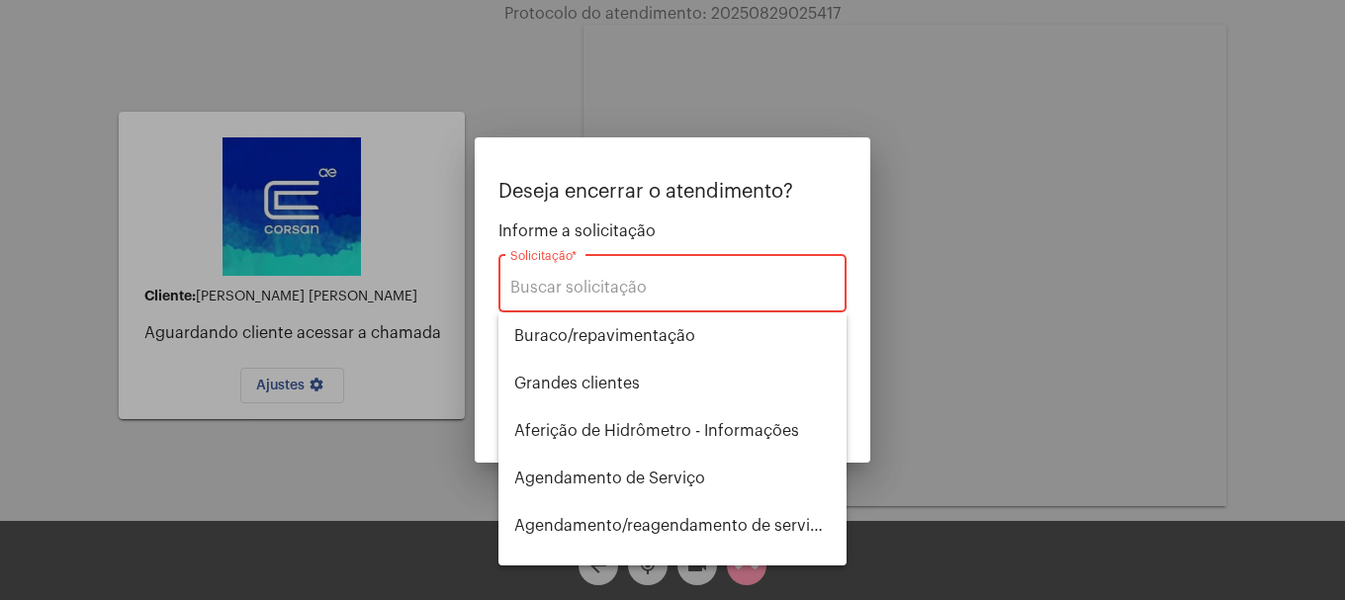
click at [733, 272] on div "Solicitação *" at bounding box center [672, 281] width 324 height 62
click at [709, 290] on input "Solicitação *" at bounding box center [672, 288] width 324 height 18
click at [711, 291] on input "Solicitação *" at bounding box center [672, 288] width 324 height 18
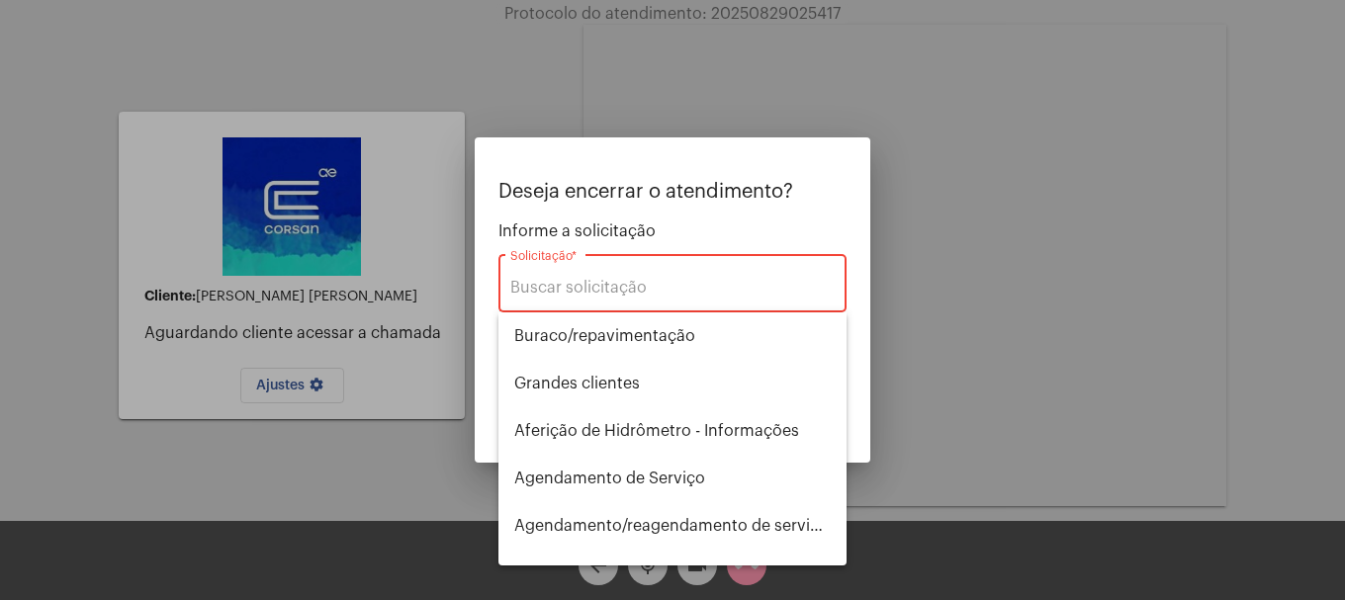
click at [742, 283] on input "Solicitação *" at bounding box center [672, 288] width 324 height 18
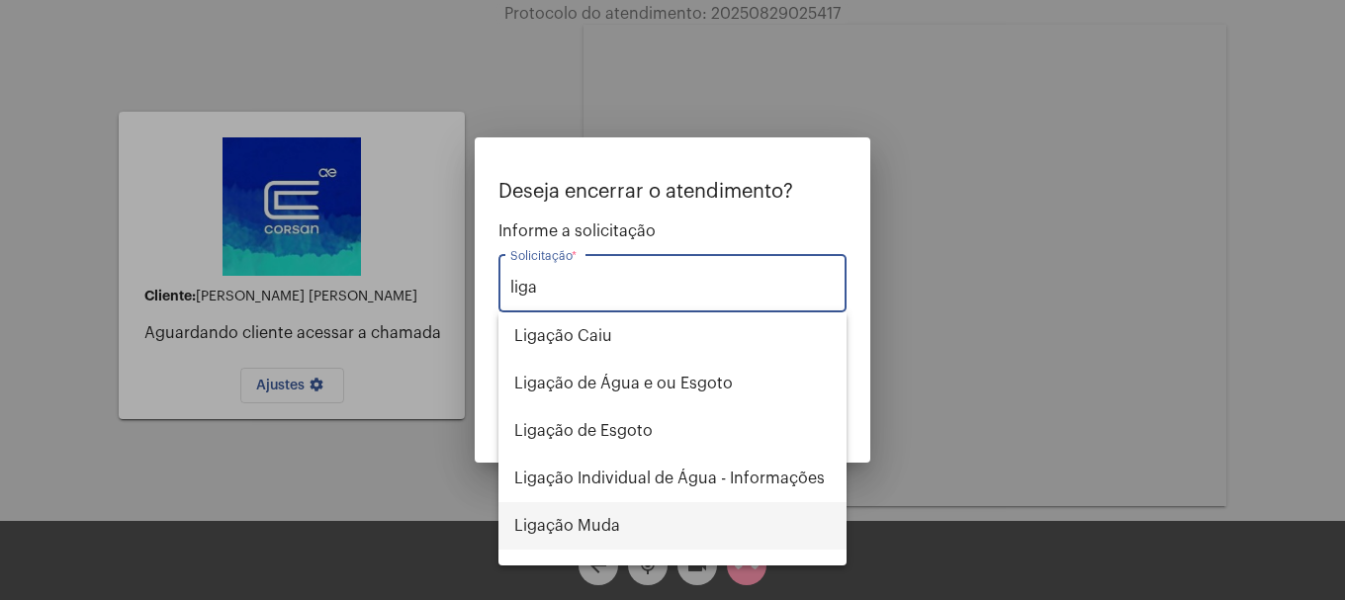
click at [672, 528] on span "Ligação Muda" at bounding box center [672, 525] width 316 height 47
type input "Ligação Muda"
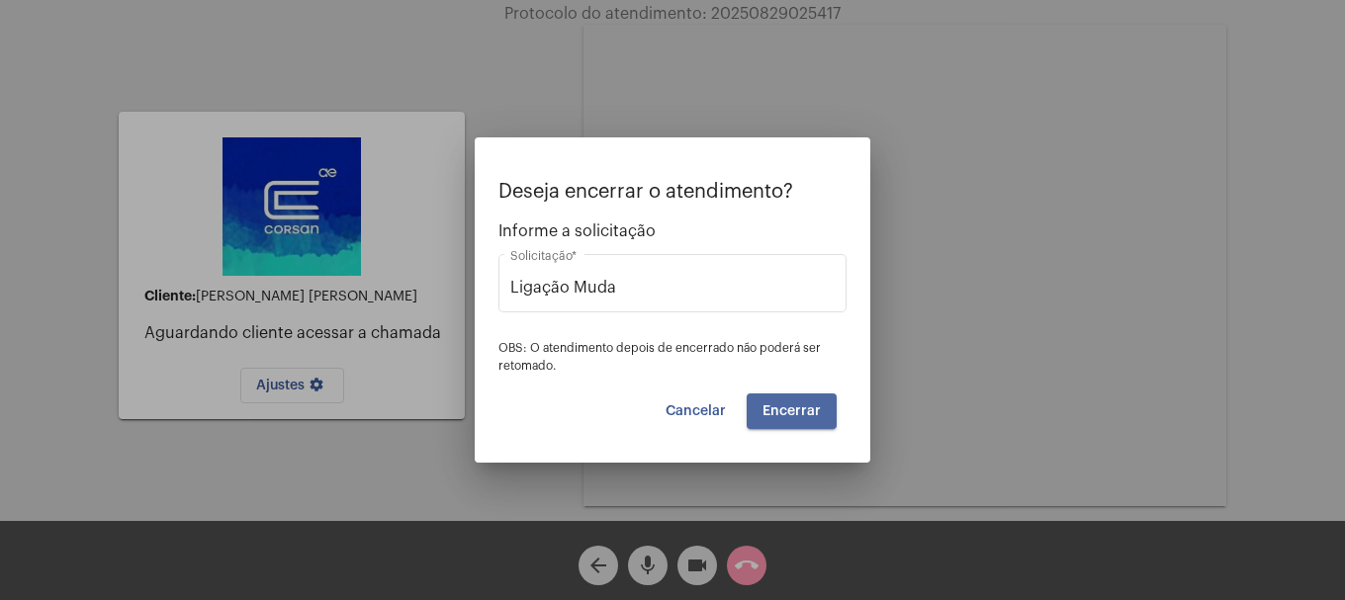
click at [812, 412] on span "Encerrar" at bounding box center [791, 411] width 58 height 14
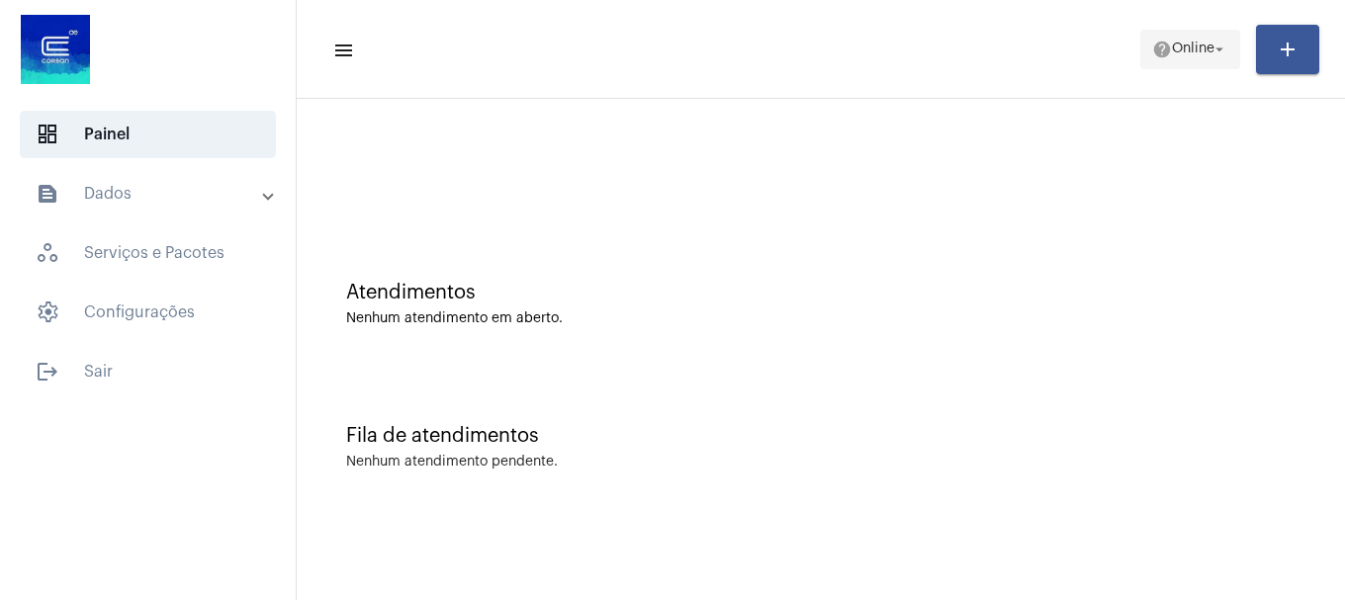
click at [1204, 60] on span "help Online arrow_drop_down" at bounding box center [1190, 49] width 76 height 36
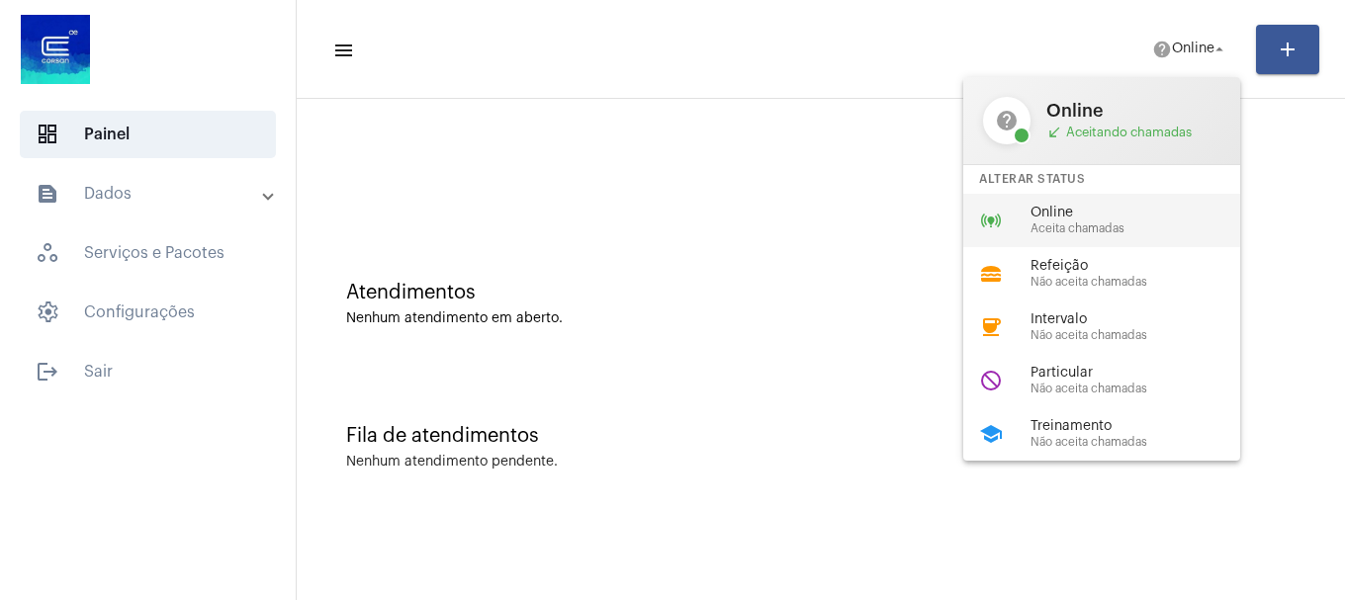
click at [1092, 224] on span "Aceita chamadas" at bounding box center [1142, 229] width 225 height 13
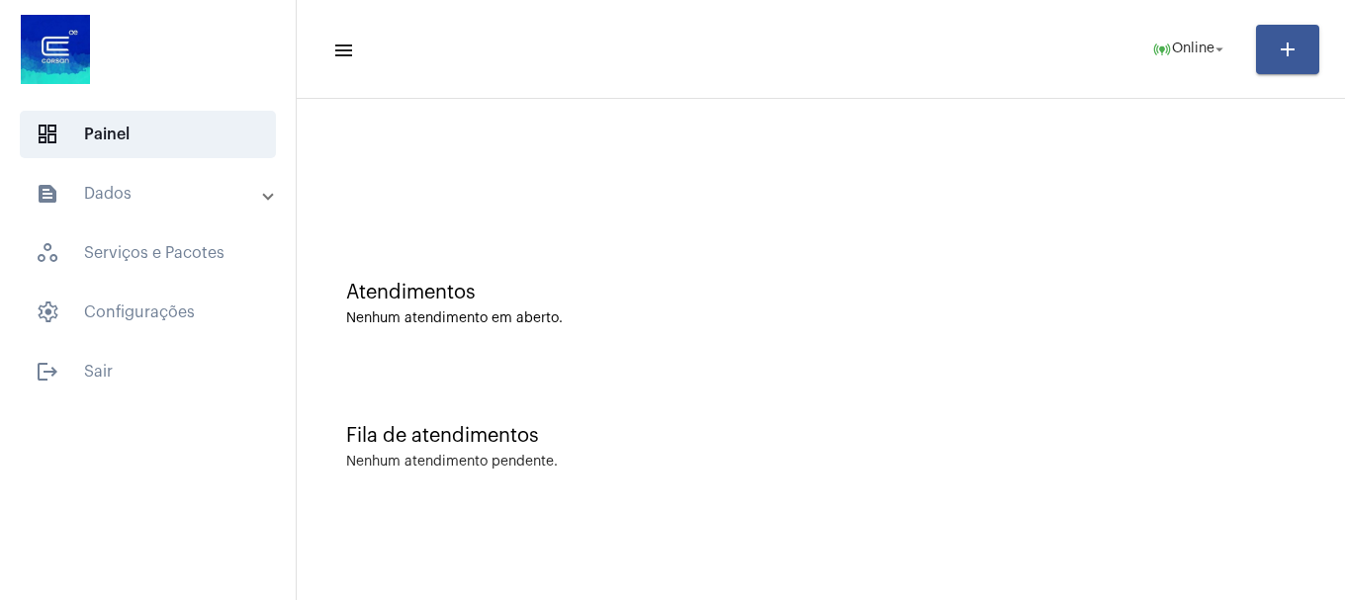
click at [1055, 135] on div at bounding box center [821, 166] width 1029 height 114
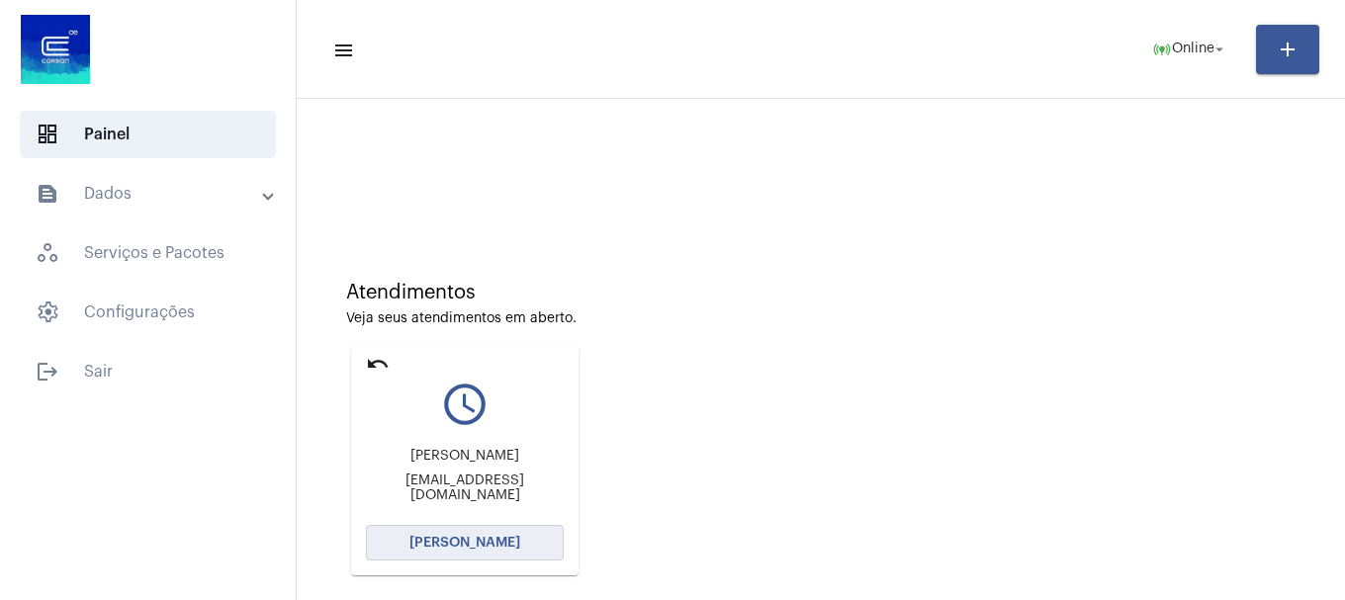
click at [499, 534] on button "[PERSON_NAME]" at bounding box center [465, 543] width 198 height 36
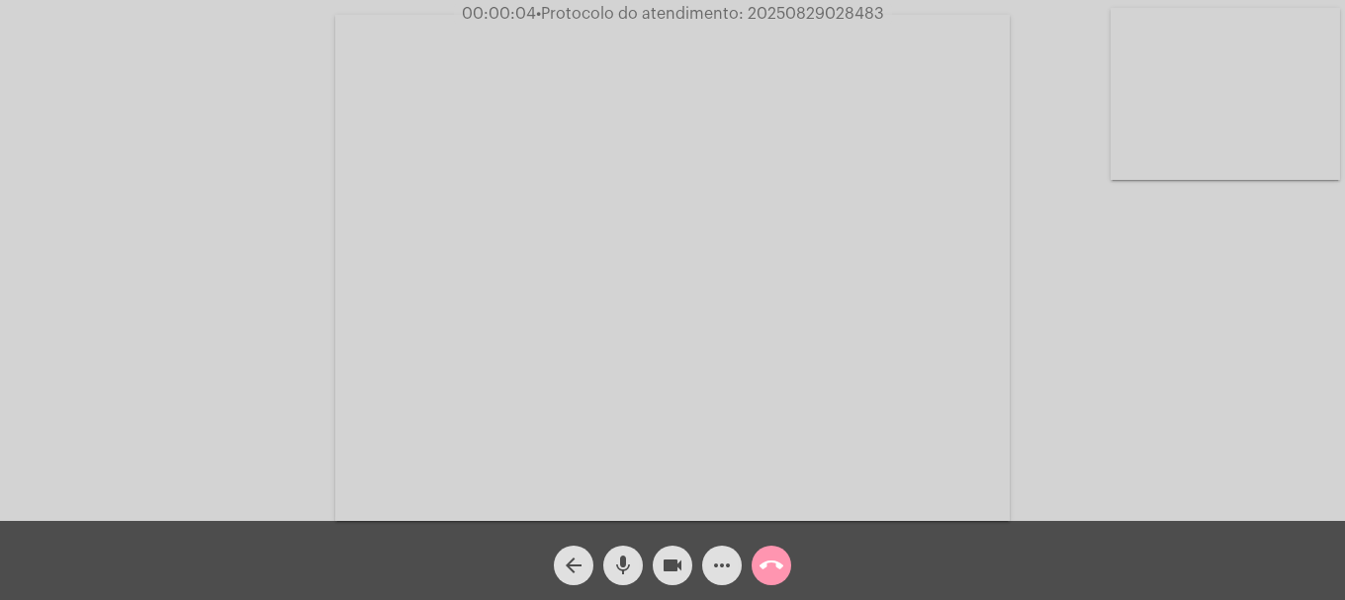
click at [1230, 159] on video at bounding box center [1225, 94] width 229 height 172
click at [758, 562] on button "call_end" at bounding box center [772, 566] width 40 height 40
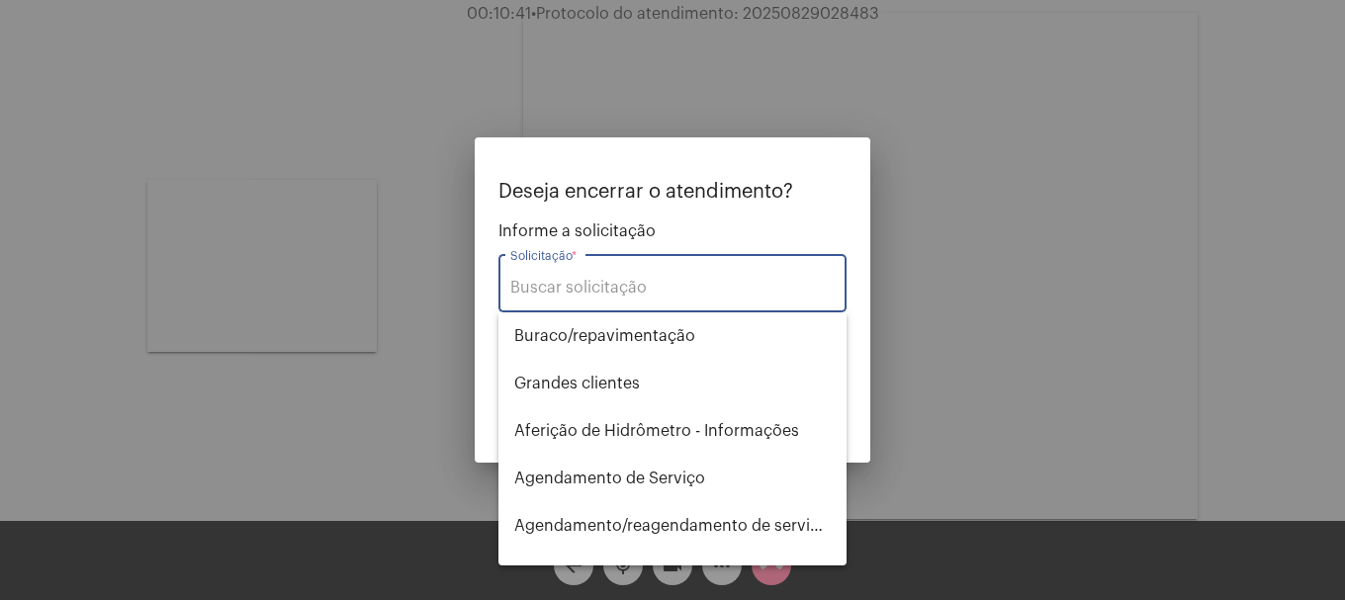
click at [649, 290] on input "Solicitação *" at bounding box center [672, 288] width 324 height 18
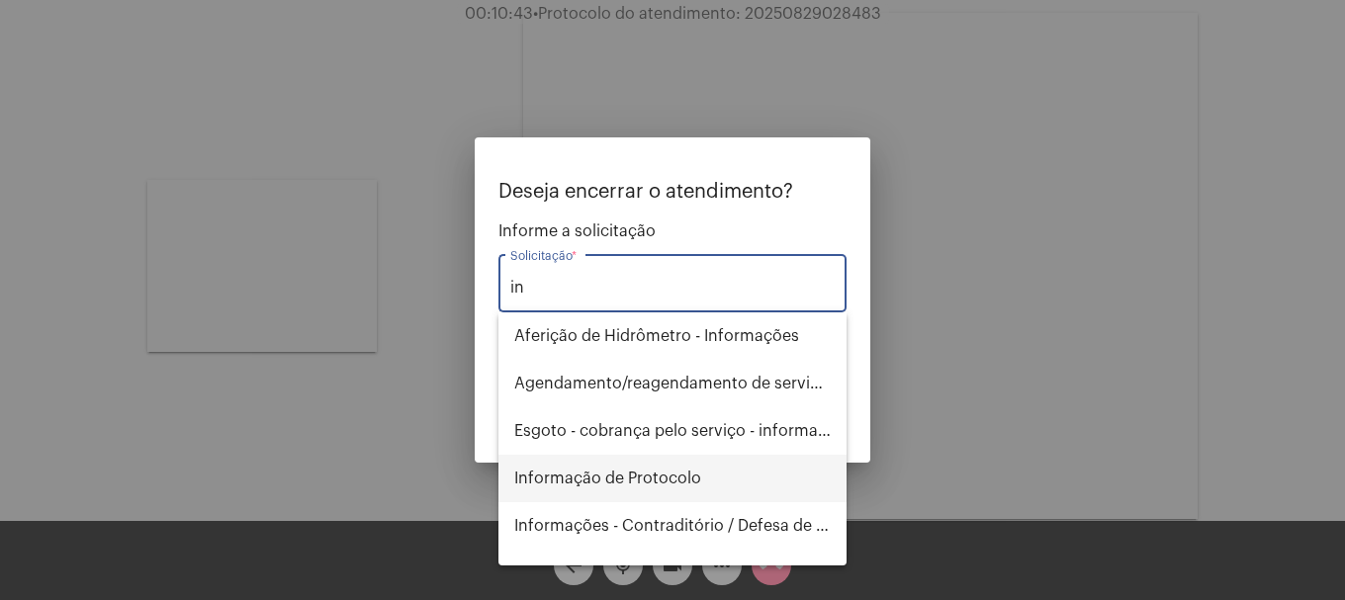
click at [650, 479] on span "Informação de Protocolo" at bounding box center [672, 478] width 316 height 47
type input "Informação de Protocolo"
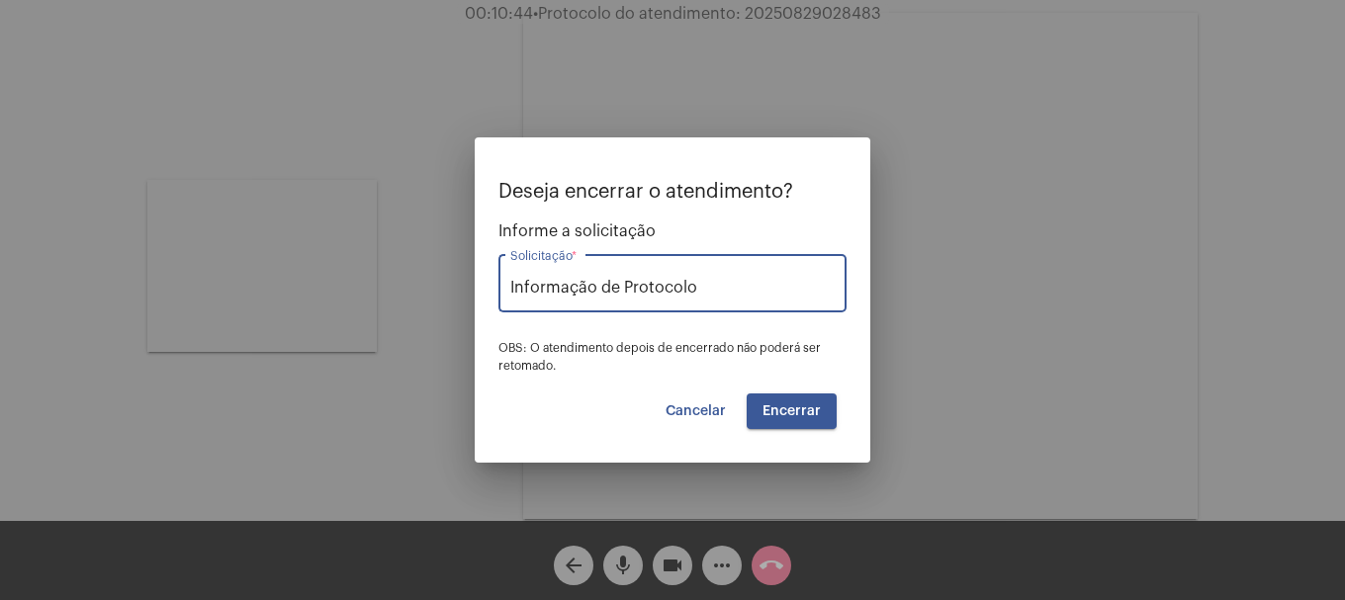
click at [794, 415] on span "Encerrar" at bounding box center [791, 411] width 58 height 14
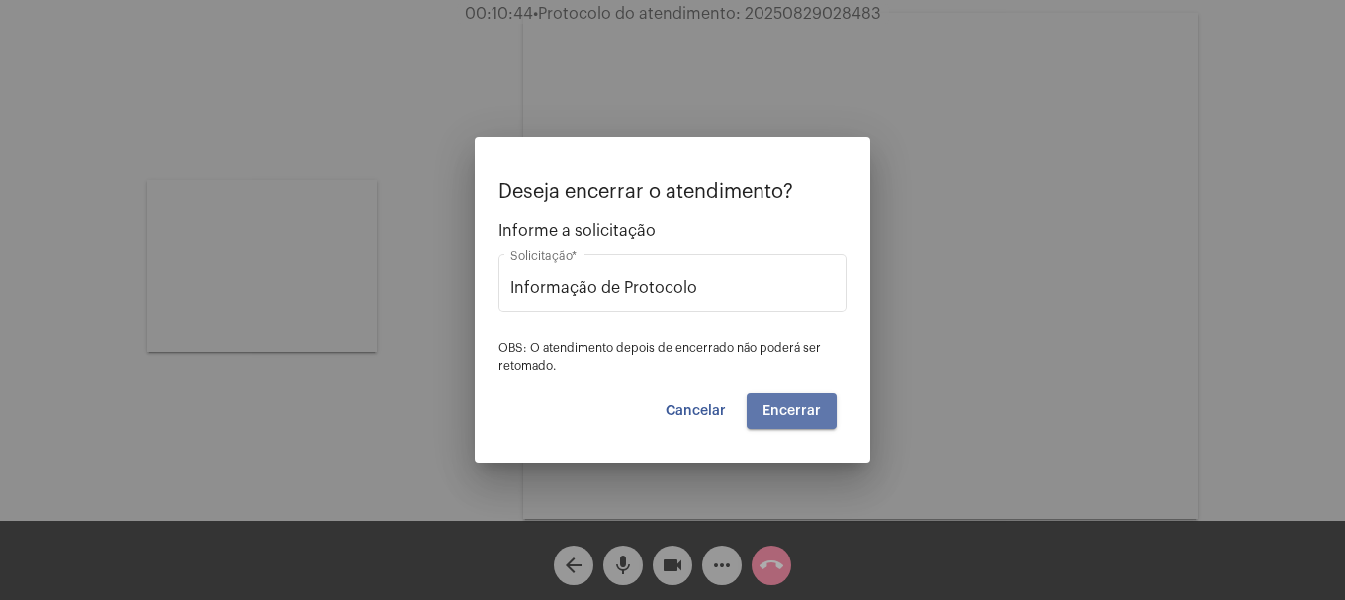
click at [794, 415] on span "Encerrar" at bounding box center [791, 411] width 58 height 14
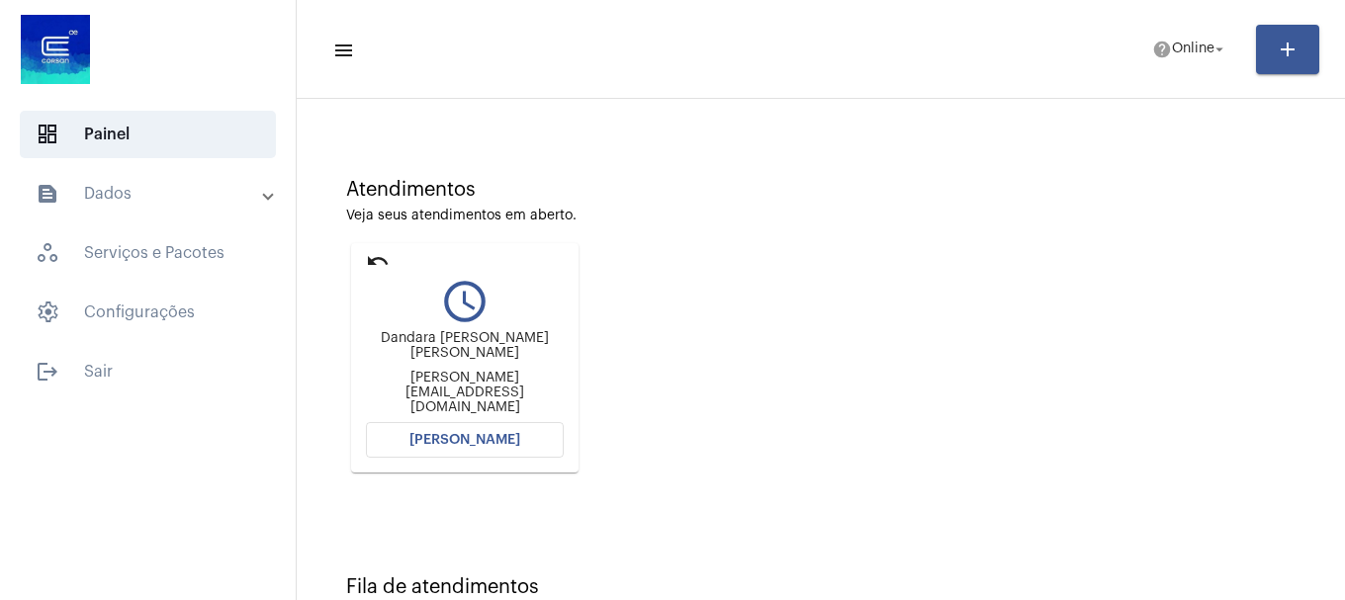
scroll to position [173, 0]
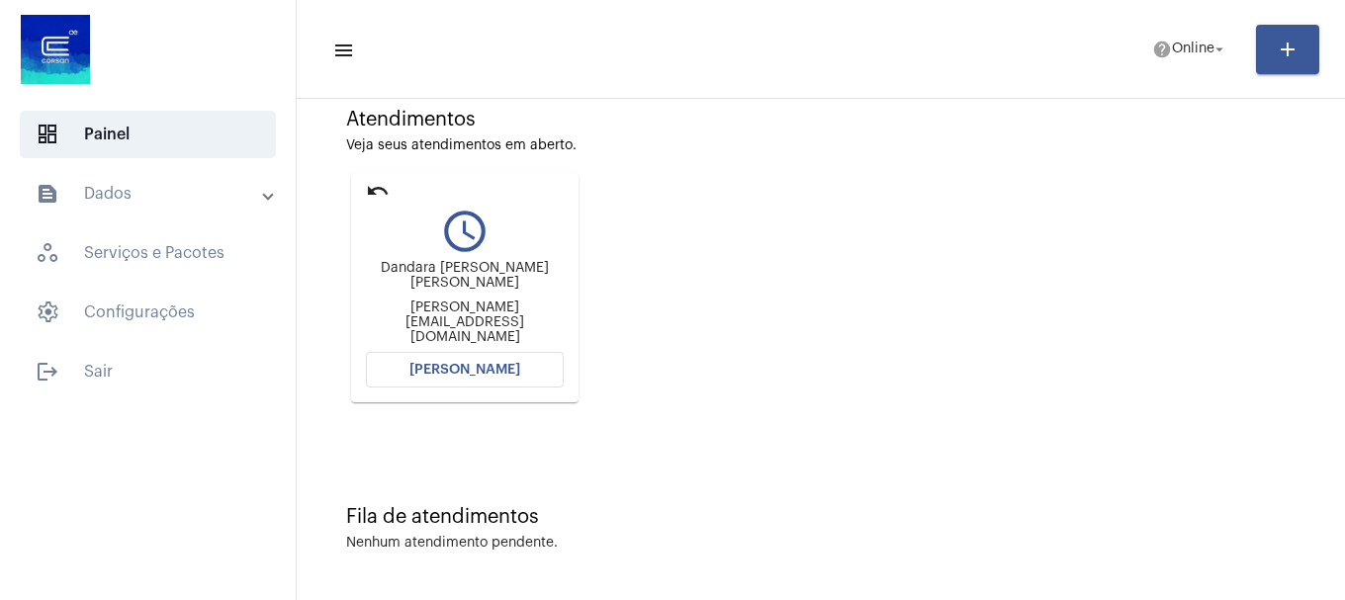
click at [507, 362] on button "[PERSON_NAME]" at bounding box center [465, 370] width 198 height 36
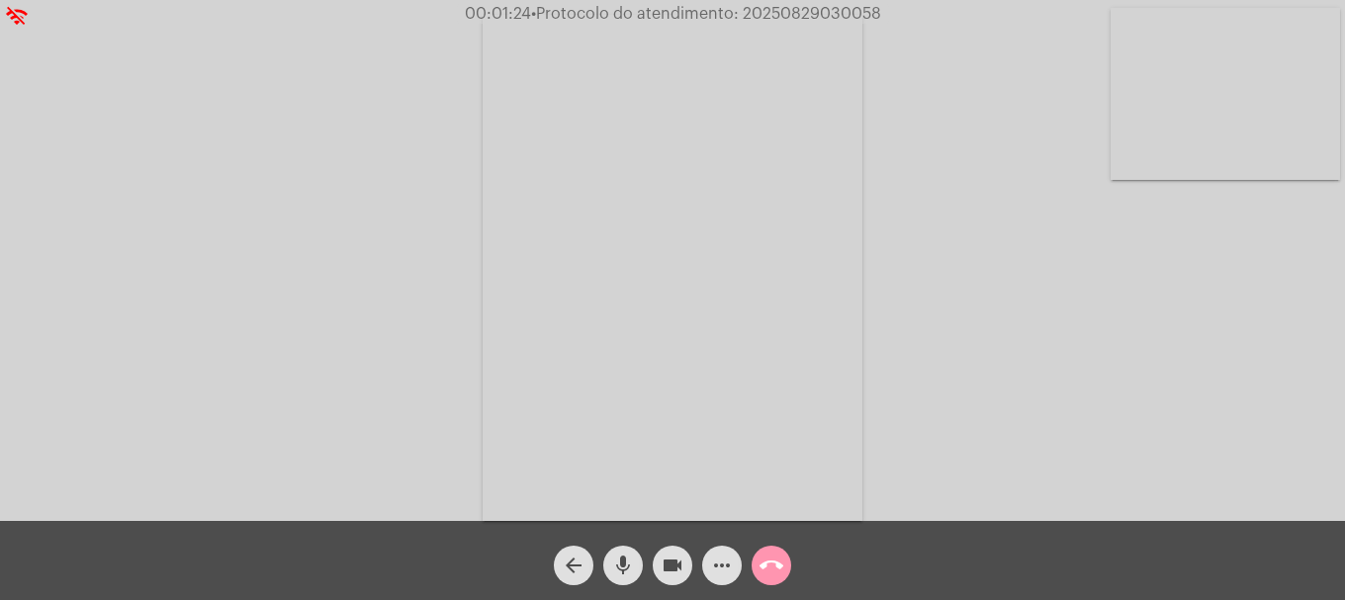
click at [1112, 134] on video at bounding box center [1225, 94] width 229 height 172
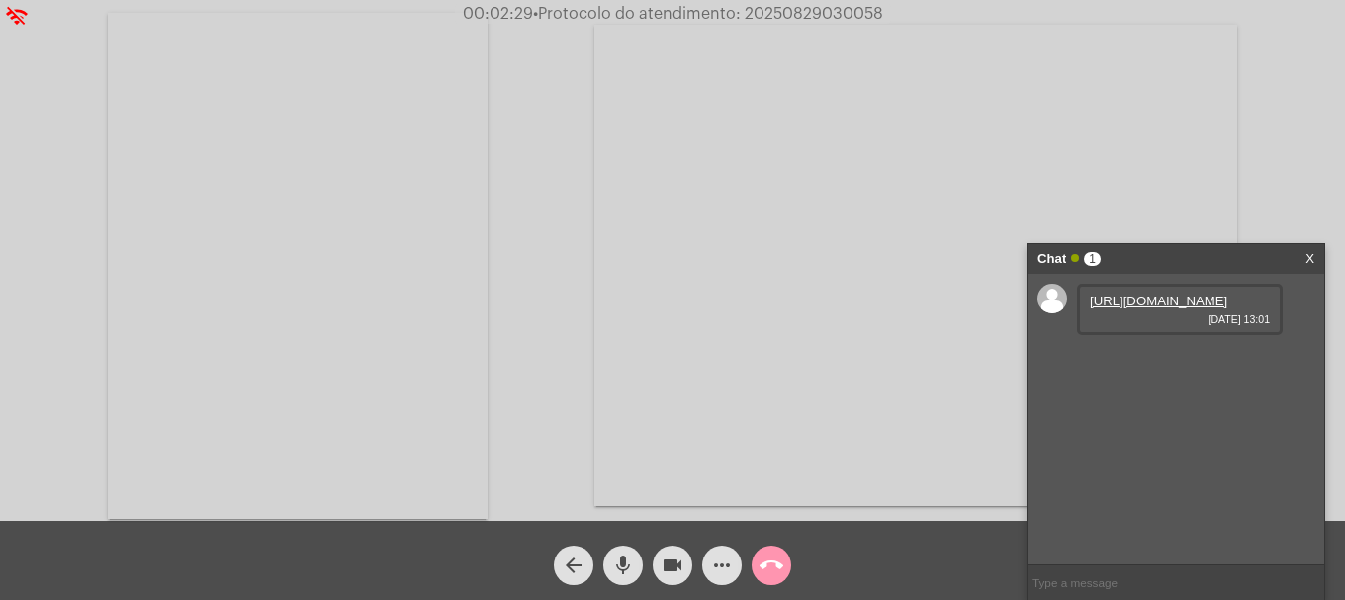
click at [1219, 306] on div "https://neft-transfer-bucket.s3.amazonaws.com/temp-994e88d7-aa19-6f48-c0c9-a6be…" at bounding box center [1180, 309] width 206 height 51
click at [1146, 309] on link "https://neft-transfer-bucket.s3.amazonaws.com/temp-994e88d7-aa19-6f48-c0c9-a6be…" at bounding box center [1158, 301] width 137 height 15
click at [667, 575] on mat-icon "videocam" at bounding box center [673, 566] width 24 height 24
click at [619, 566] on mat-icon "mic" at bounding box center [623, 566] width 24 height 24
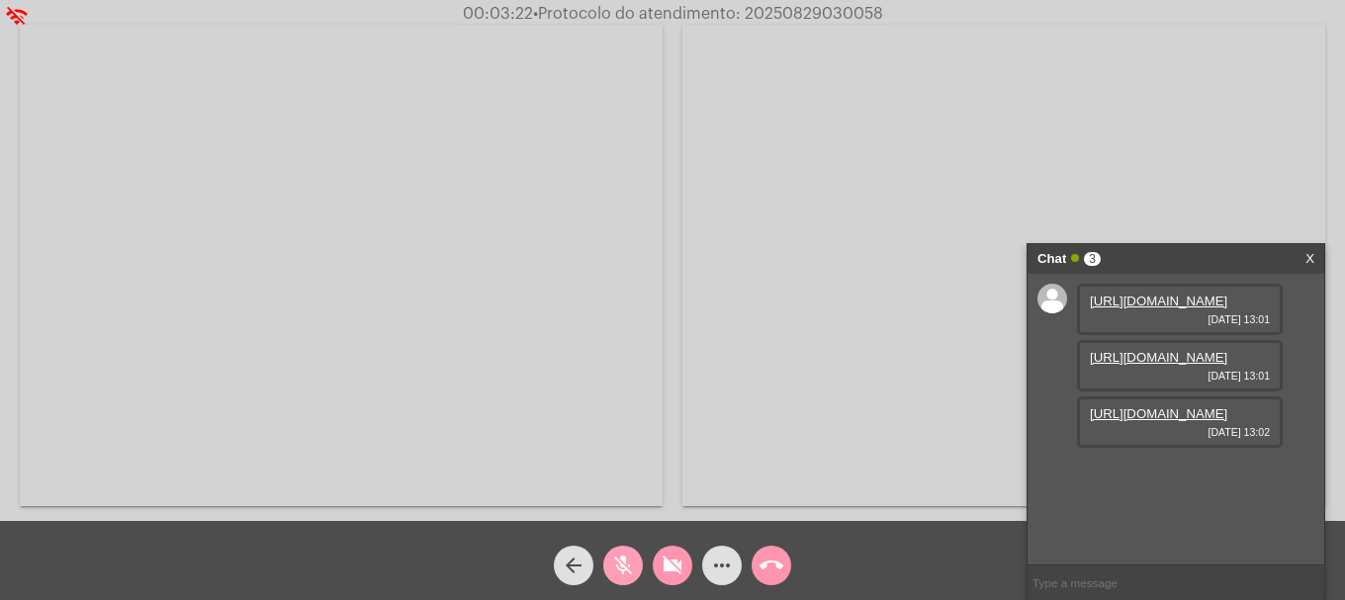
click at [619, 579] on span "mic_off" at bounding box center [623, 566] width 24 height 40
click at [659, 577] on button "videocam_off" at bounding box center [673, 566] width 40 height 40
click at [1165, 365] on link "https://neft-transfer-bucket.s3.amazonaws.com/temp-aca59d5c-b623-f5b3-1578-2de6…" at bounding box center [1158, 357] width 137 height 15
click at [1162, 421] on link "https://neft-transfer-bucket.s3.amazonaws.com/temp-c8828d22-cb92-b107-c240-2ac4…" at bounding box center [1158, 413] width 137 height 15
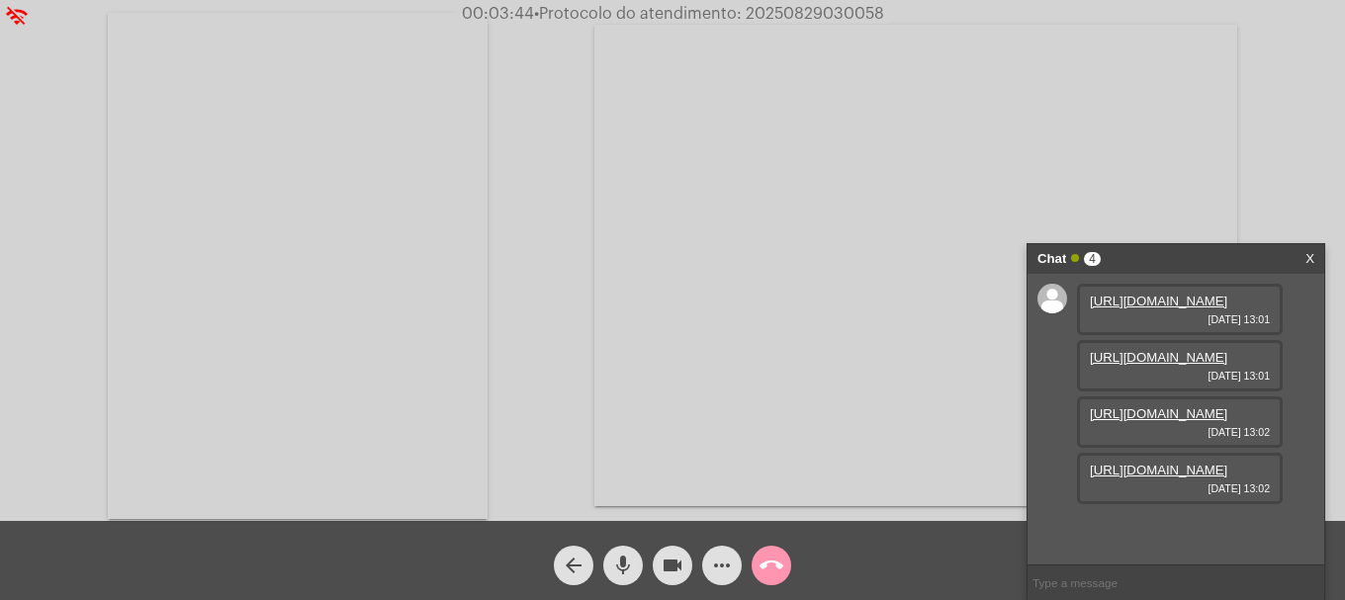
scroll to position [118, 0]
click at [1135, 478] on link "https://neft-transfer-bucket.s3.amazonaws.com/temp-26c658a1-d30e-04b2-5df5-5cb7…" at bounding box center [1158, 470] width 137 height 15
click at [671, 549] on span "videocam" at bounding box center [673, 566] width 24 height 40
click at [671, 572] on mat-icon "videocam_off" at bounding box center [673, 566] width 24 height 24
click at [730, 572] on mat-icon "more_horiz" at bounding box center [722, 566] width 24 height 24
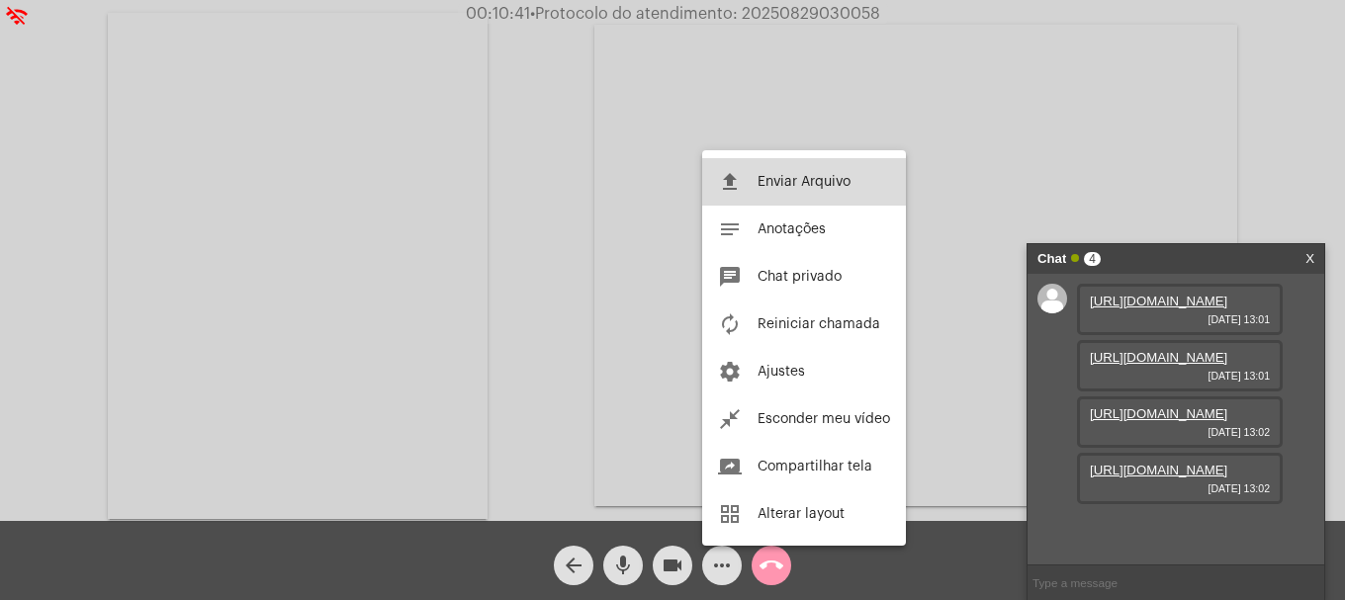
click at [897, 183] on button "file_upload Enviar Arquivo" at bounding box center [804, 181] width 204 height 47
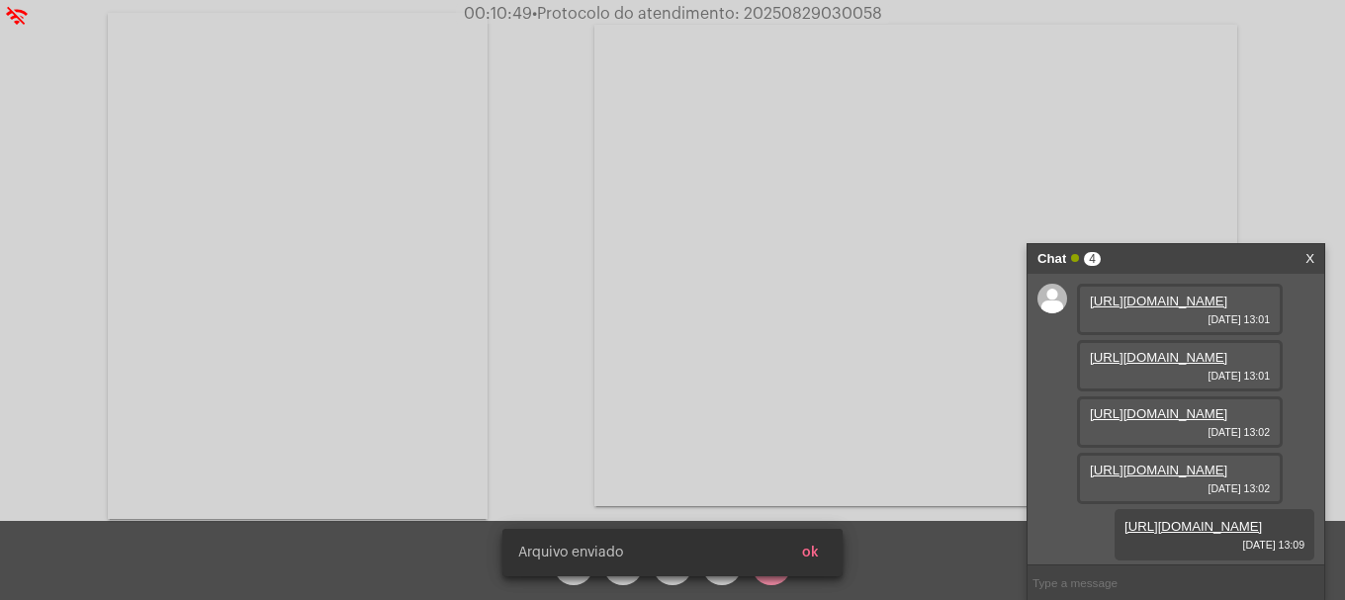
scroll to position [219, 0]
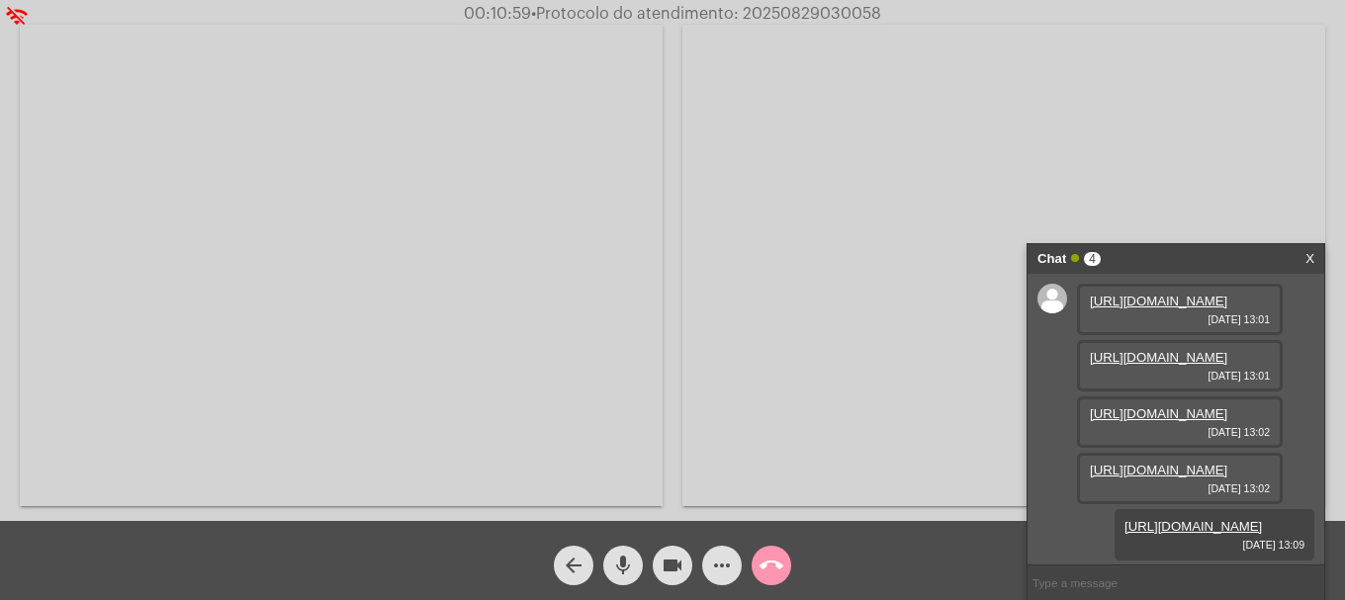
click at [810, 20] on span "• Protocolo do atendimento: 20250829030058" at bounding box center [706, 14] width 350 height 16
copy span "20250829030058"
click at [1137, 566] on input "text" at bounding box center [1176, 583] width 297 height 35
paste input "20250829030058"
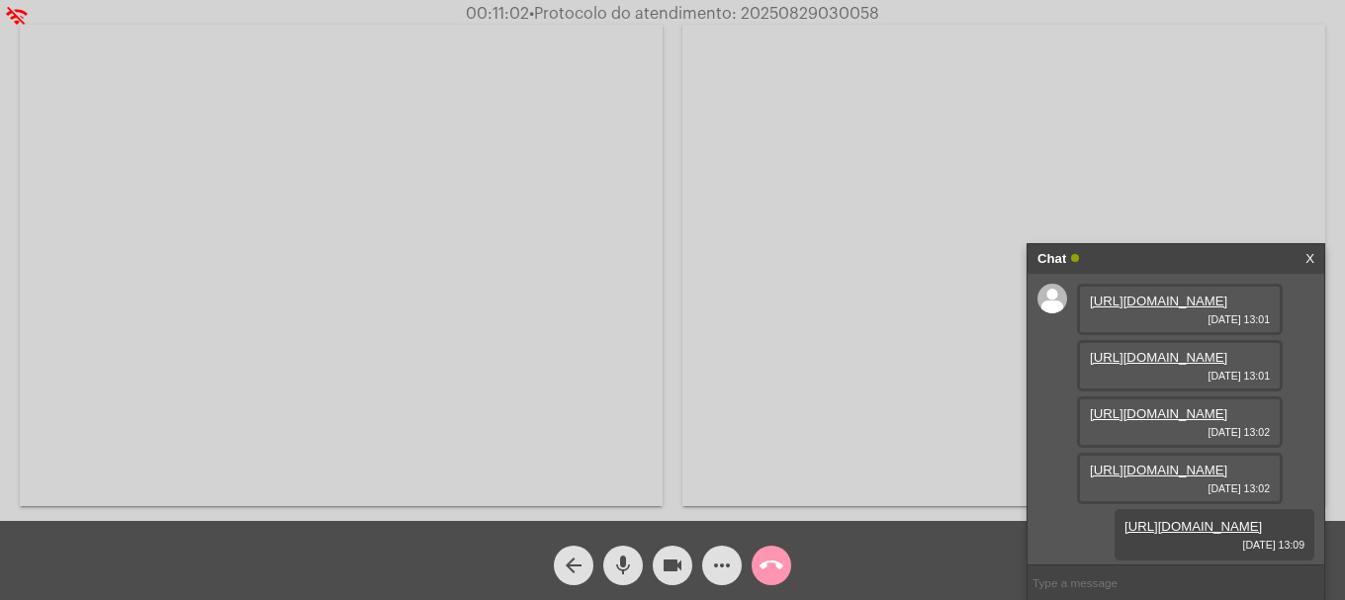
type input "20250829030058"
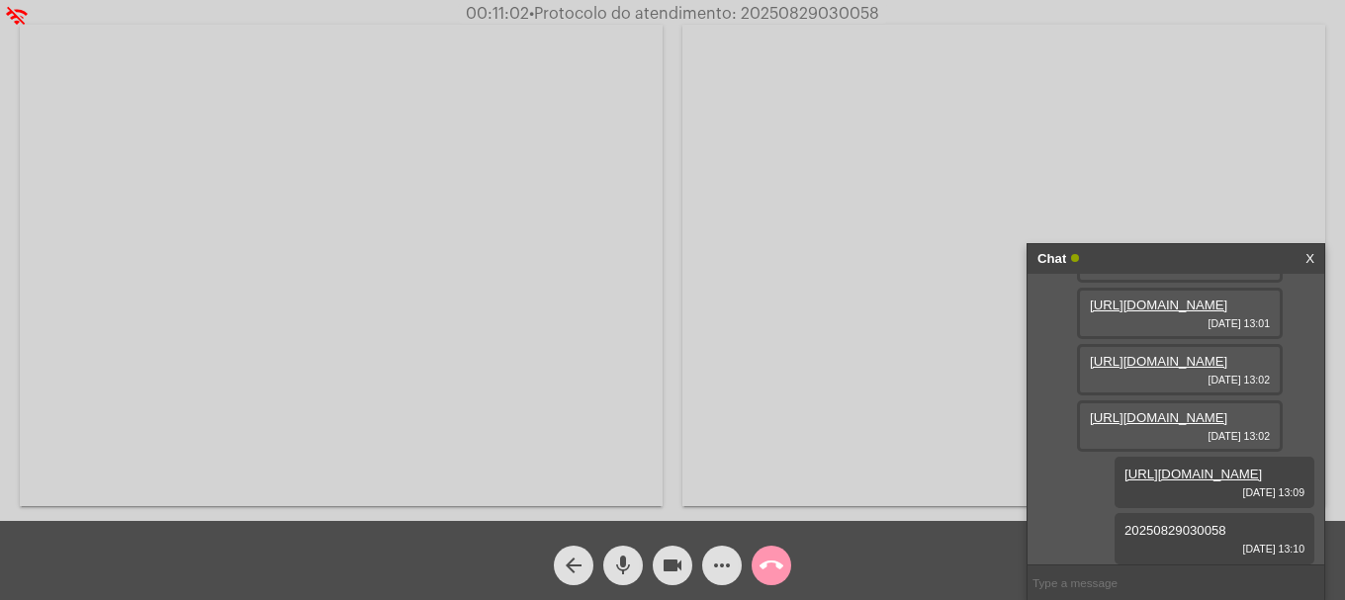
scroll to position [275, 0]
click at [771, 562] on mat-icon "call_end" at bounding box center [772, 566] width 24 height 24
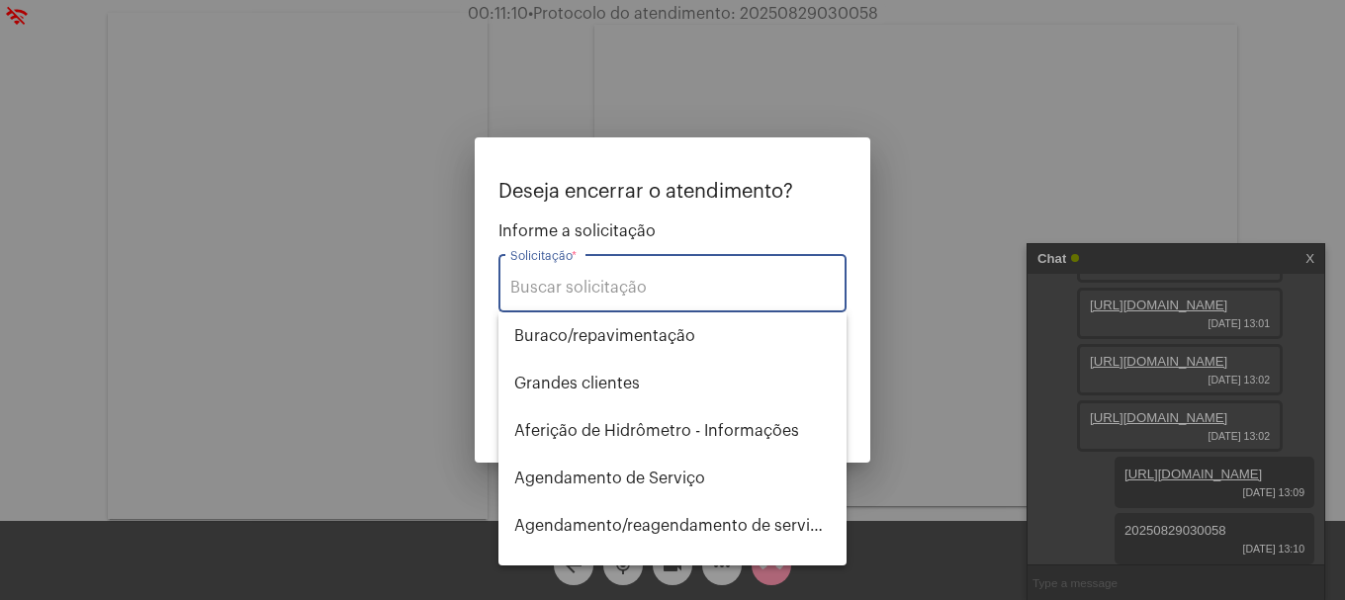
click at [610, 291] on input "Solicitação *" at bounding box center [672, 288] width 324 height 18
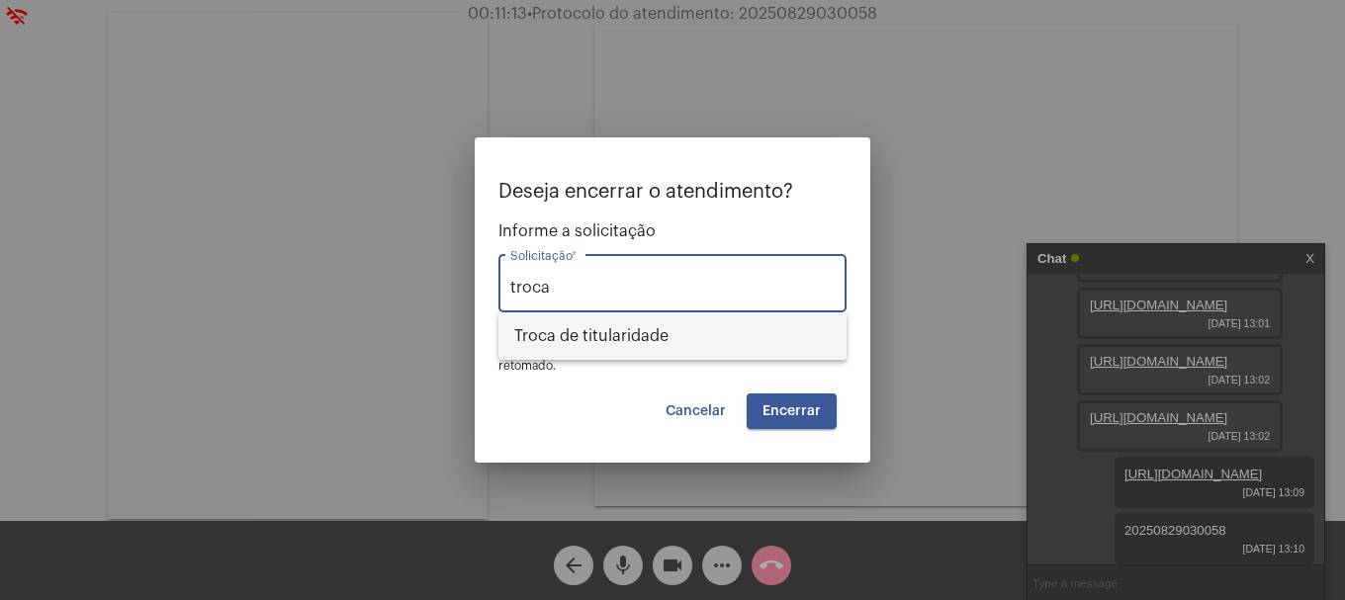
click at [616, 334] on span "Troca de titularidade" at bounding box center [672, 336] width 316 height 47
type input "Troca de titularidade"
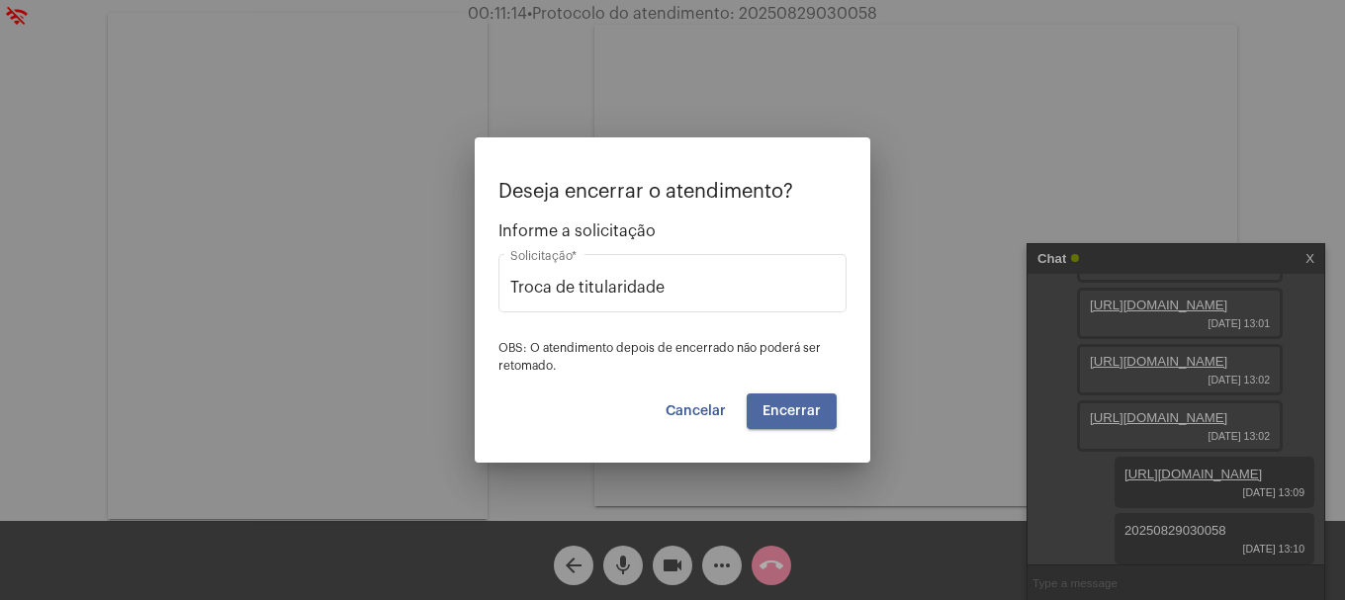
click at [824, 419] on button "Encerrar" at bounding box center [792, 412] width 90 height 36
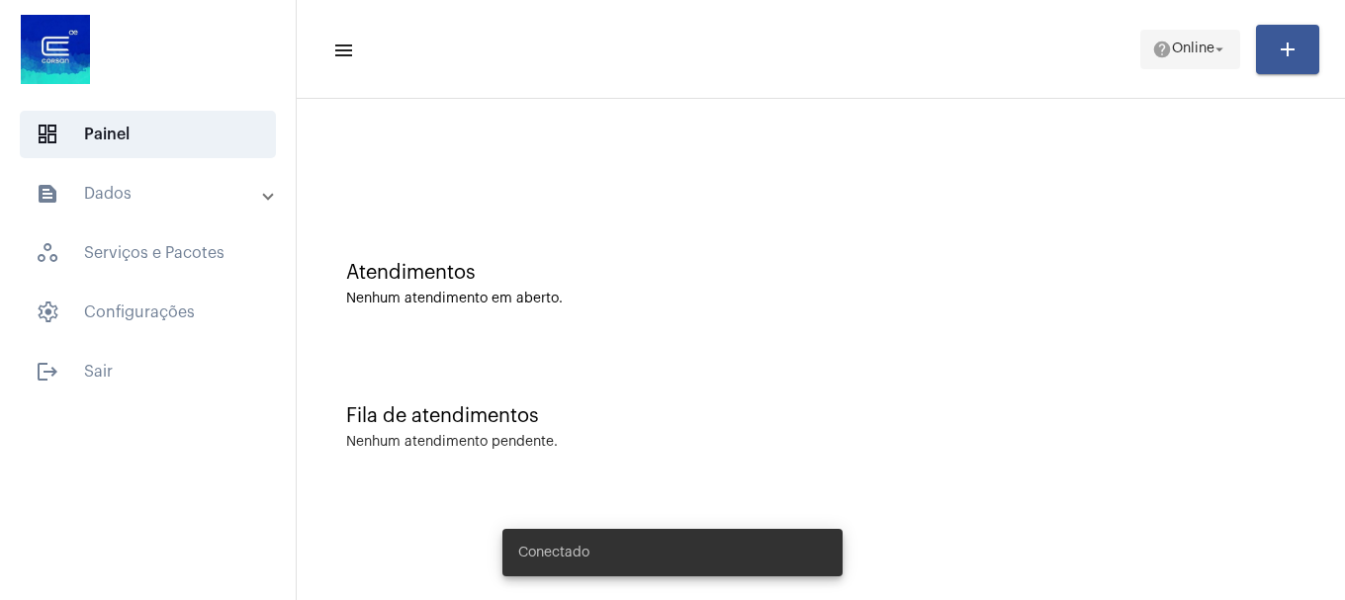
click at [1183, 51] on span "Online" at bounding box center [1193, 50] width 43 height 14
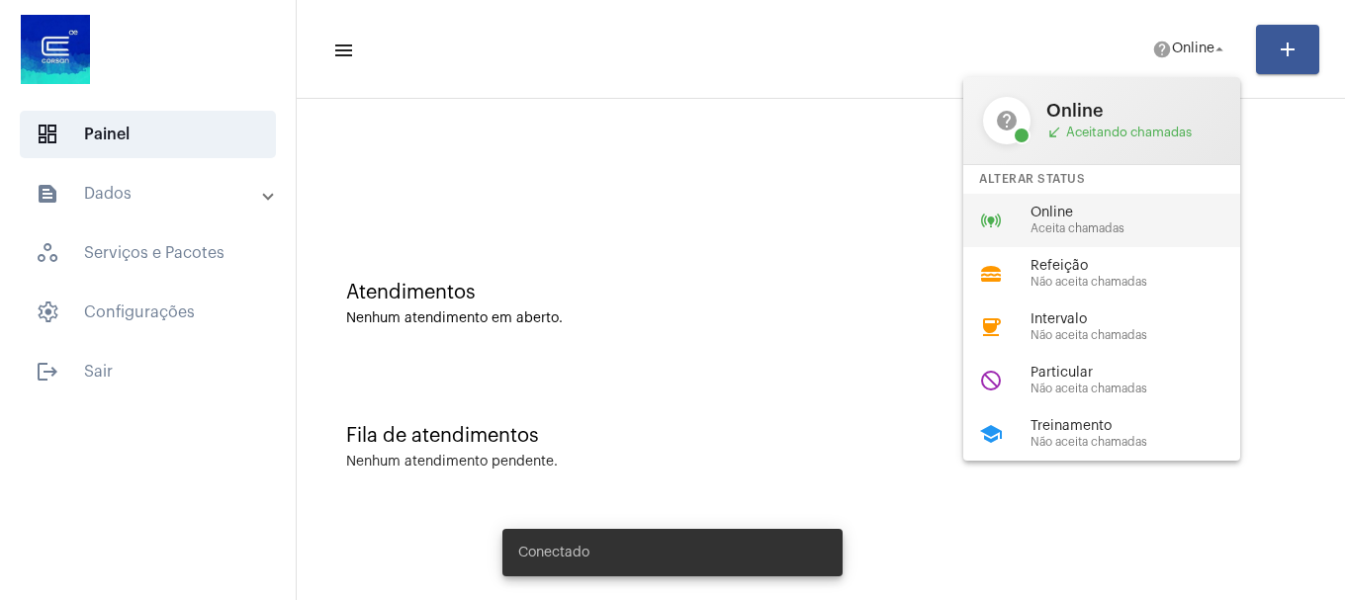
click at [1112, 217] on span "Online" at bounding box center [1142, 213] width 225 height 15
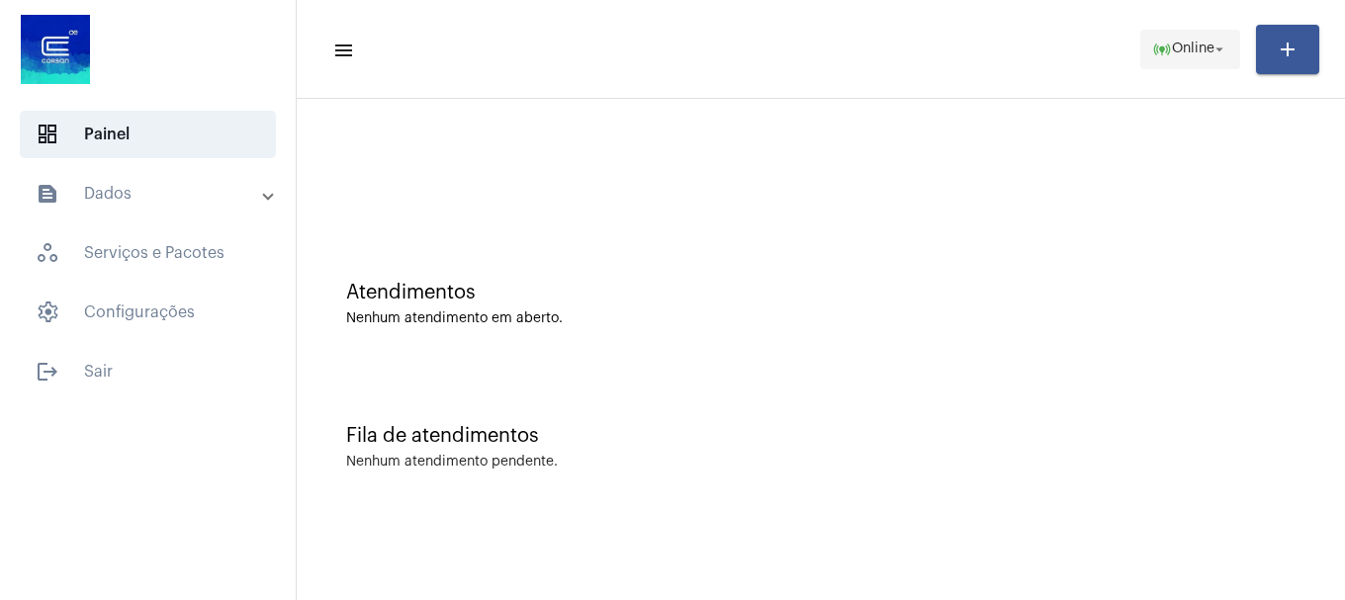
click at [1181, 67] on button "online_prediction Online arrow_drop_down" at bounding box center [1190, 50] width 100 height 40
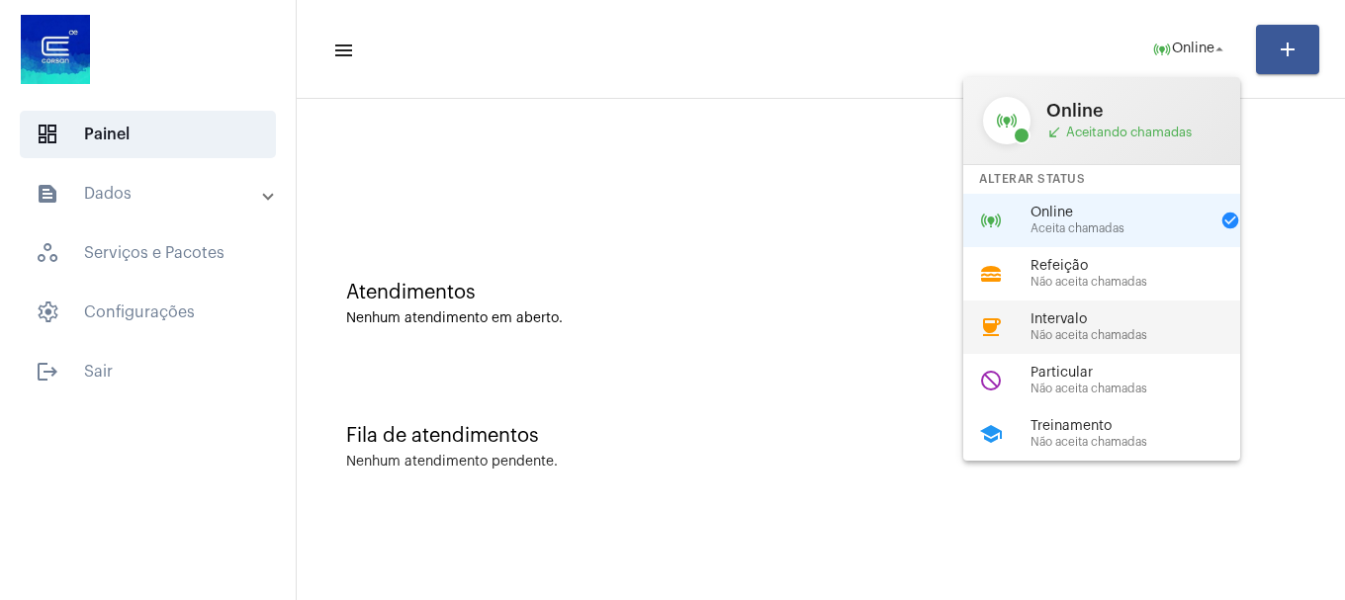
click at [1117, 313] on span "Intervalo" at bounding box center [1142, 320] width 225 height 15
